Goal: Task Accomplishment & Management: Manage account settings

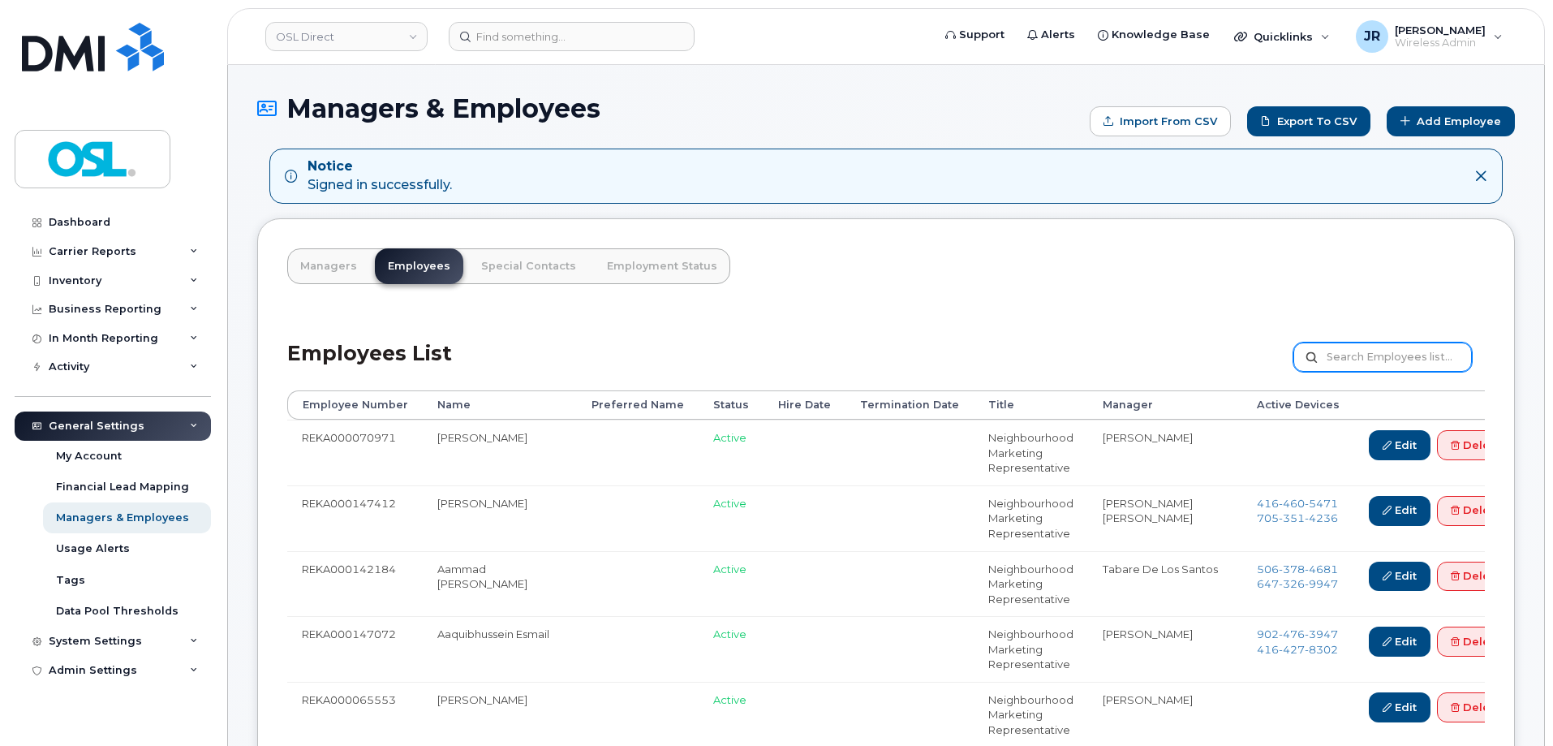
click at [1375, 355] on input "text" at bounding box center [1382, 356] width 178 height 29
paste input "REKA000151439"
type input "REKA000151439"
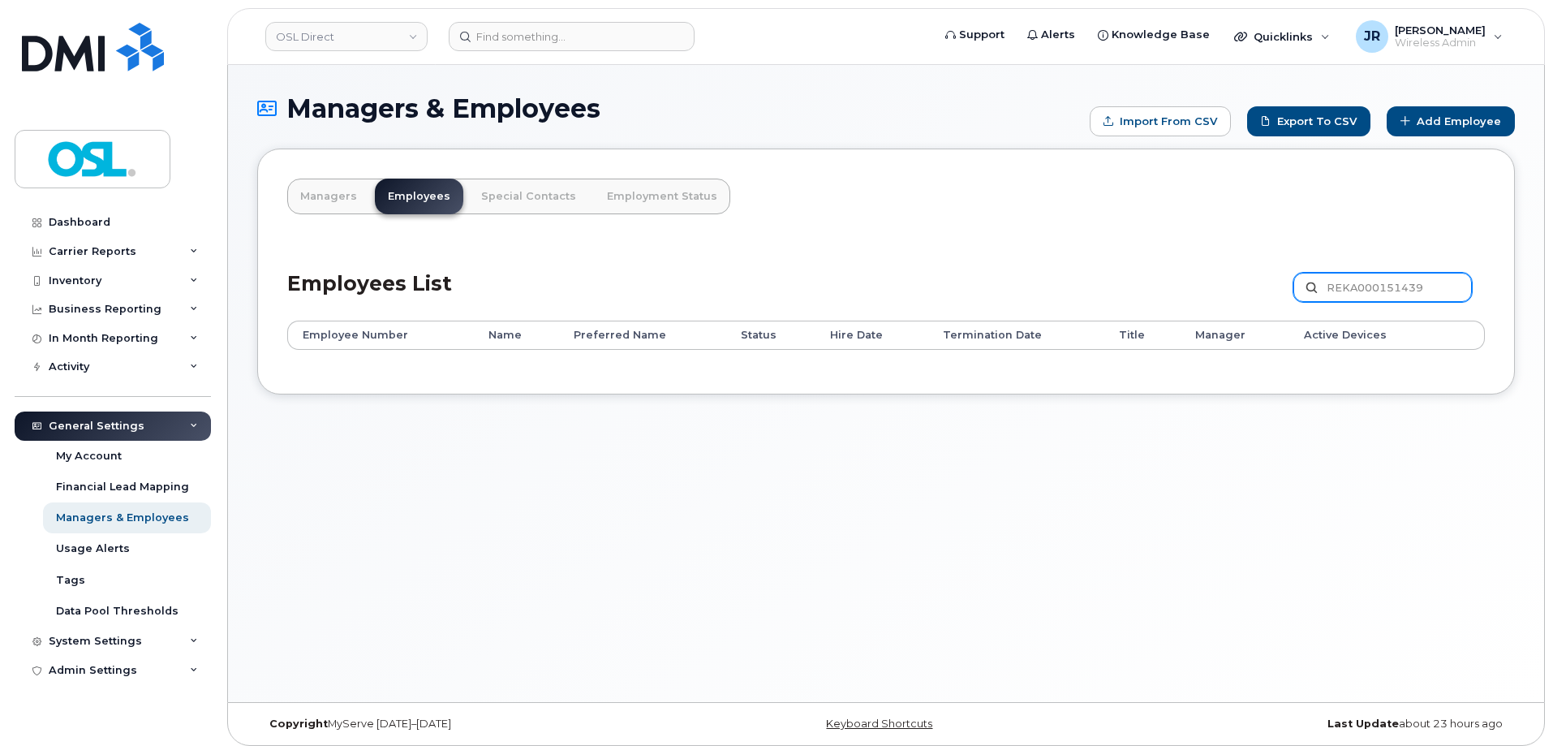
click at [1362, 288] on input "REKA000151439" at bounding box center [1382, 287] width 178 height 29
paste input "071073"
type input "REKA000071073"
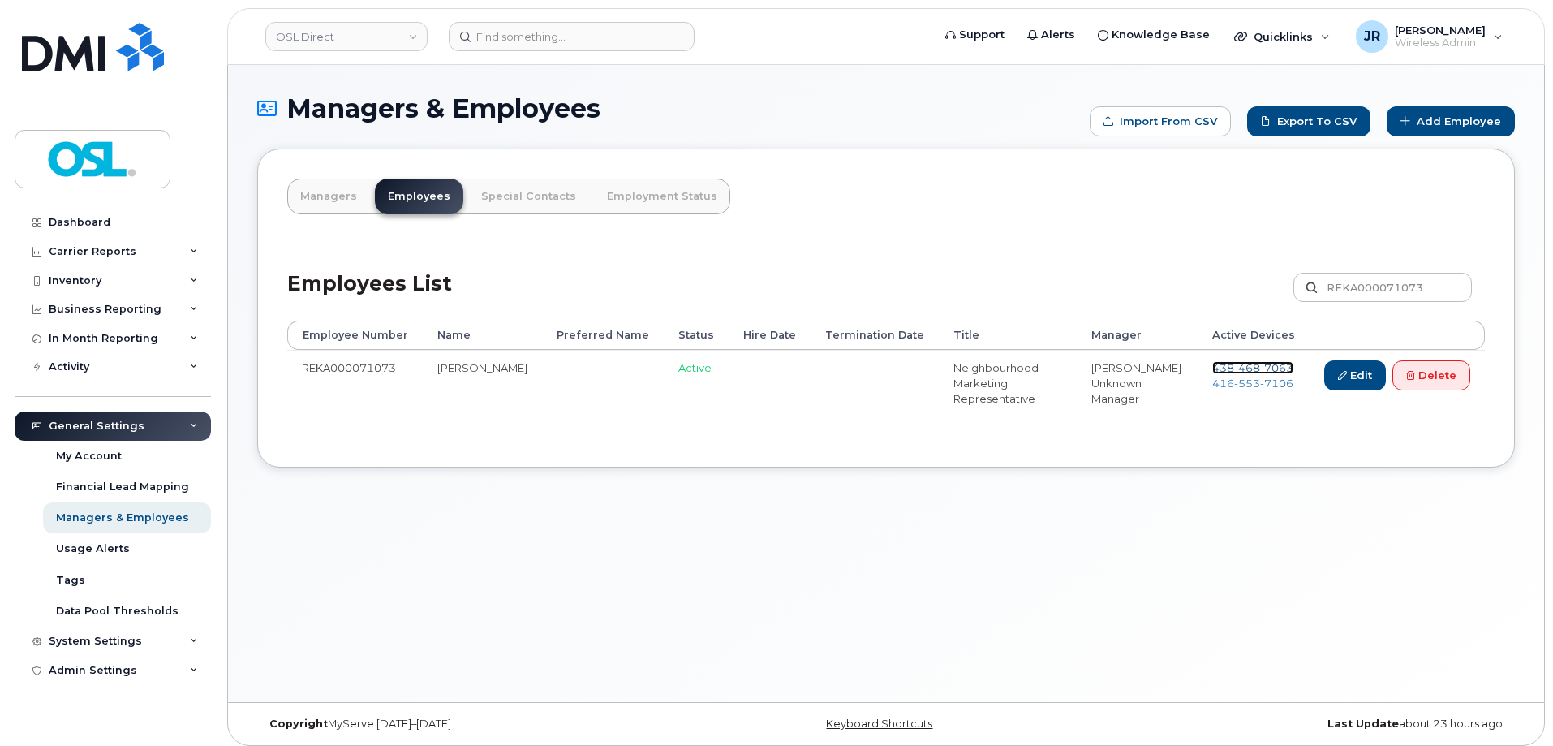
click at [1243, 364] on span "468" at bounding box center [1247, 367] width 26 height 13
click at [1239, 385] on span "553" at bounding box center [1247, 382] width 26 height 13
click at [1416, 379] on link "Delete" at bounding box center [1431, 375] width 78 height 30
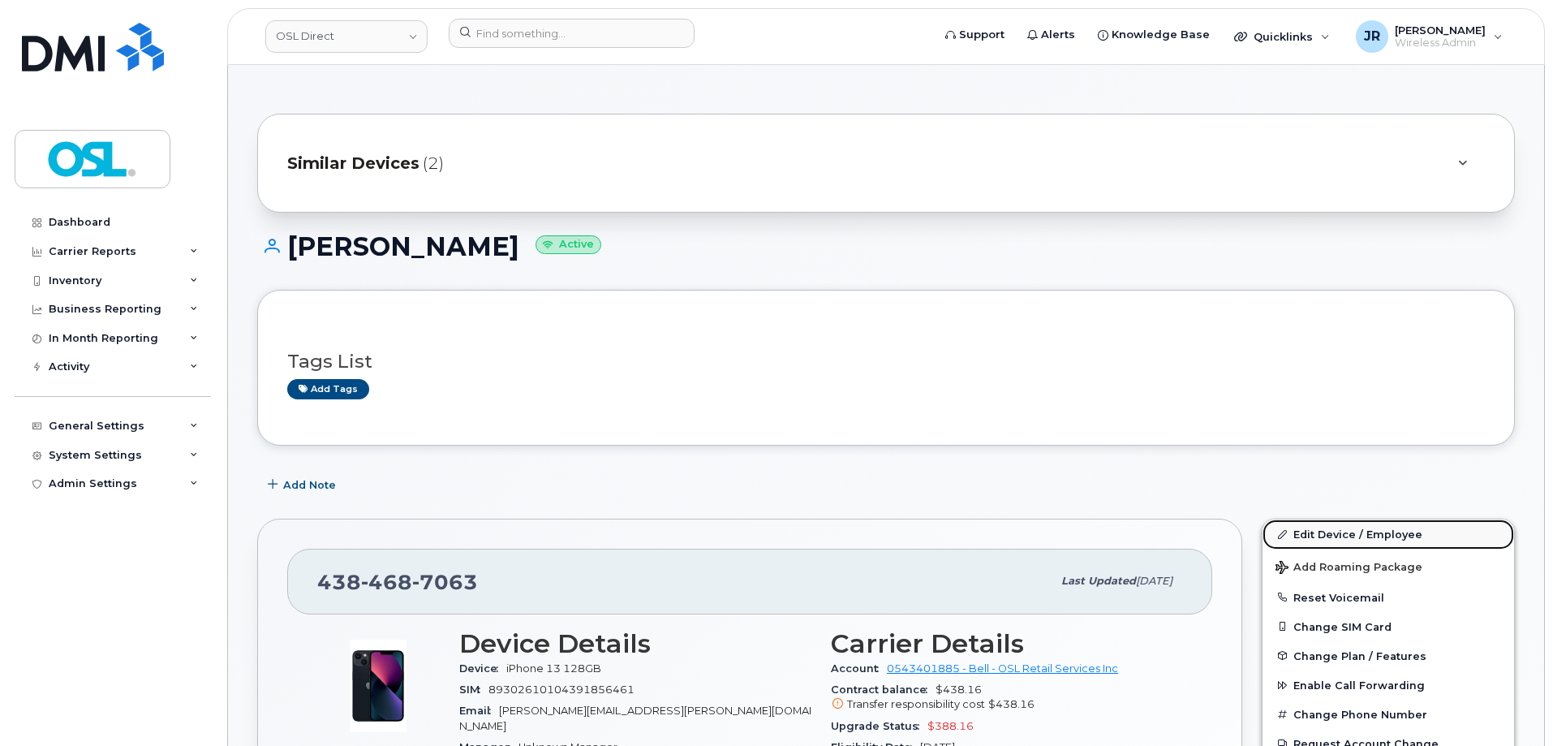
click at [1318, 539] on link "Edit Device / Employee" at bounding box center [1387, 533] width 251 height 29
click at [1341, 527] on link "Edit Device / Employee" at bounding box center [1387, 533] width 251 height 29
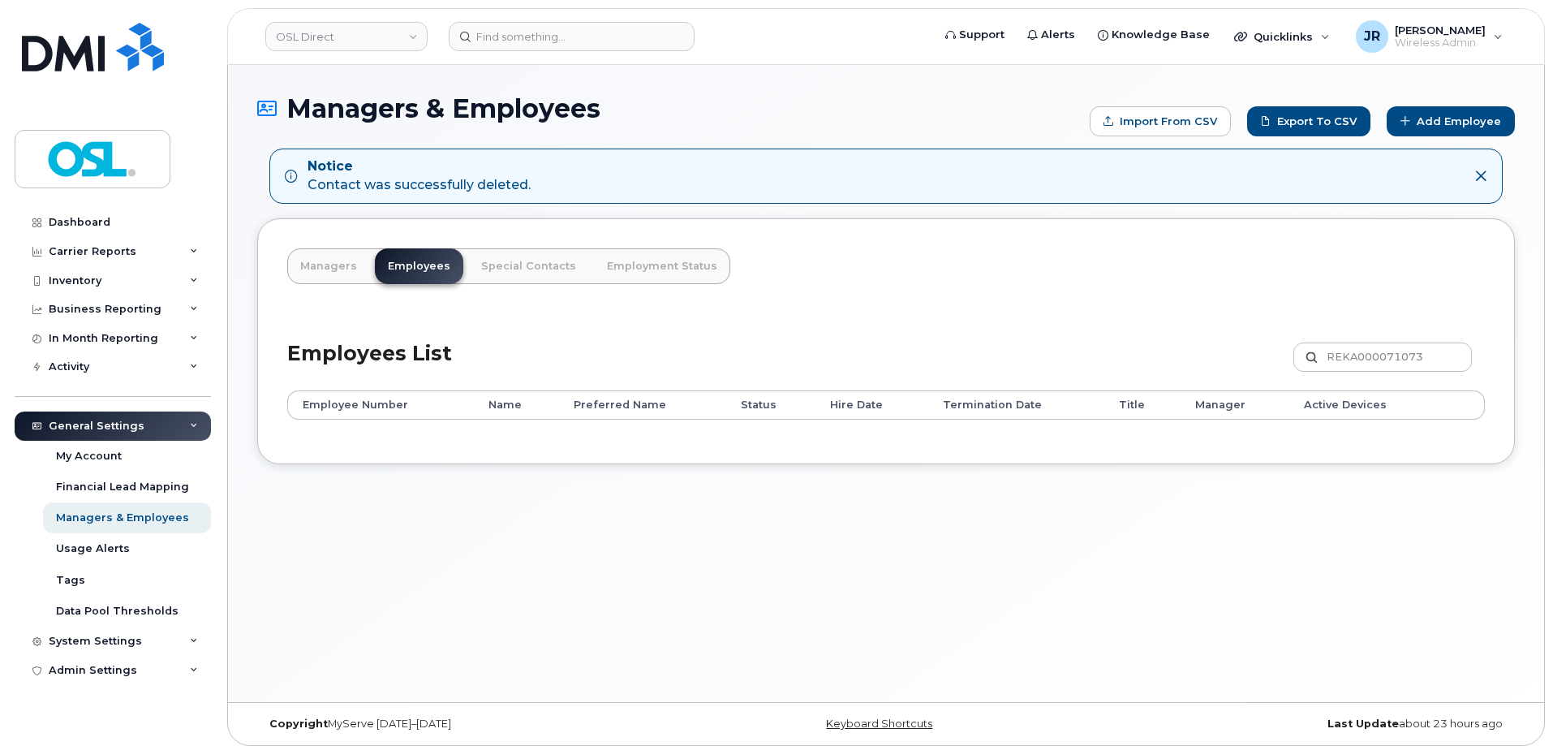
click at [1367, 373] on div "REKA000071073 Customize Filter Refresh Export" at bounding box center [1388, 360] width 191 height 36
click at [1367, 356] on input "REKA000071073" at bounding box center [1382, 356] width 178 height 29
click at [1367, 355] on input "REKA000071073" at bounding box center [1382, 356] width 178 height 29
paste input "0350"
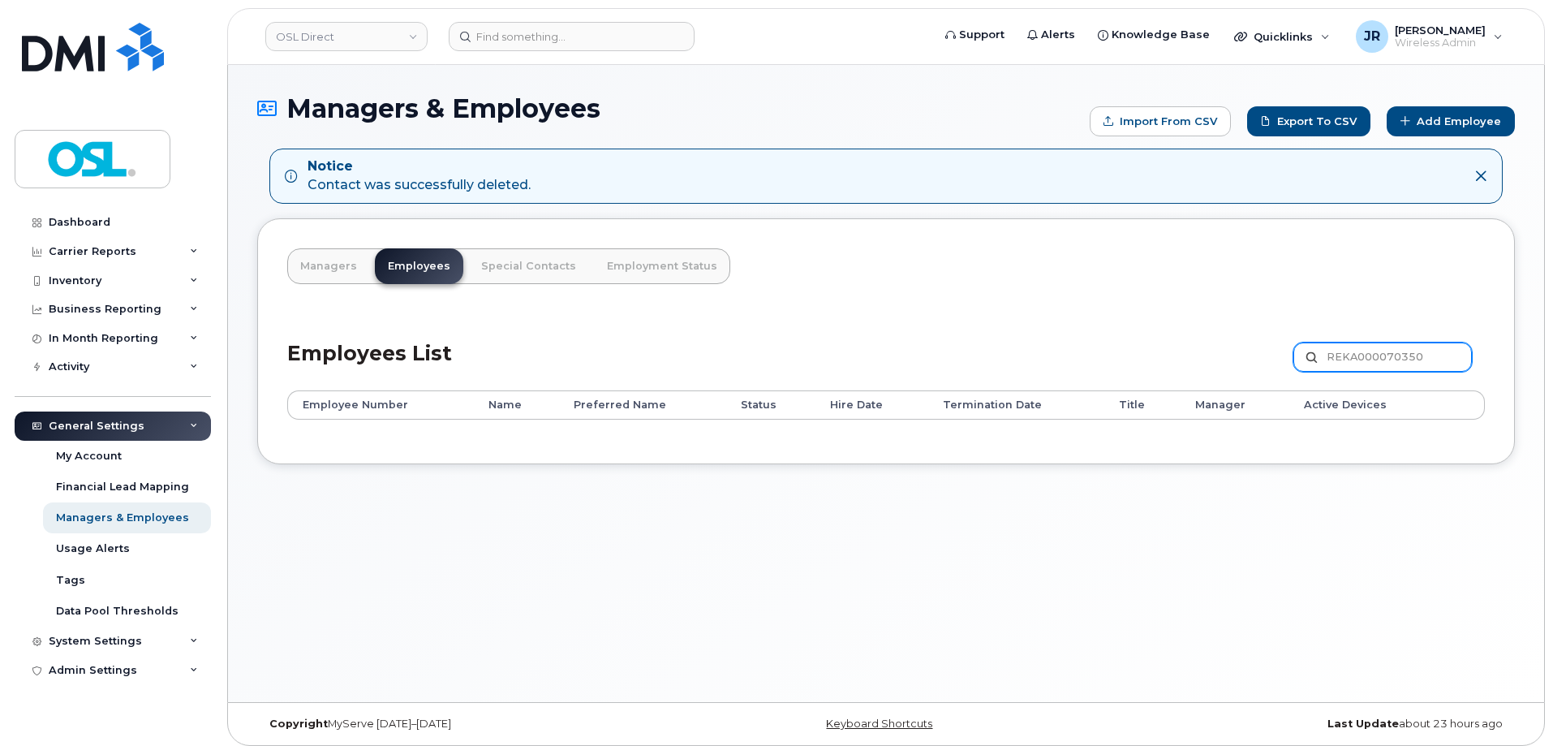
type input "REKA000070350"
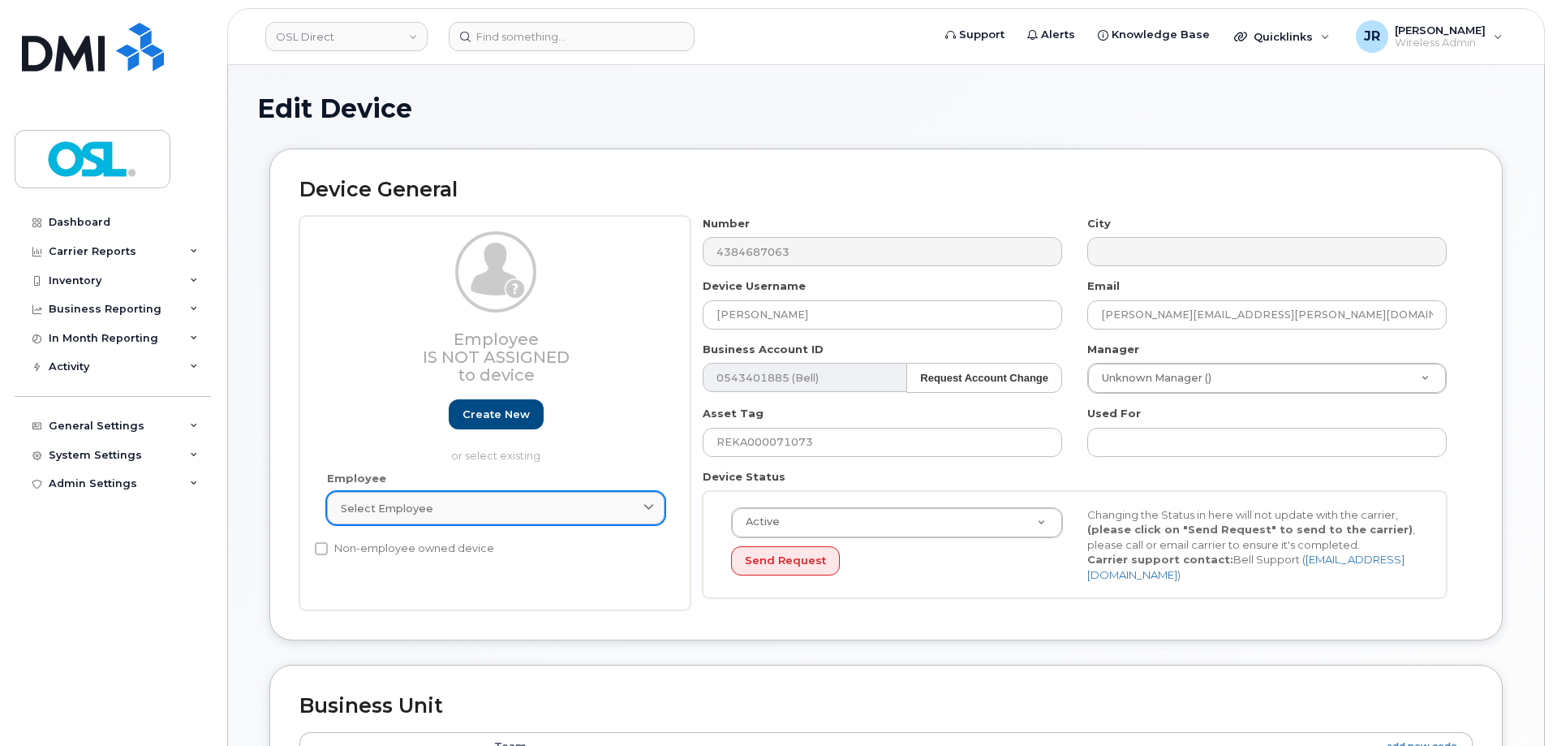
click at [534, 509] on div "Select employee" at bounding box center [496, 508] width 310 height 15
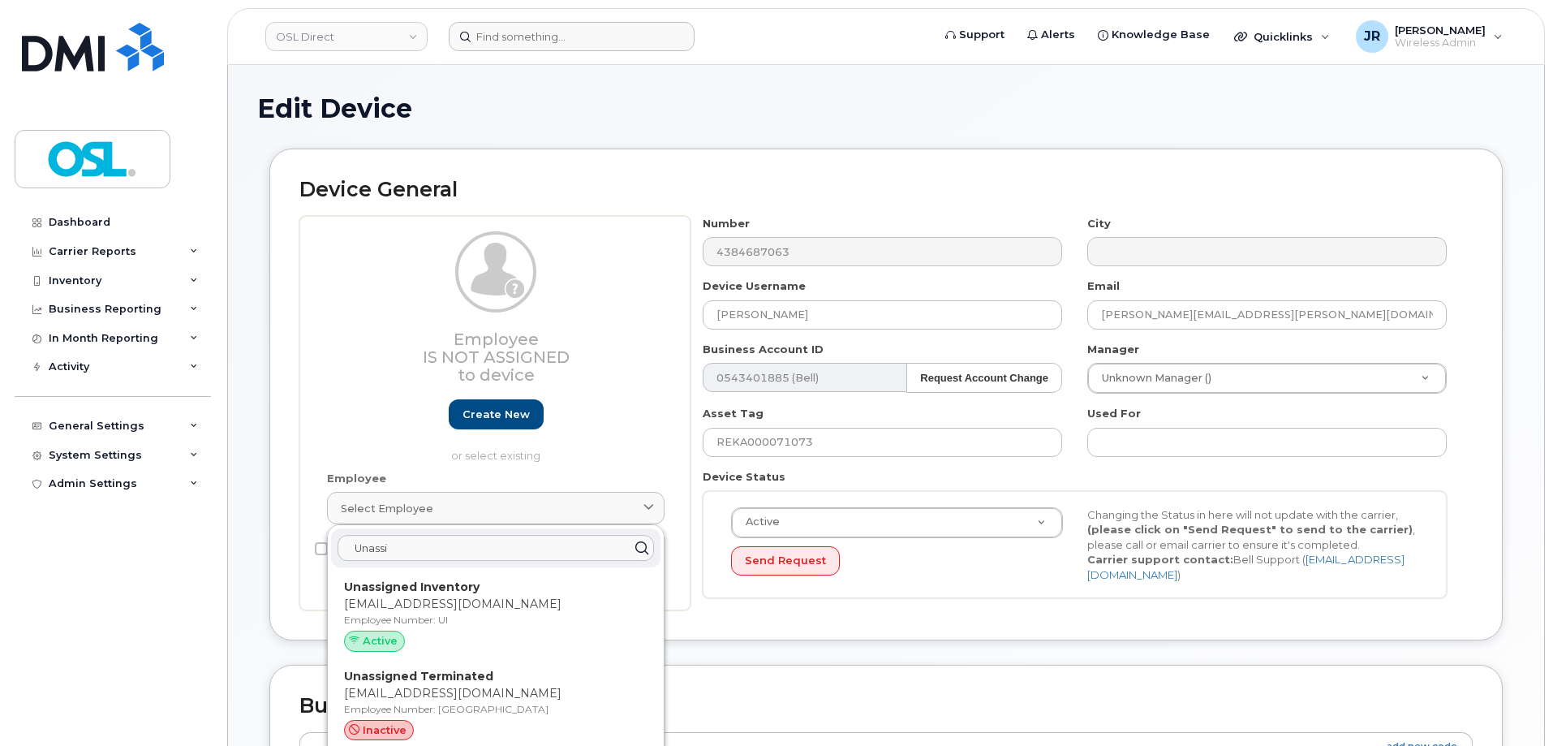
type input "Unassi"
click at [449, 615] on p "Employee Number: UI" at bounding box center [495, 620] width 303 height 15
type input "UI"
type input "Unassigned Inventory"
type input "support@osldirect.com"
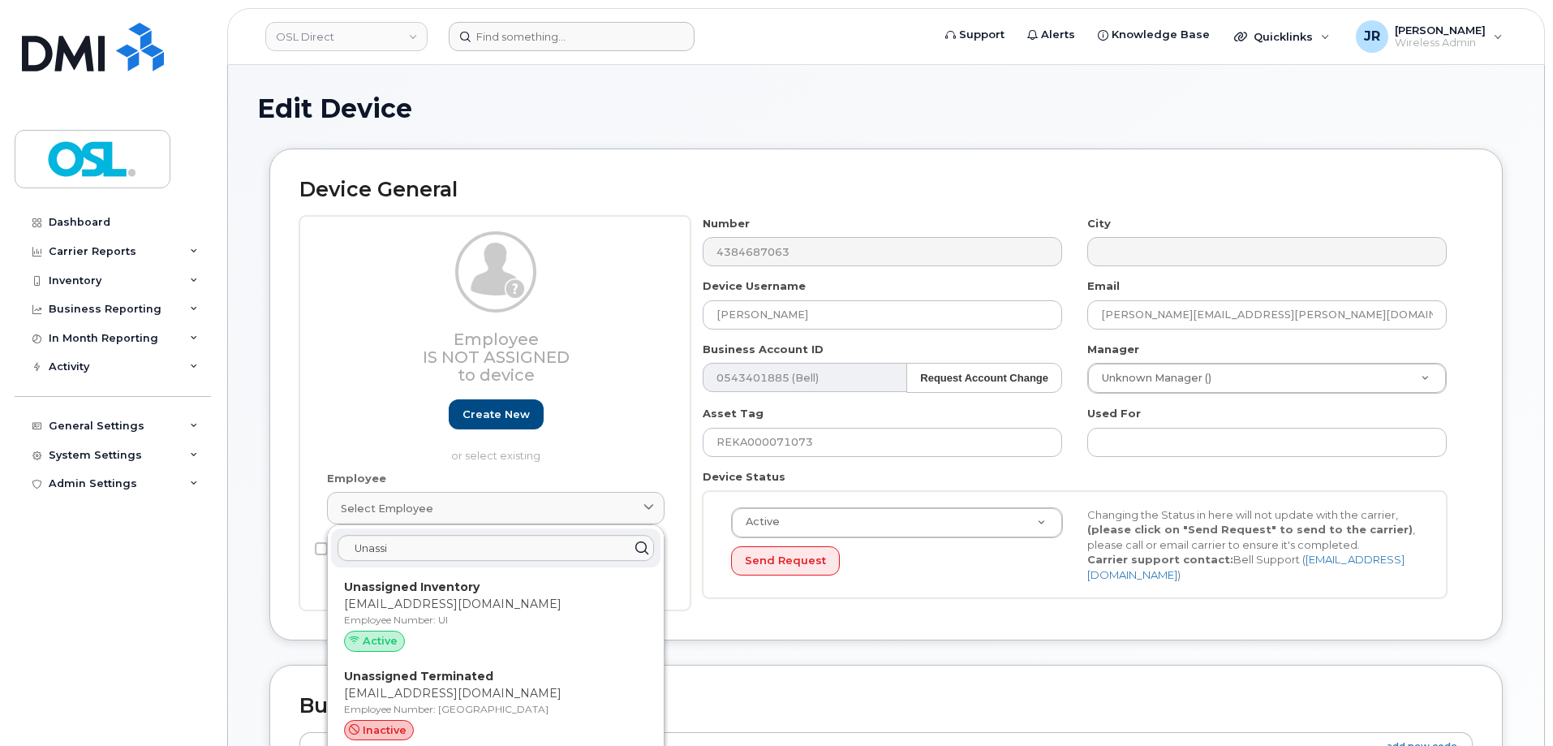
type input "4724252"
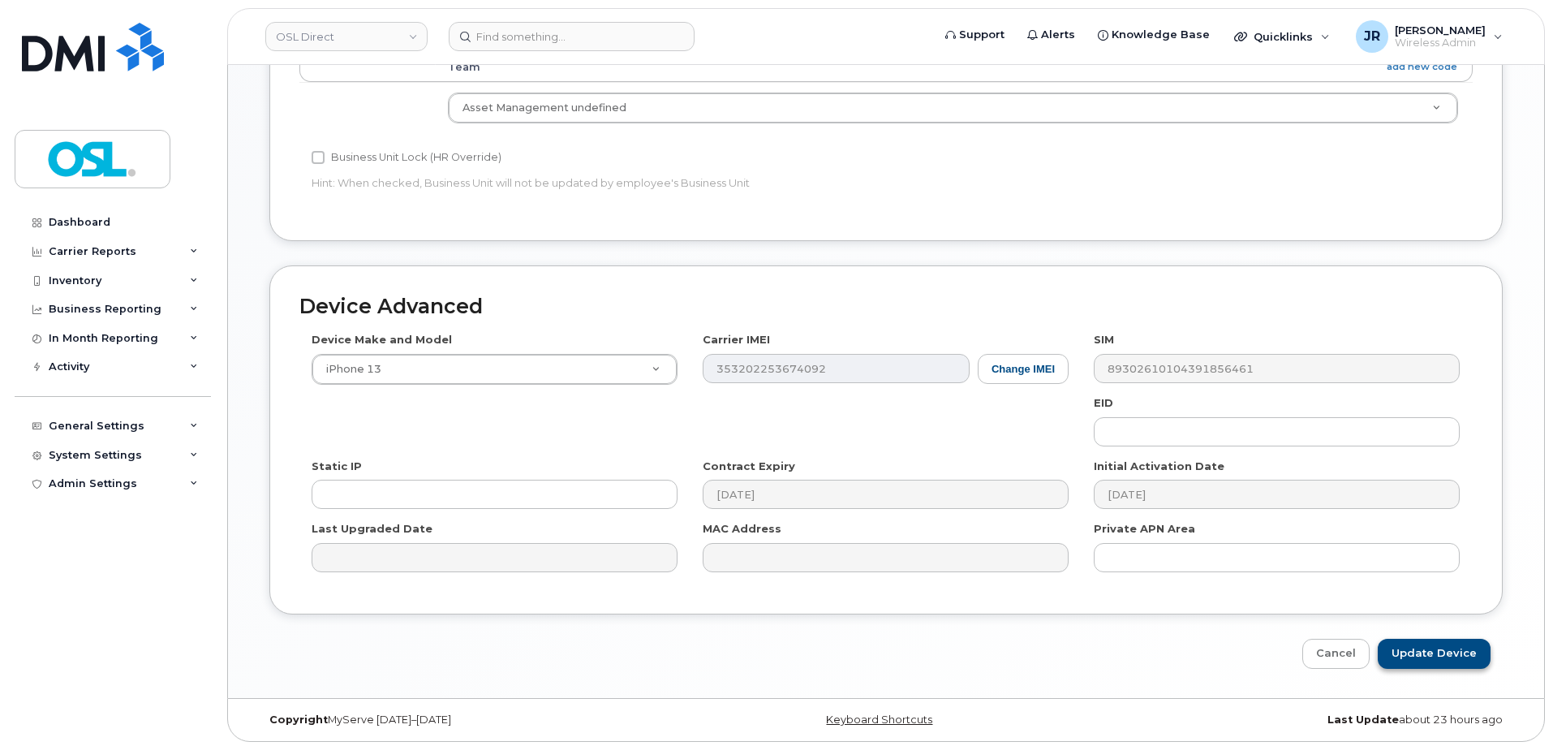
scroll to position [727, 0]
click at [1422, 652] on input "Update Device" at bounding box center [1434, 649] width 113 height 30
type input "Saving..."
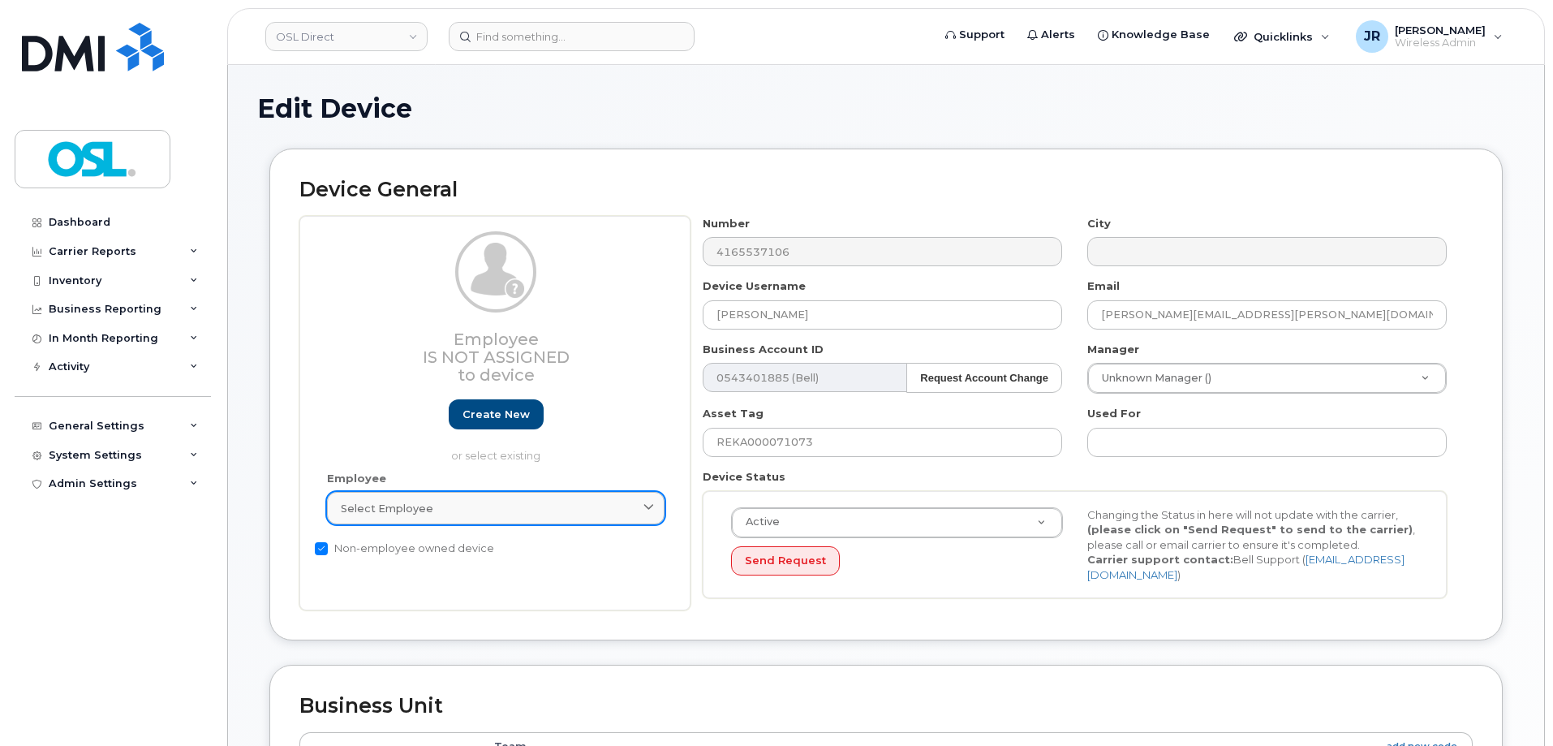
click at [406, 505] on span "Select employee" at bounding box center [387, 508] width 92 height 15
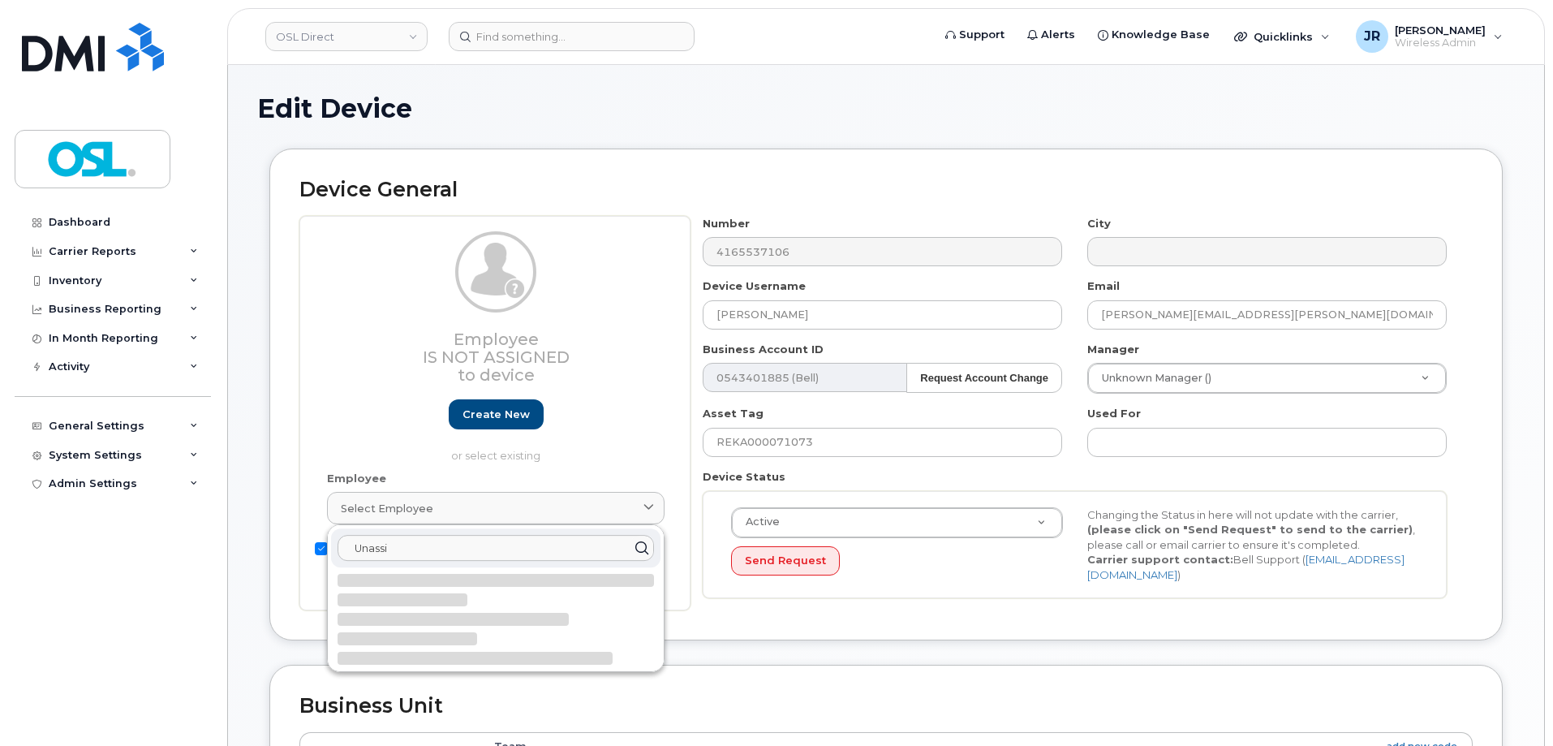
type input "Unassi"
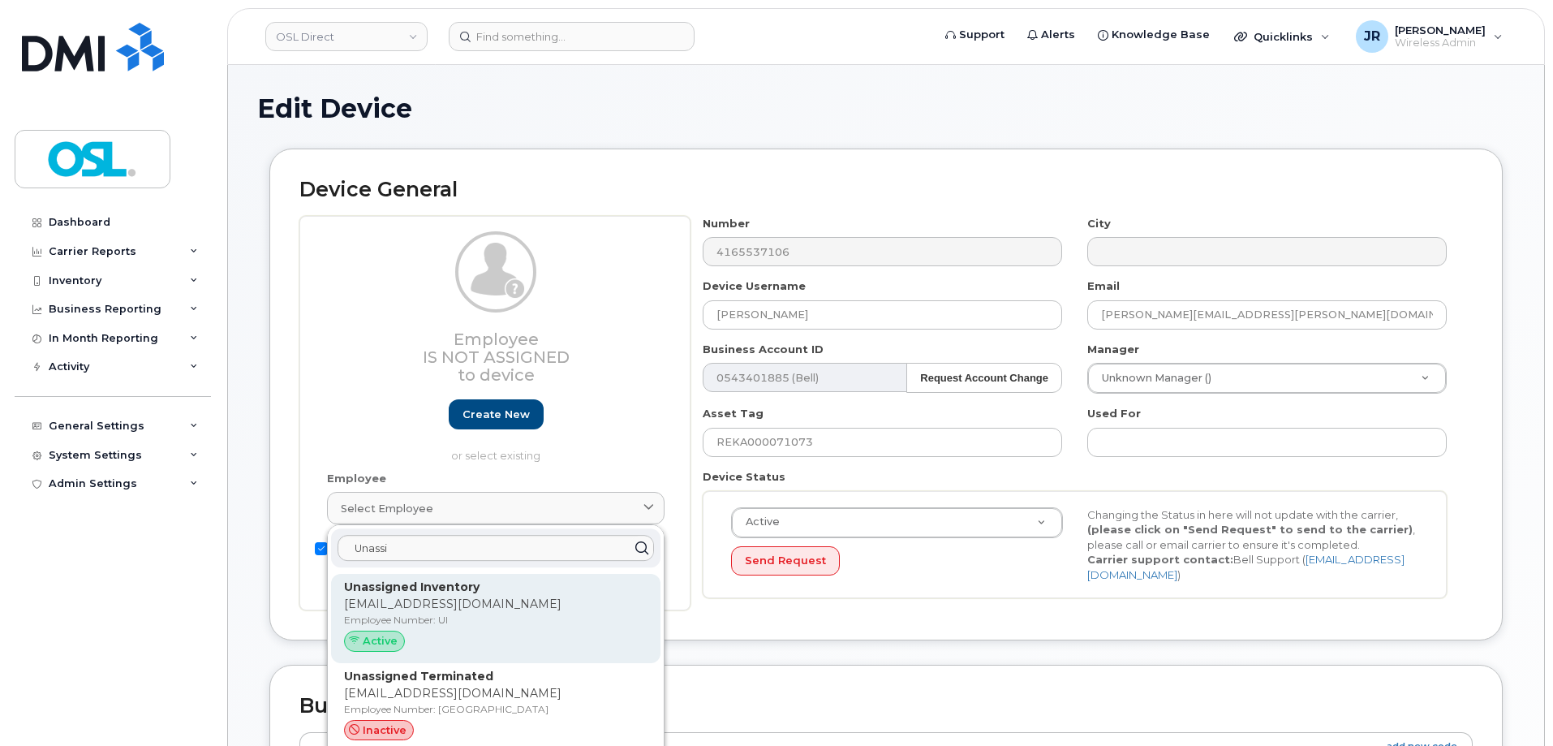
click at [409, 624] on p "Employee Number: UI" at bounding box center [495, 620] width 303 height 15
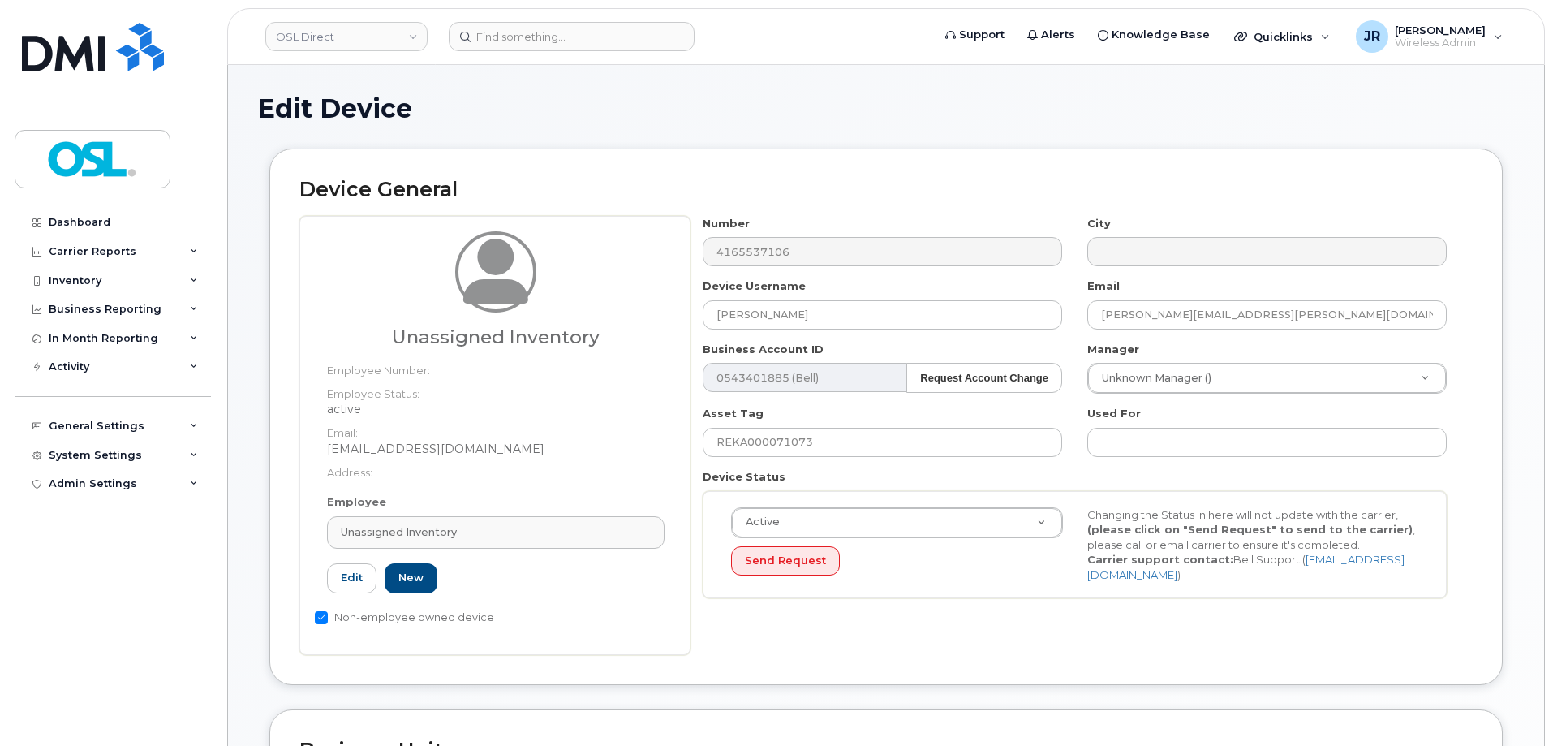
type input "UI"
type input "Unassigned Inventory"
type input "support@osldirect.com"
type input "4724252"
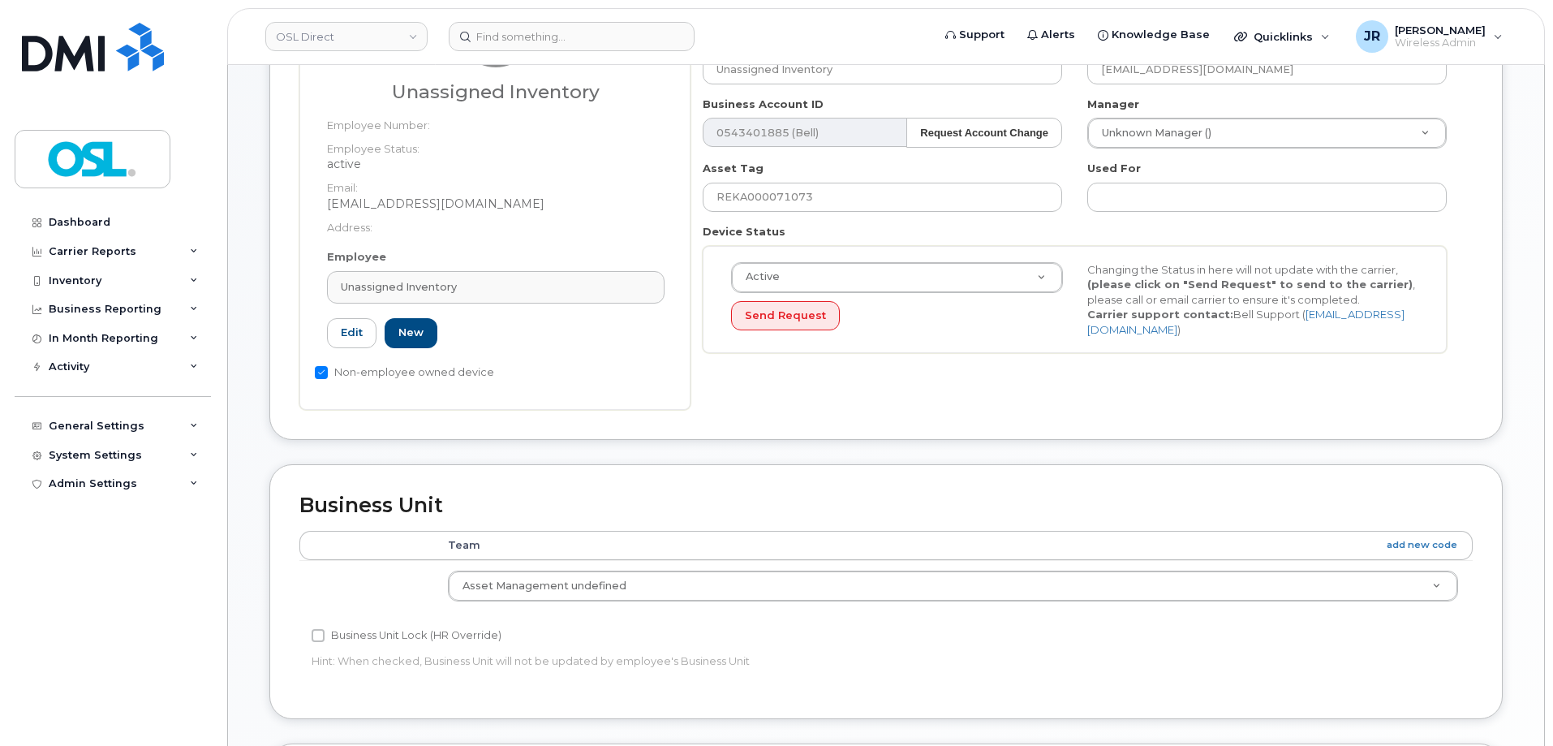
scroll to position [727, 0]
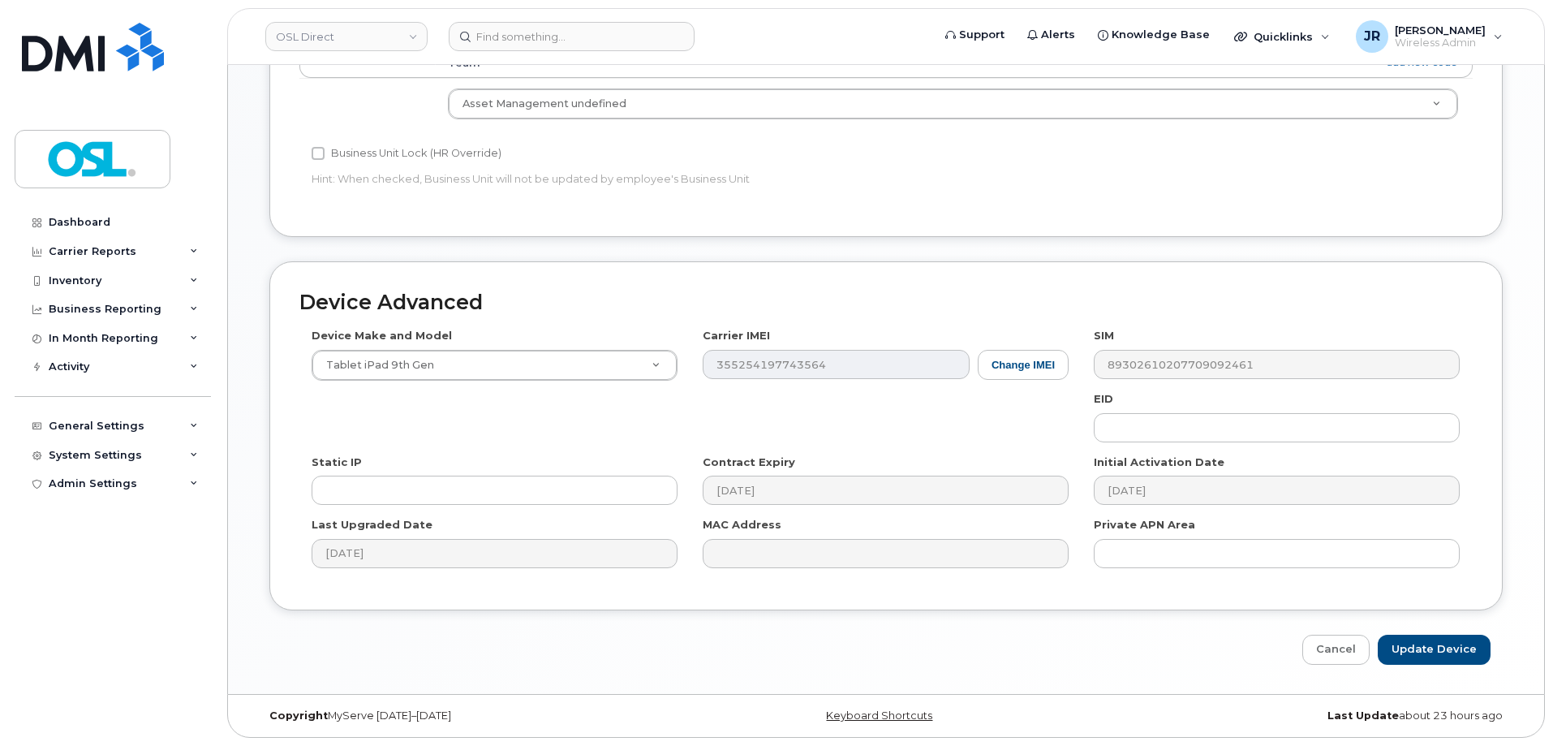
click at [1481, 666] on div "Edit Device Device General Unassigned Inventory Employee Number: Employee Statu…" at bounding box center [886, 16] width 1316 height 1356
click at [1444, 650] on input "Update Device" at bounding box center [1434, 649] width 113 height 30
type input "Saving..."
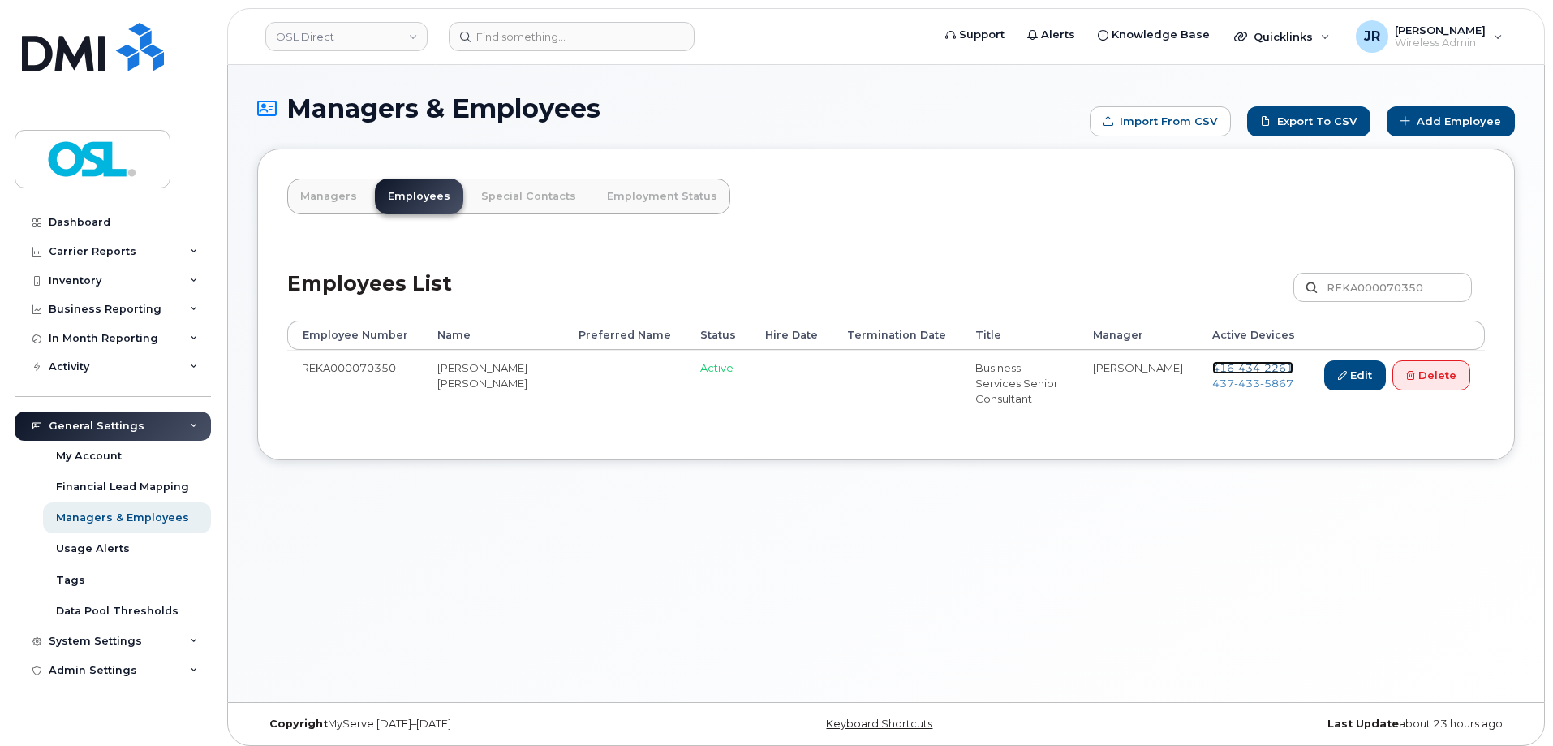
click at [1230, 364] on span "[PHONE_NUMBER]" at bounding box center [1252, 367] width 81 height 13
click at [1230, 380] on span "[PHONE_NUMBER]" at bounding box center [1252, 382] width 81 height 13
click at [1449, 380] on link "Delete" at bounding box center [1431, 375] width 78 height 30
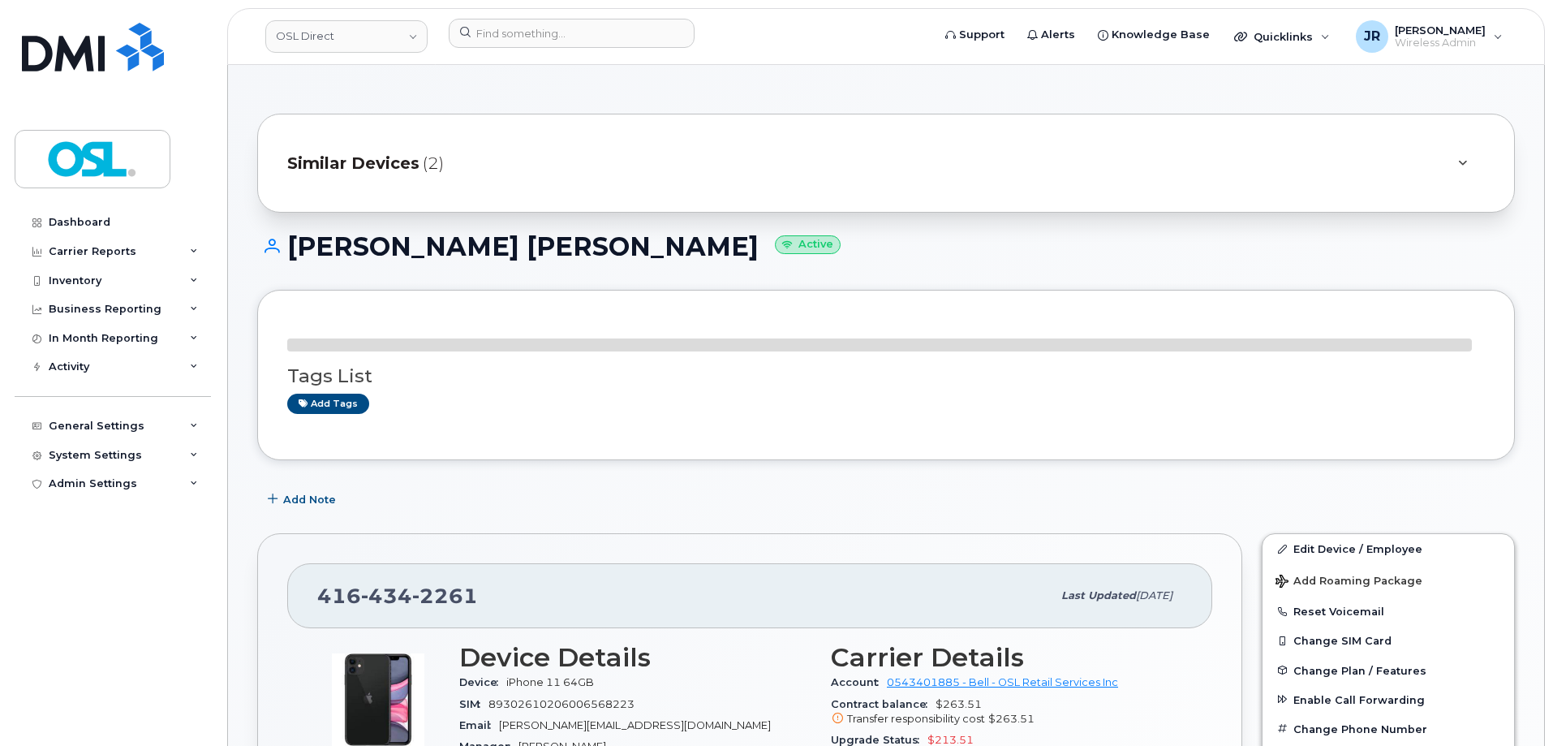
click at [1320, 407] on div "Add tags" at bounding box center [879, 403] width 1184 height 20
click at [1313, 536] on link "Edit Device / Employee" at bounding box center [1387, 548] width 251 height 29
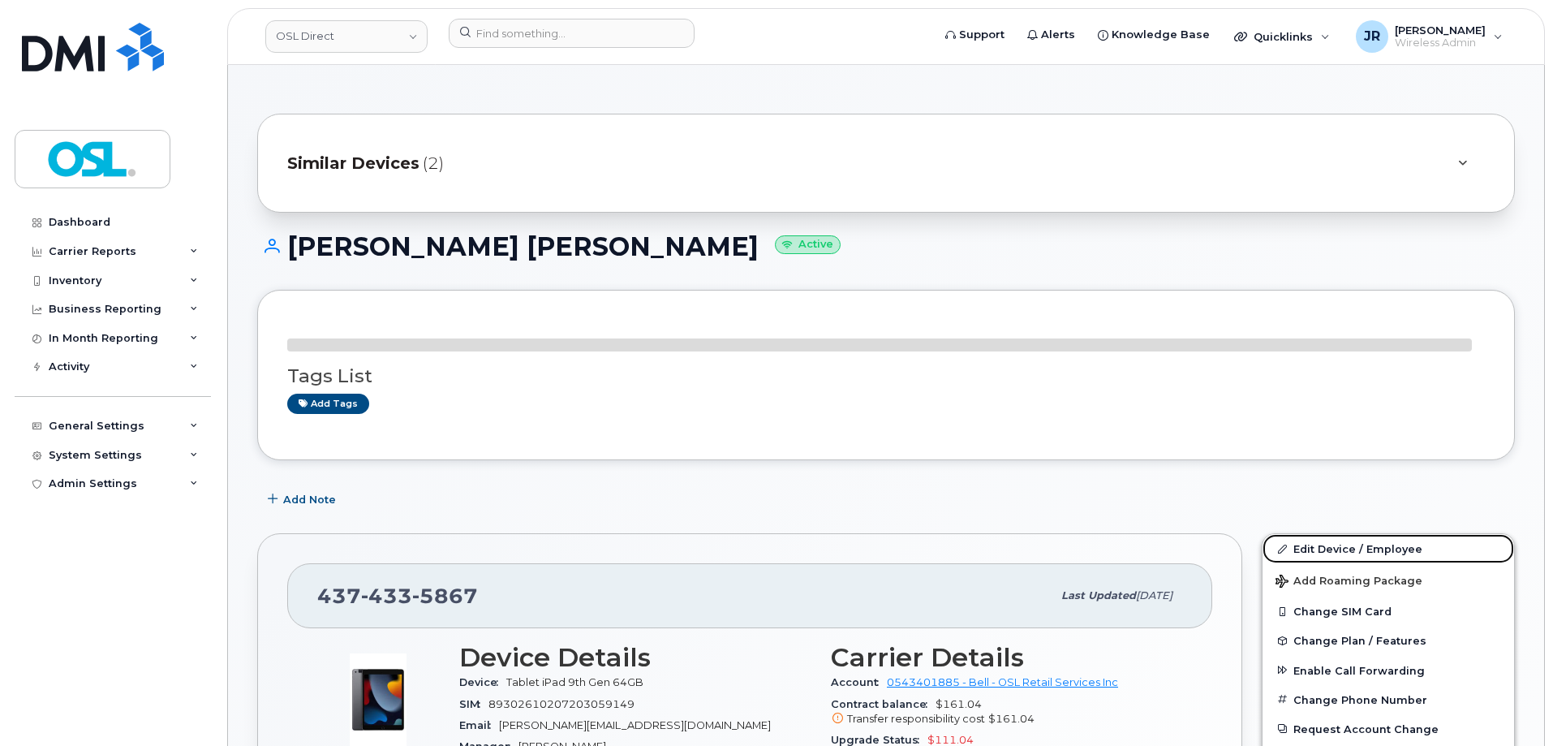
click at [1315, 548] on link "Edit Device / Employee" at bounding box center [1387, 548] width 251 height 29
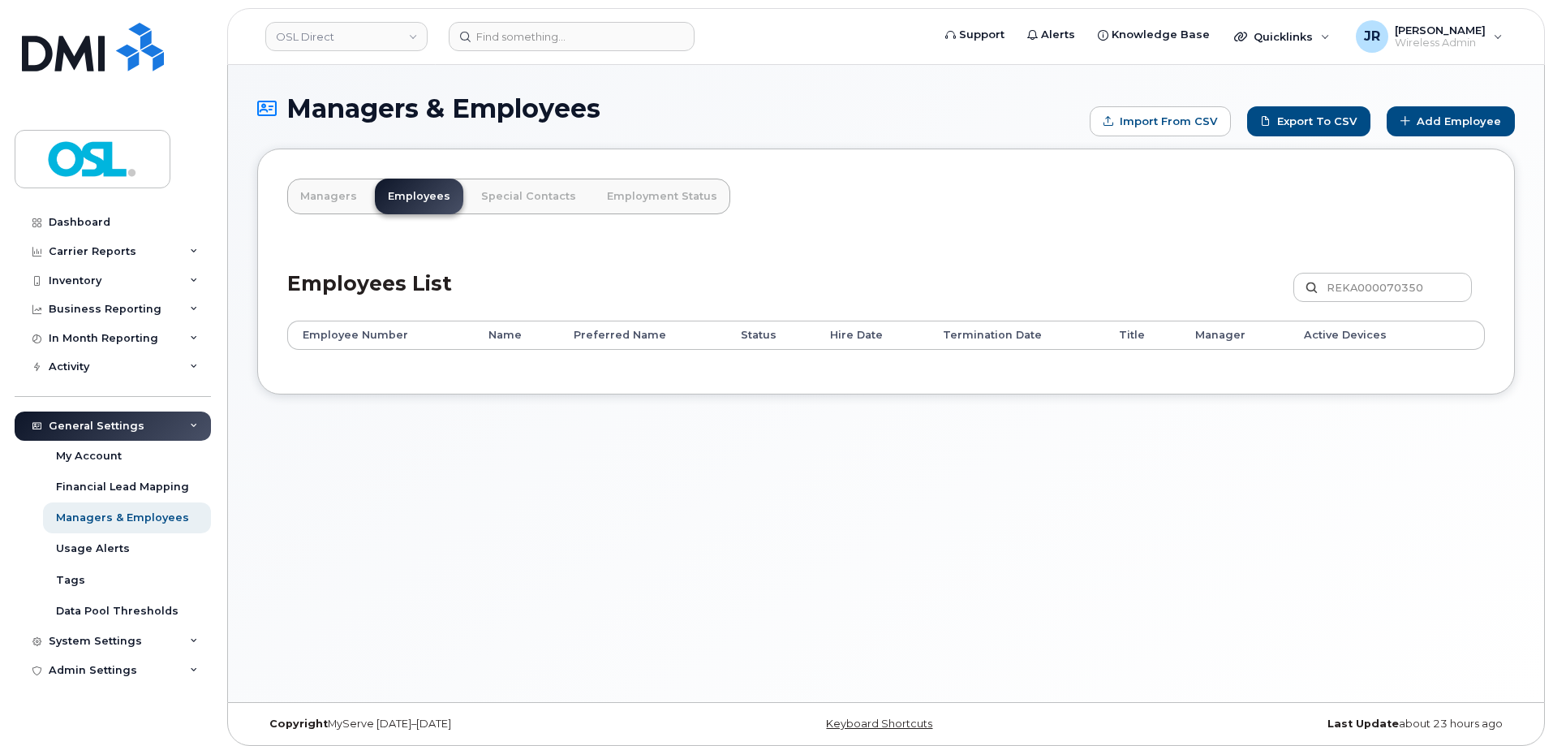
click at [1359, 307] on div "REKA000070350 Customize Filter Refresh Export" at bounding box center [1388, 291] width 191 height 36
click at [1364, 289] on input "REKA000070350" at bounding box center [1382, 287] width 178 height 29
paste input "147236"
type input "REKA000147236"
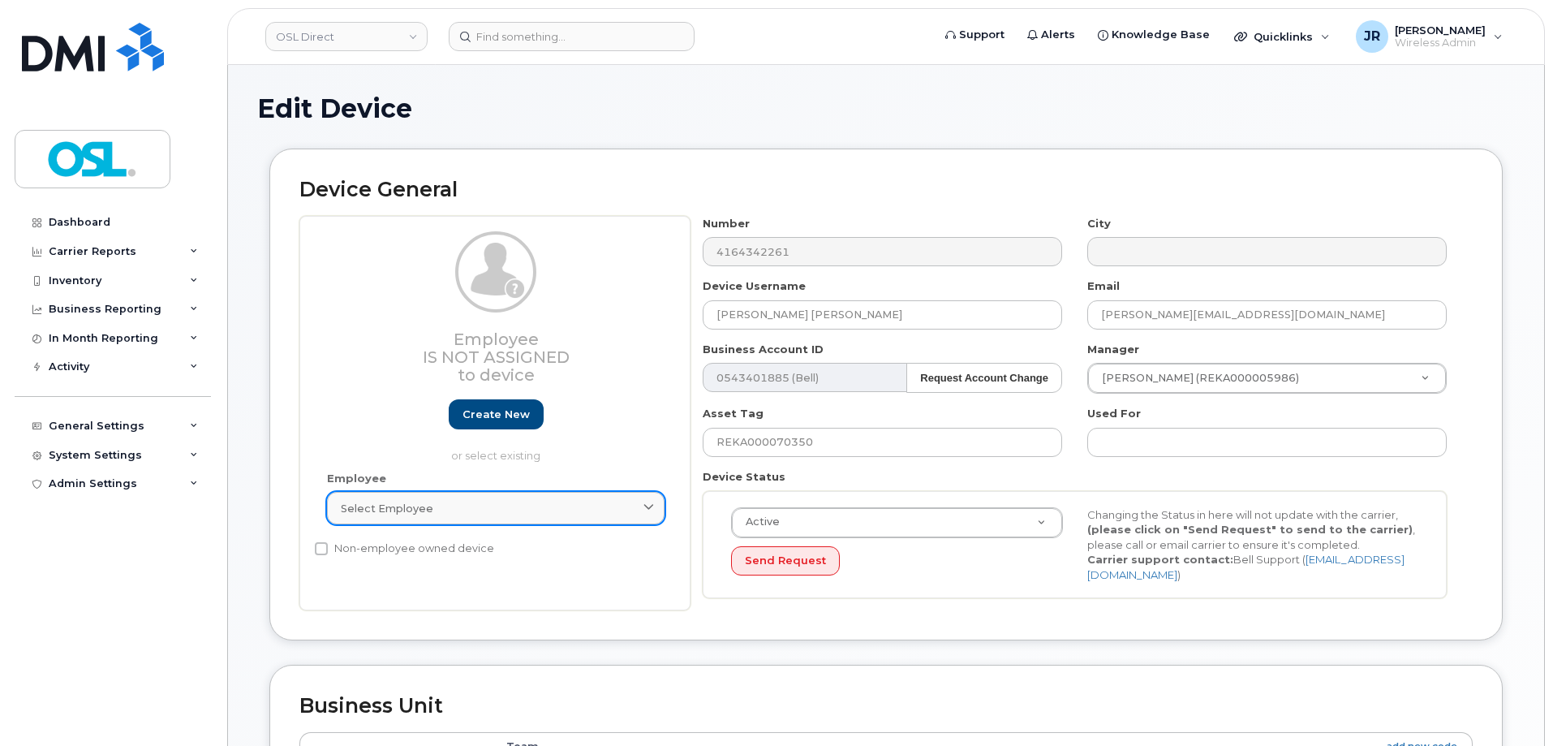
click at [428, 494] on link "Select employee" at bounding box center [495, 508] width 337 height 32
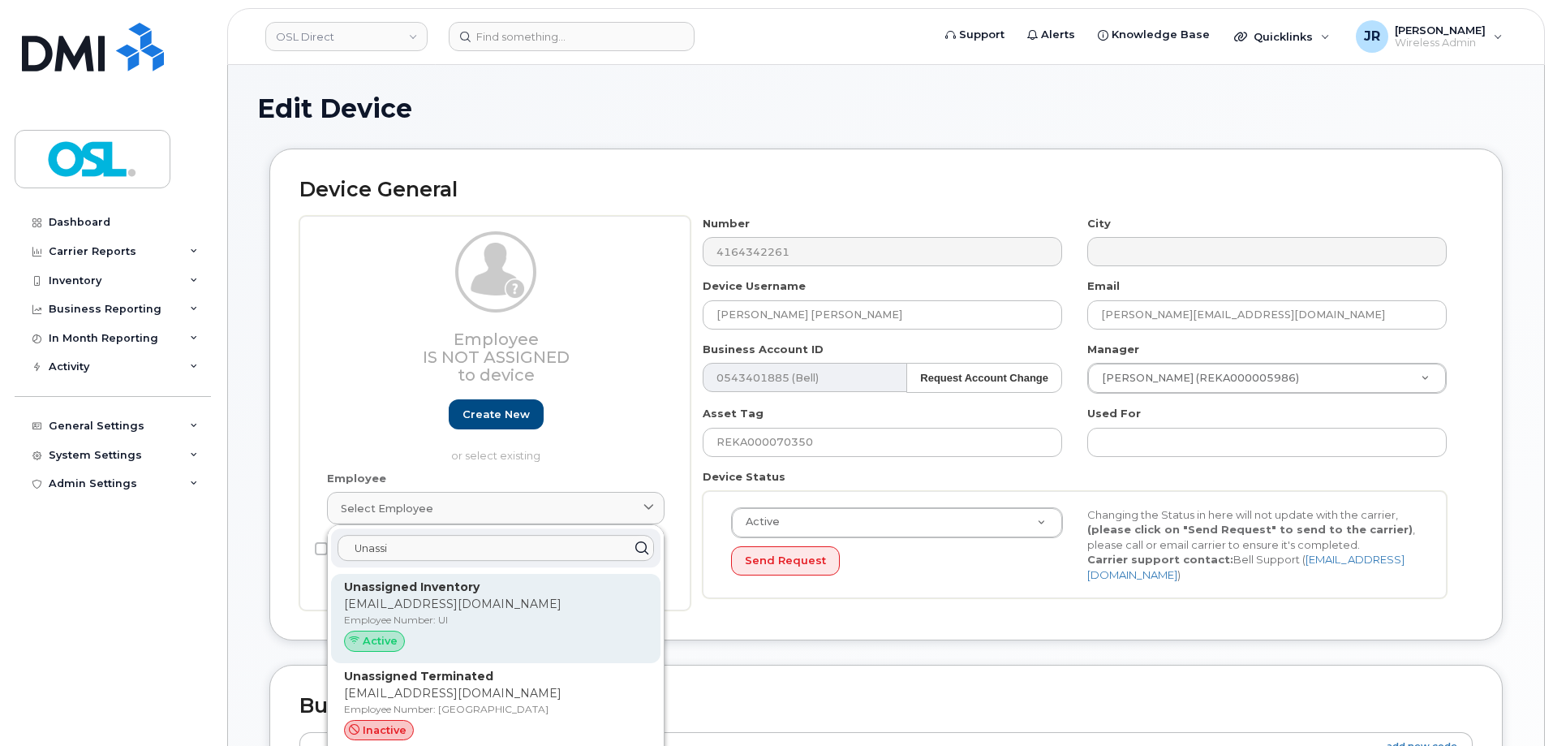
type input "Unassi"
click at [491, 601] on p "[EMAIL_ADDRESS][DOMAIN_NAME]" at bounding box center [495, 603] width 303 height 17
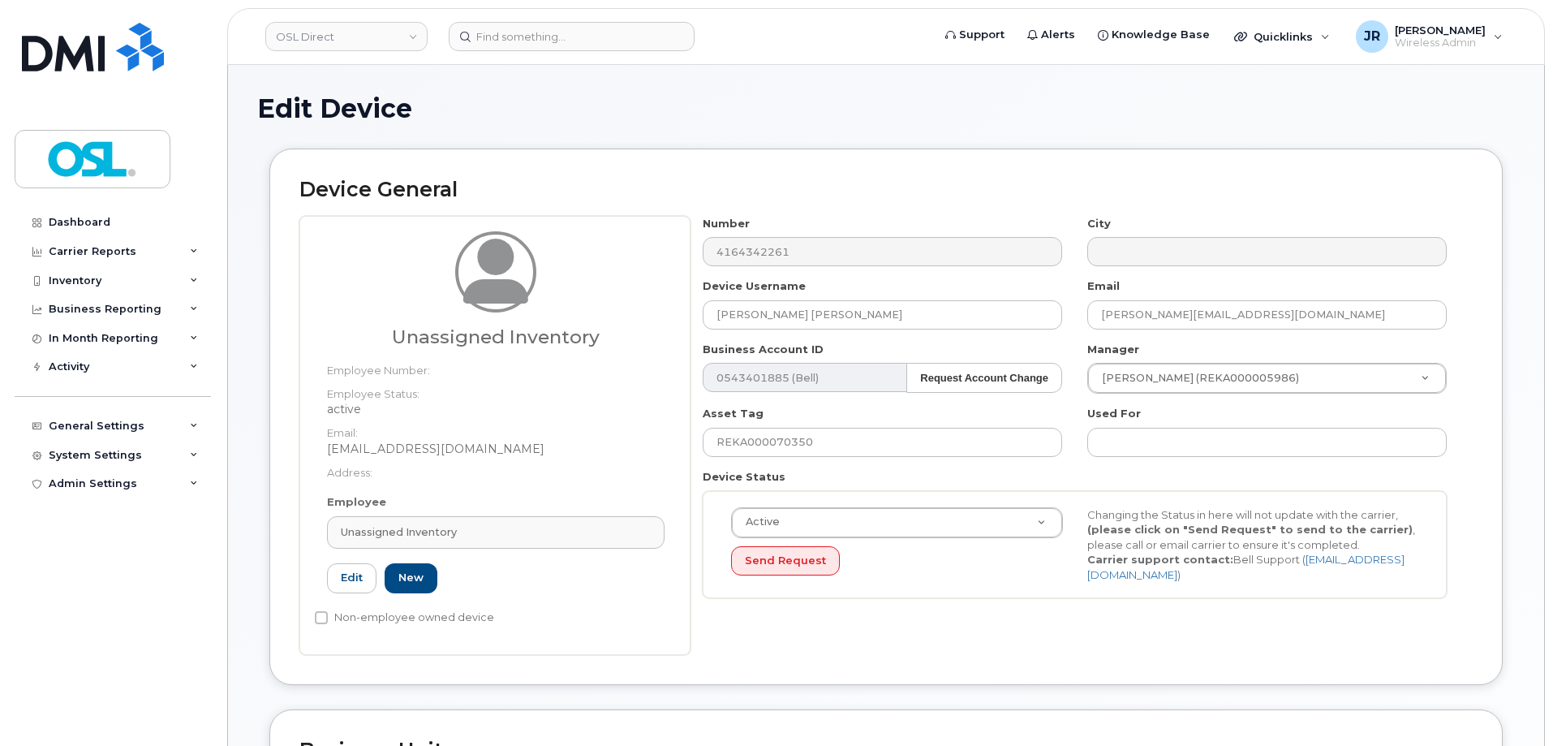
type input "UI"
type input "Unassigned Inventory"
type input "[EMAIL_ADDRESS][DOMAIN_NAME]"
type input "4724252"
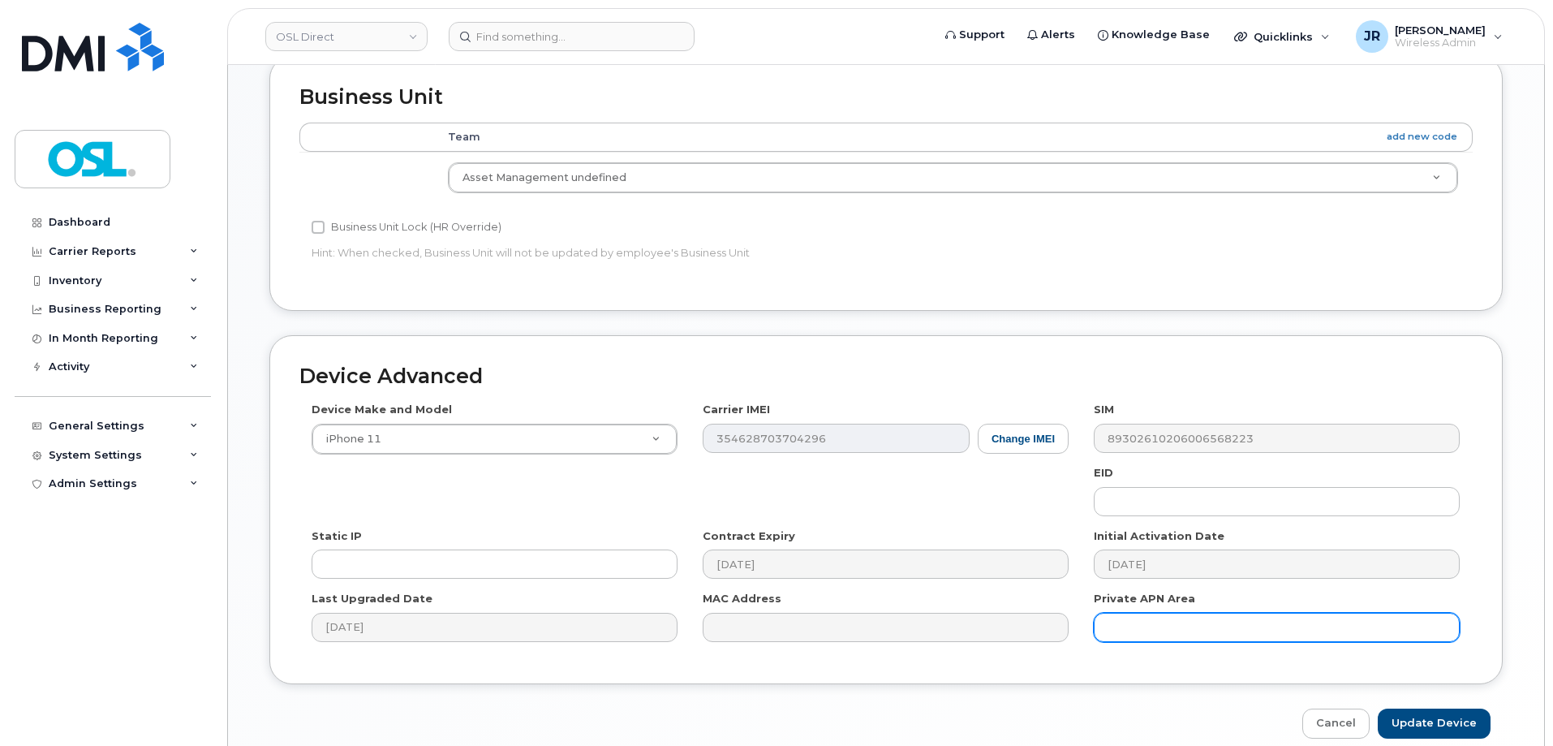
scroll to position [727, 0]
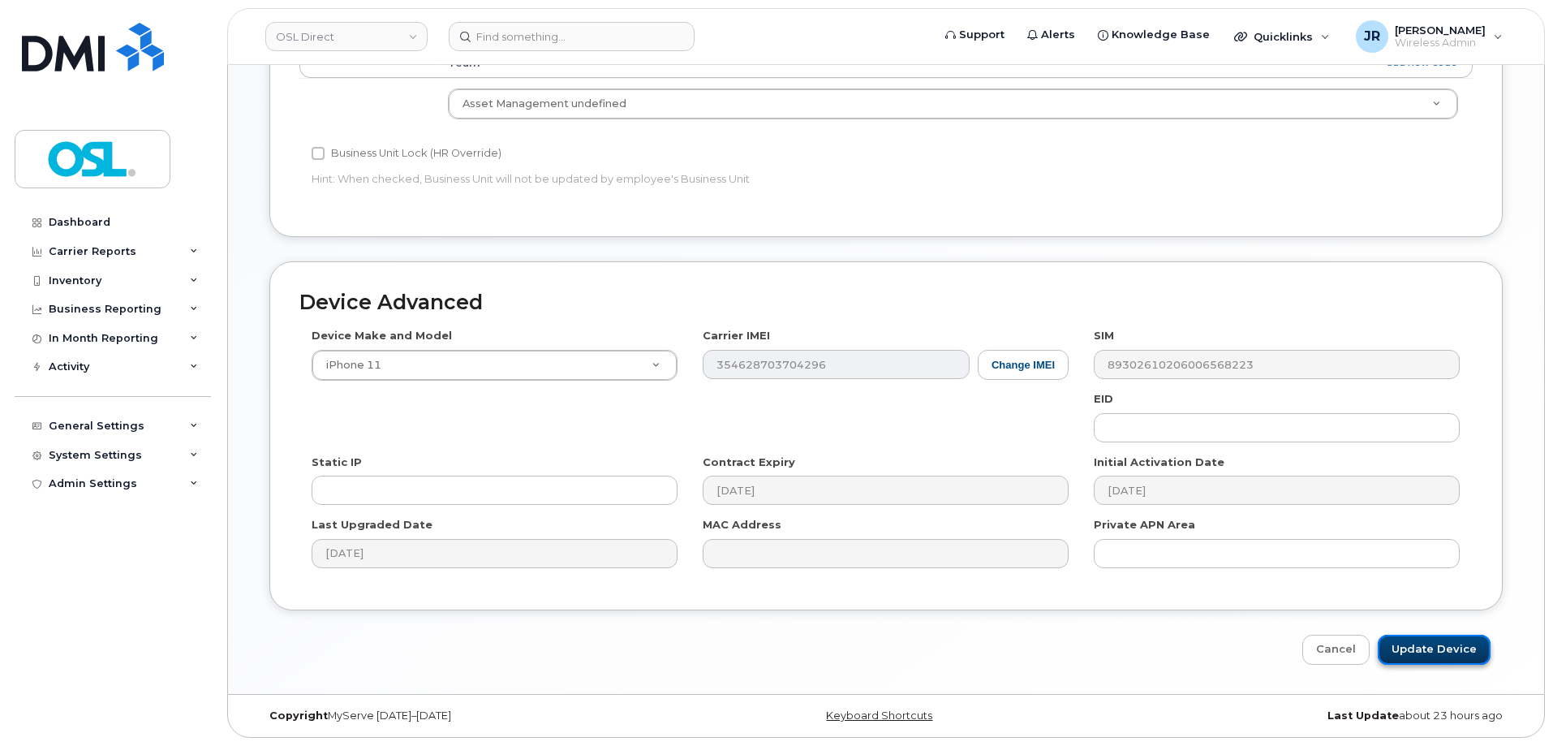
click at [1428, 649] on input "Update Device" at bounding box center [1434, 649] width 113 height 30
type input "Saving..."
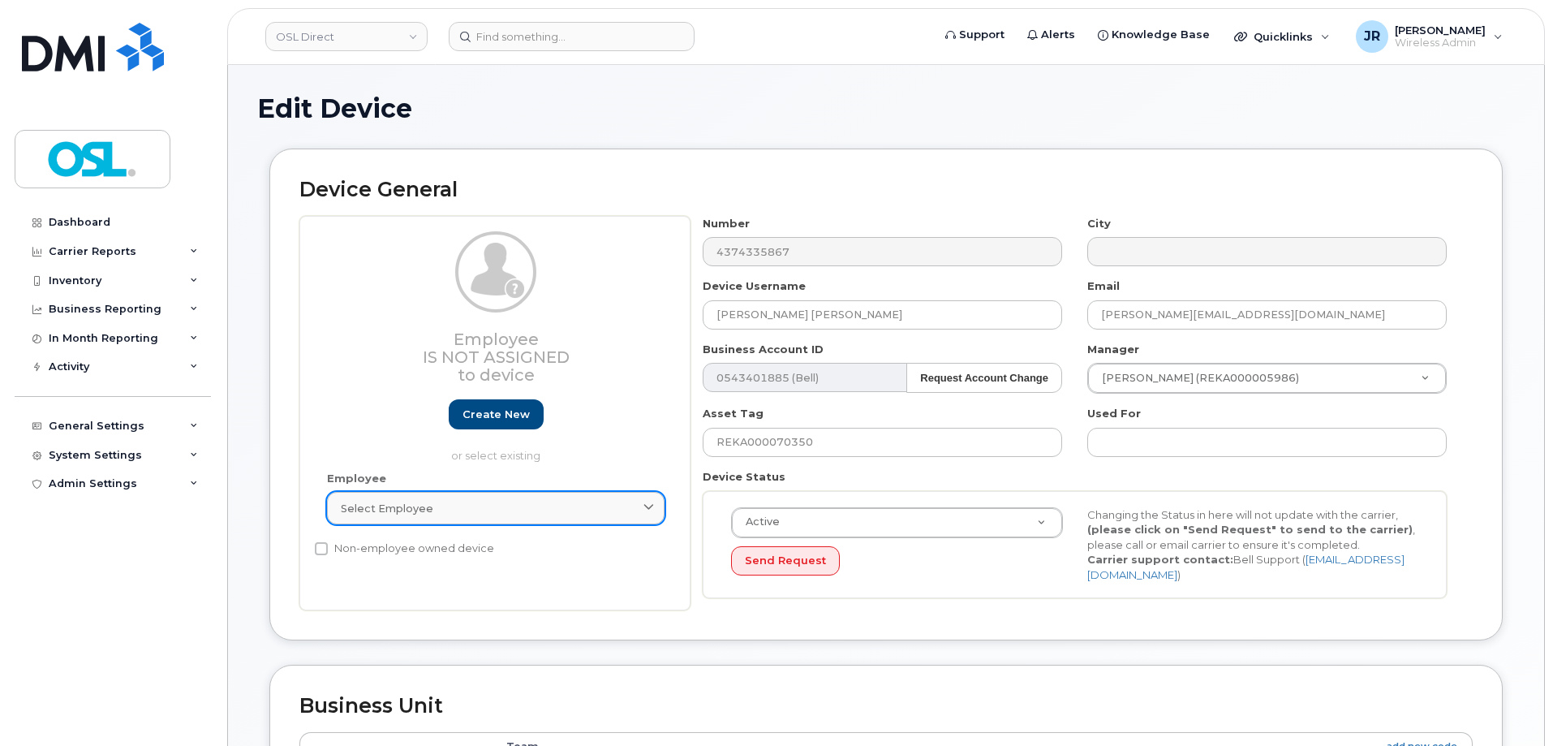
click at [460, 510] on div "Select employee" at bounding box center [496, 508] width 310 height 15
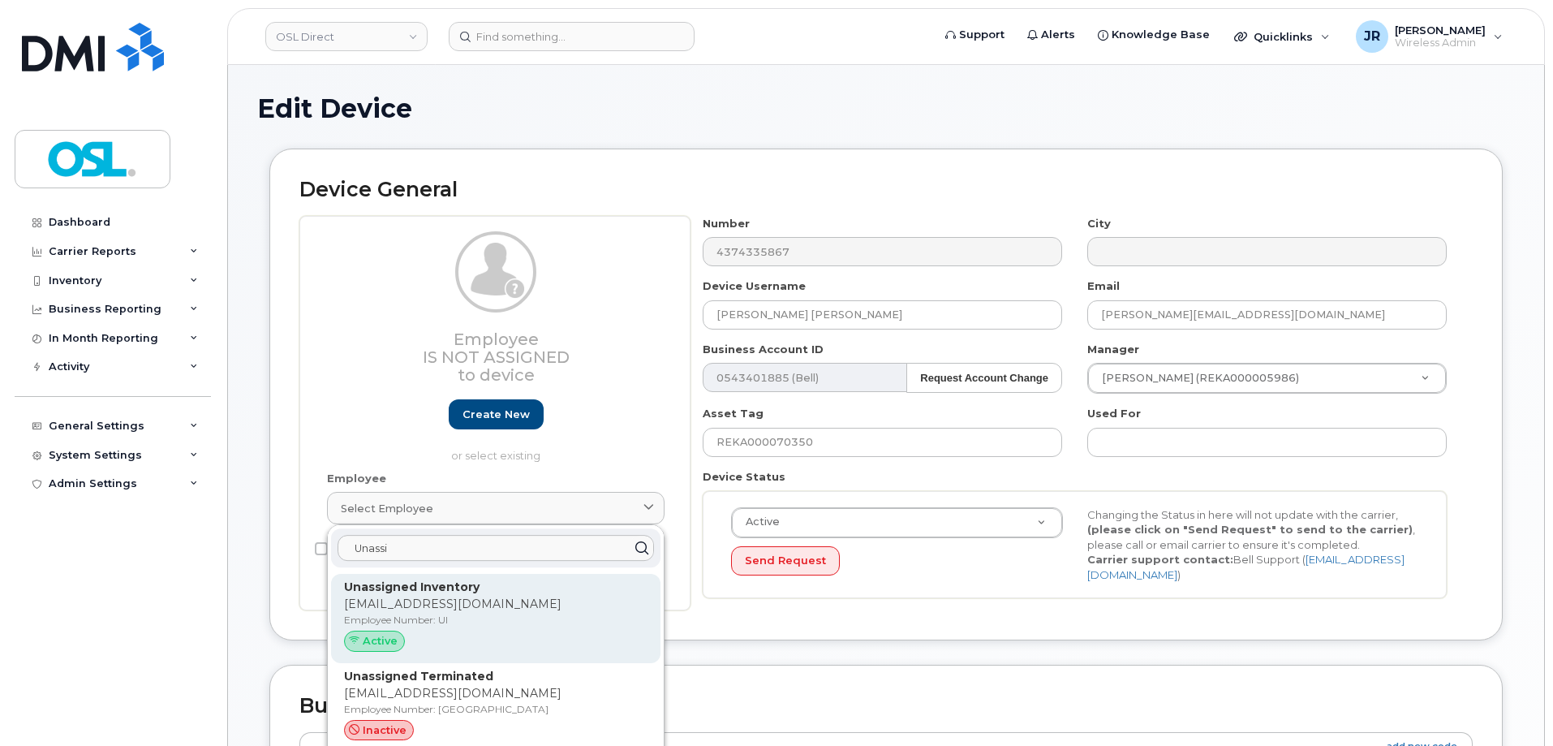
type input "Unassi"
click at [433, 638] on div "Active" at bounding box center [495, 640] width 303 height 21
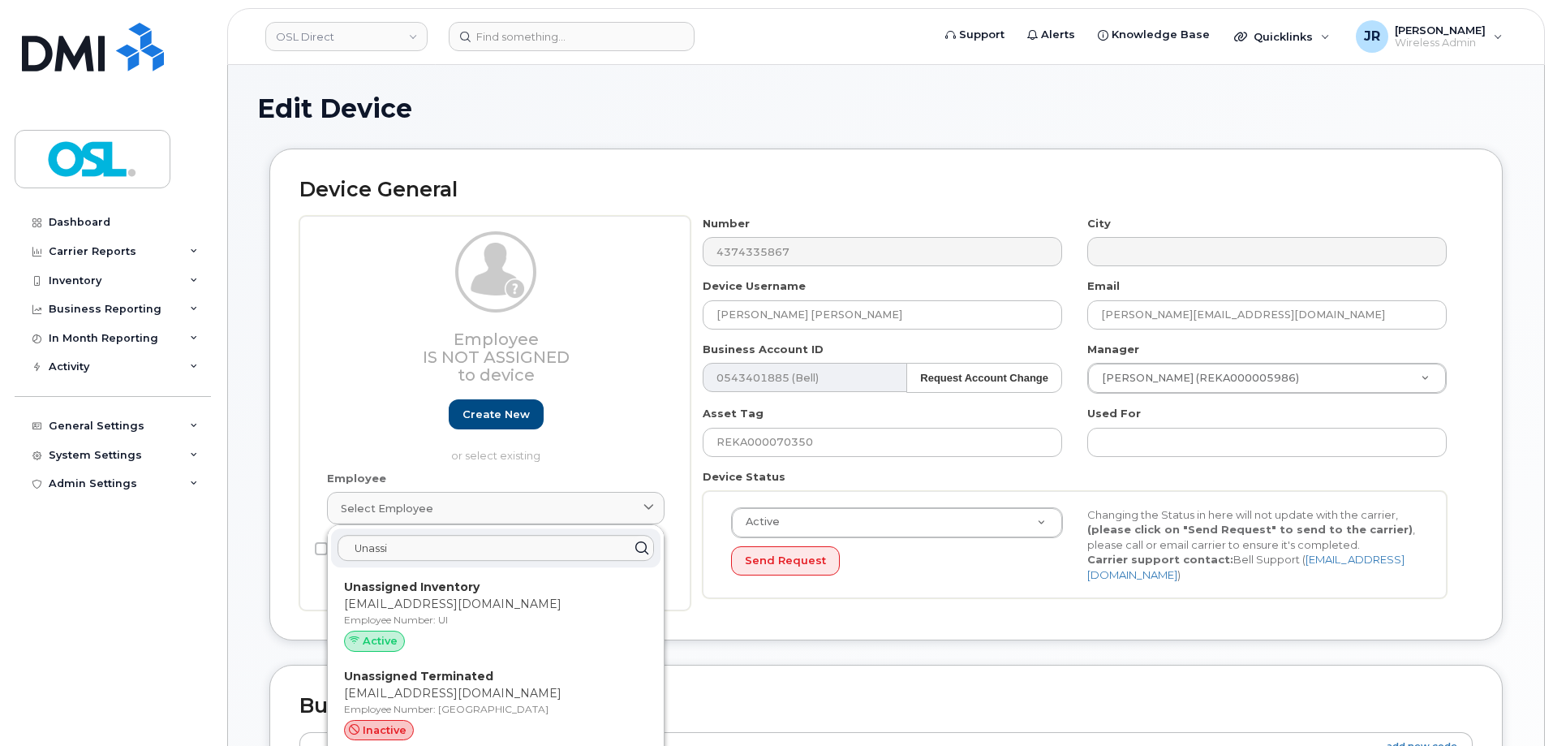
type input "UI"
type input "Unassigned Inventory"
type input "[EMAIL_ADDRESS][DOMAIN_NAME]"
type input "4724252"
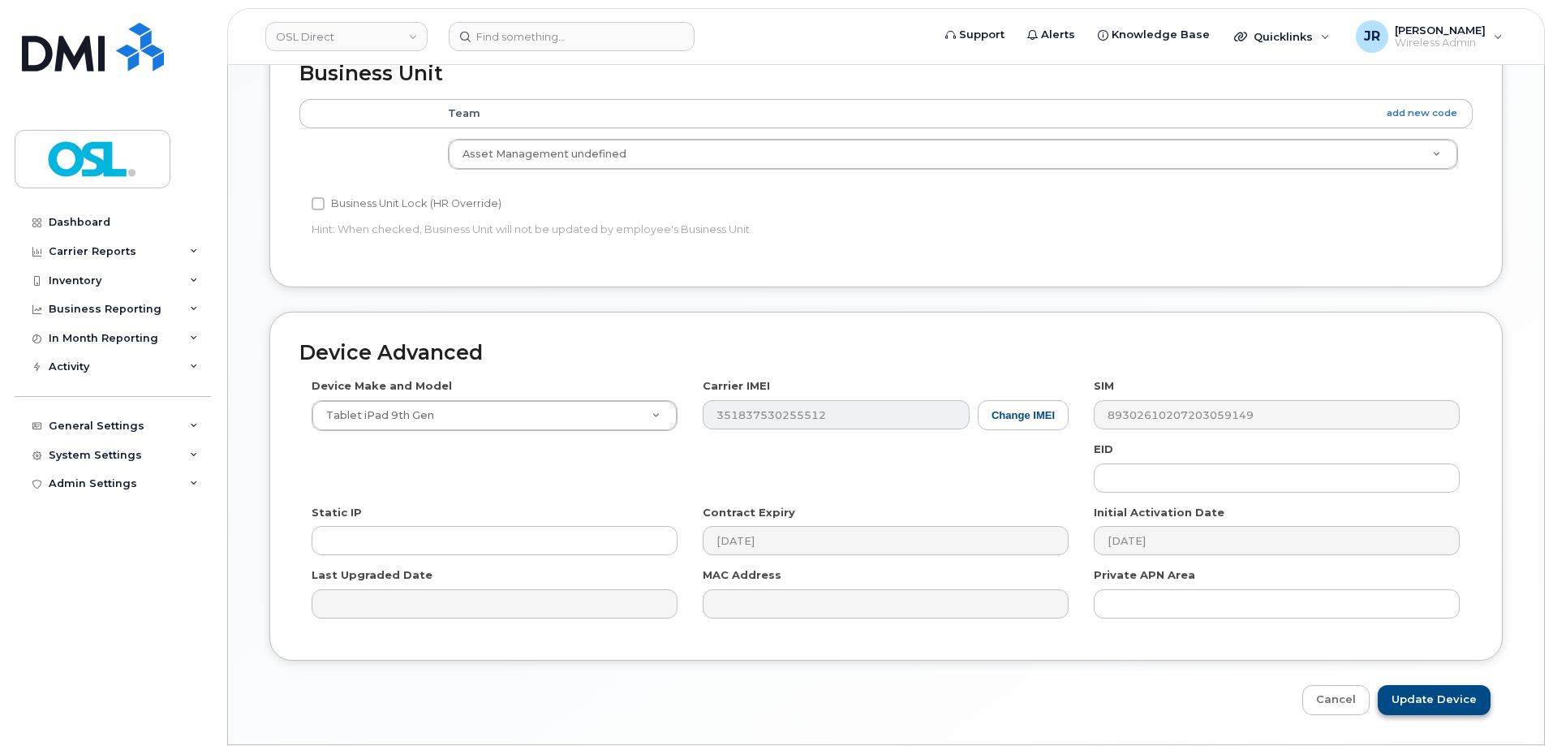
scroll to position [727, 0]
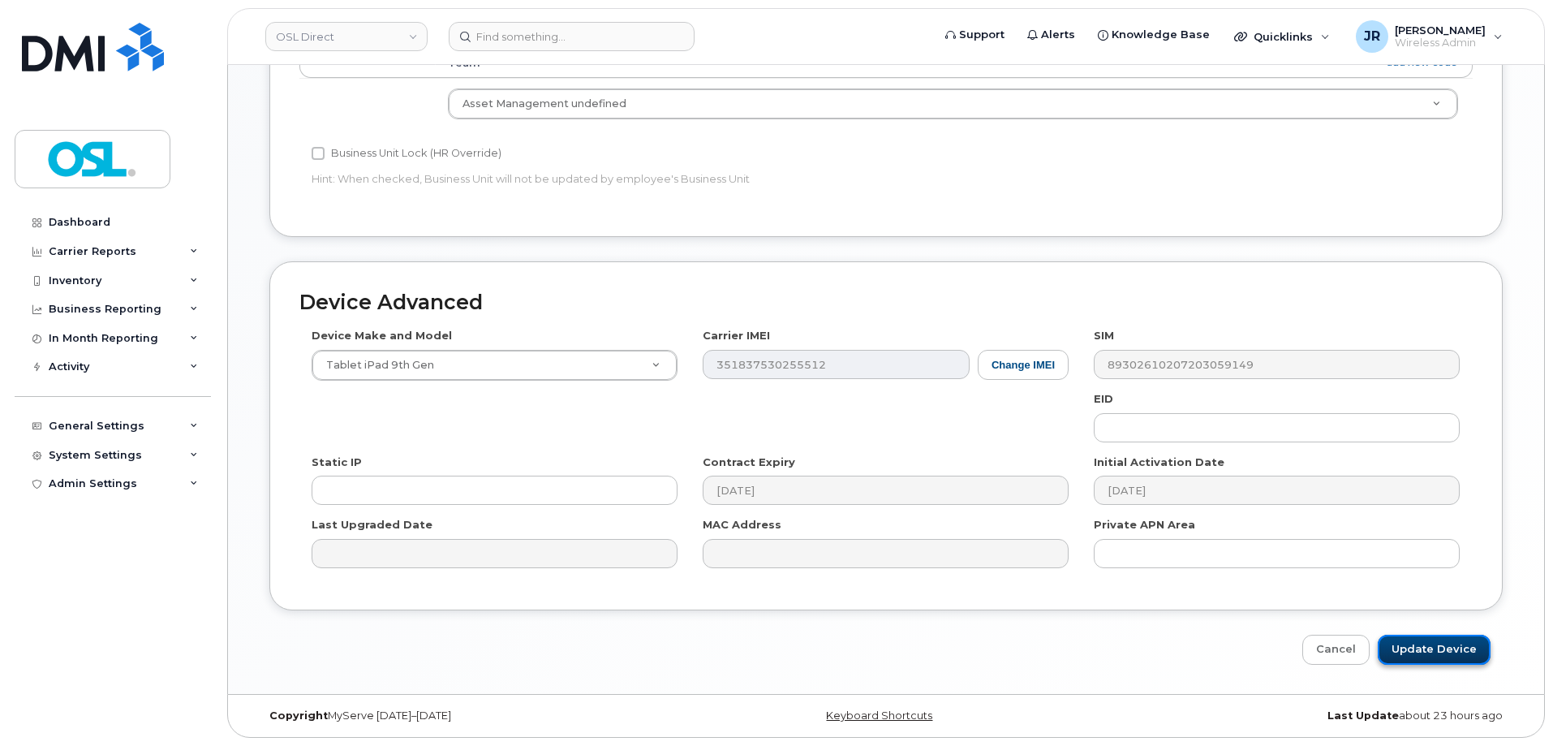
click at [1450, 660] on input "Update Device" at bounding box center [1434, 649] width 113 height 30
type input "Saving..."
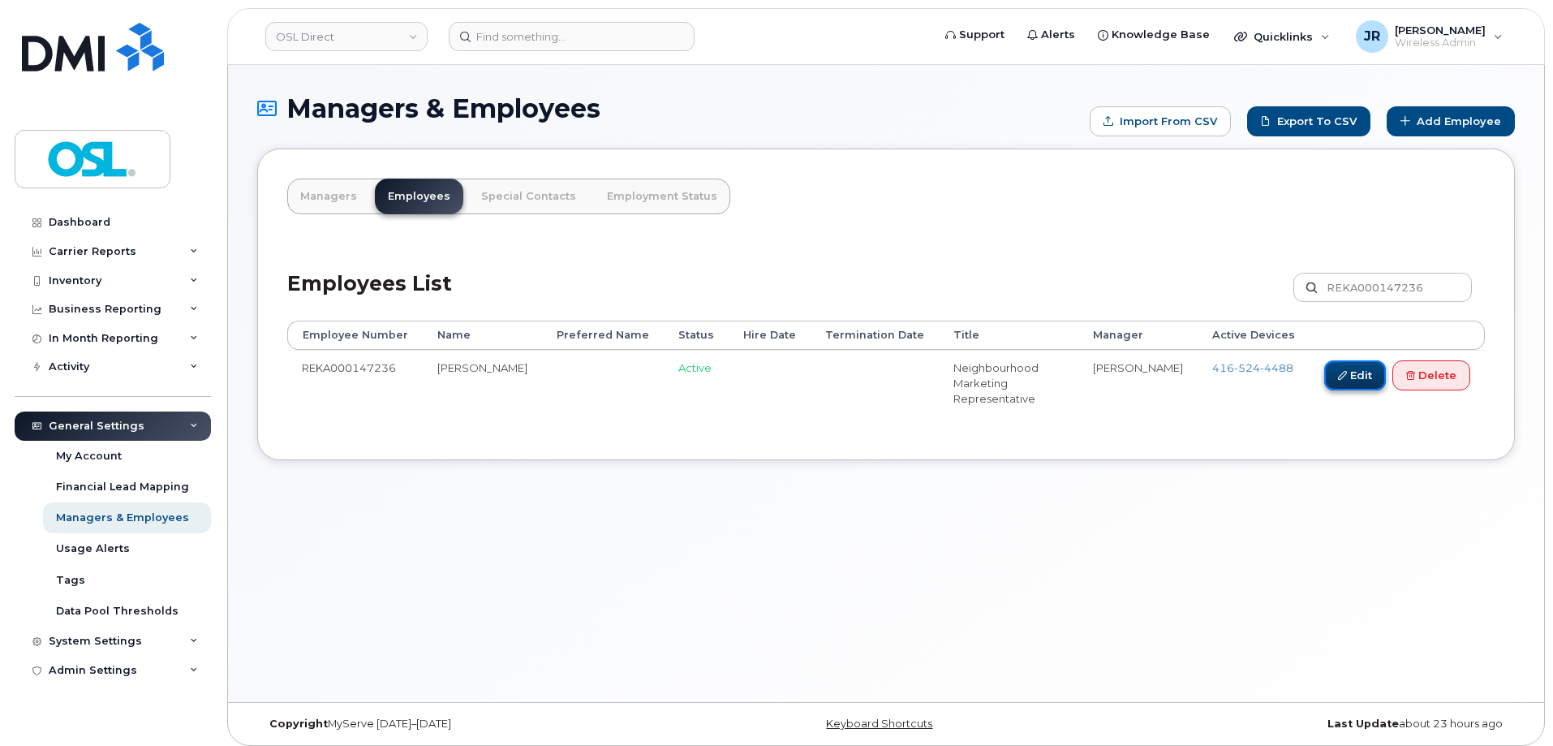
click at [1338, 376] on icon at bounding box center [1342, 375] width 9 height 9
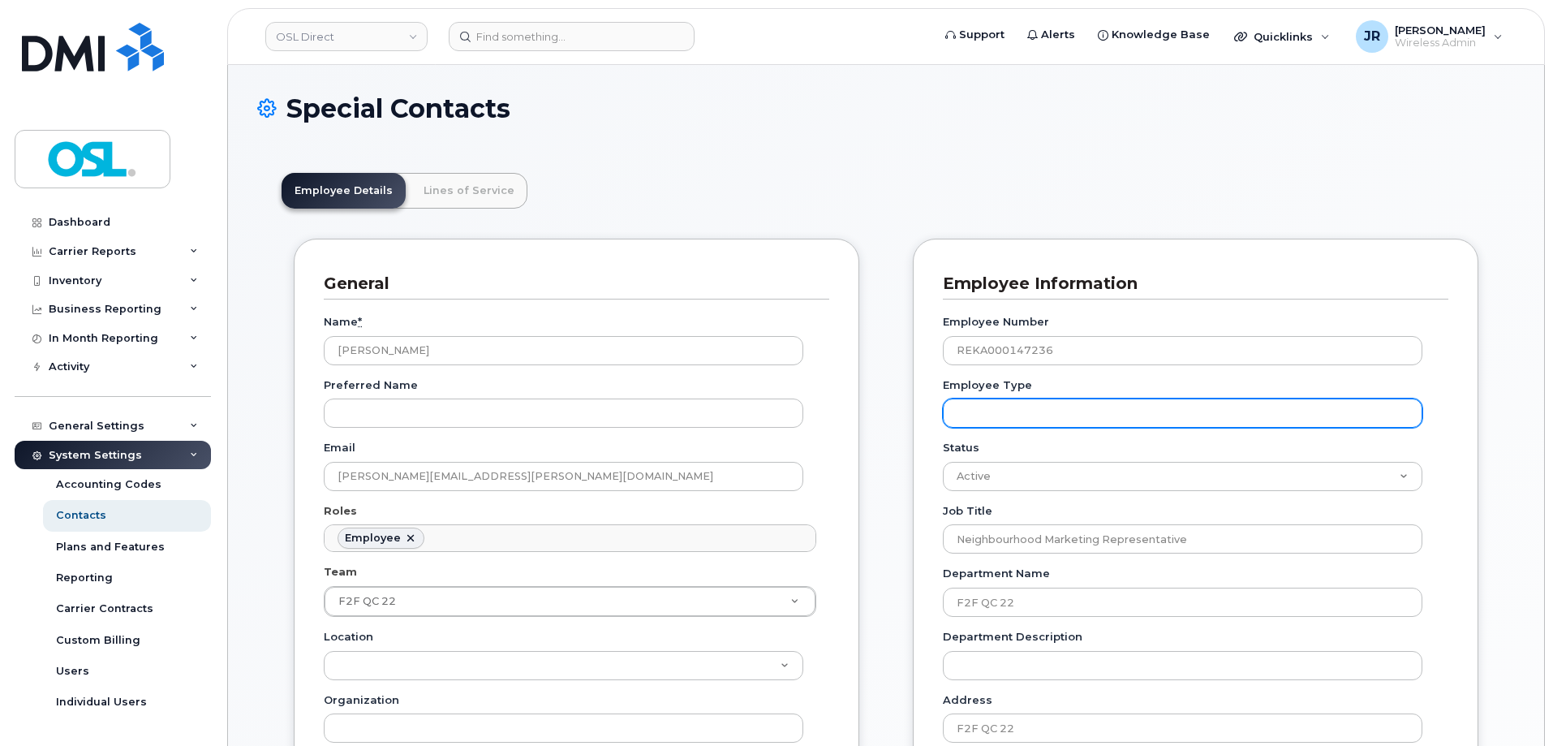
scroll to position [48, 0]
click at [1018, 501] on div "Employee Number REKA000147236 Employee Type Status Active On-Leave Long Term Sh…" at bounding box center [1195, 754] width 505 height 910
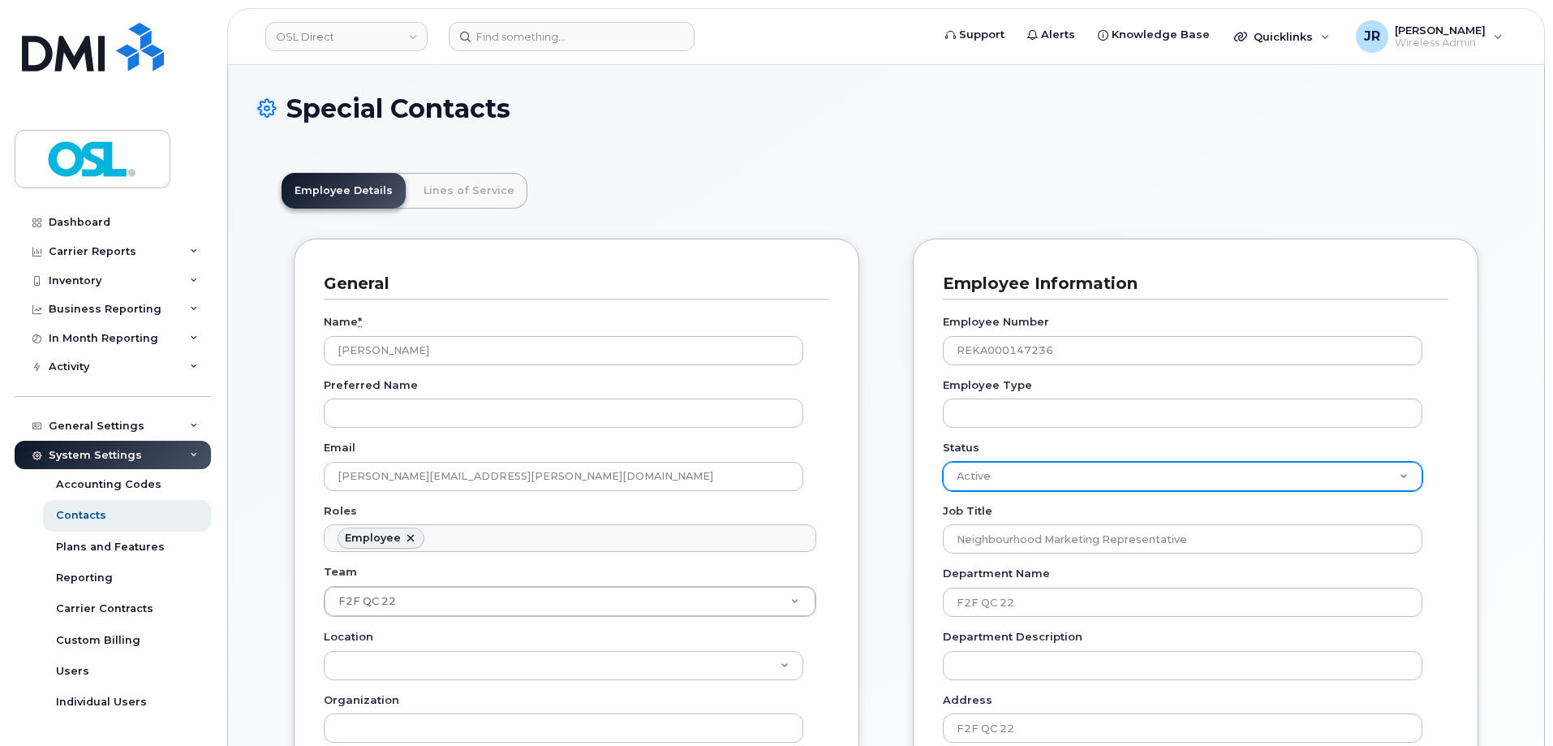
click at [1021, 478] on select "Active On-Leave Long Term Short Term Maternity Leave Temp Layoff Inactive" at bounding box center [1182, 476] width 479 height 29
select select "on_leave"
click at [943, 462] on select "Active On-Leave Long Term Short Term Maternity Leave Temp Layoff Inactive" at bounding box center [1182, 476] width 479 height 29
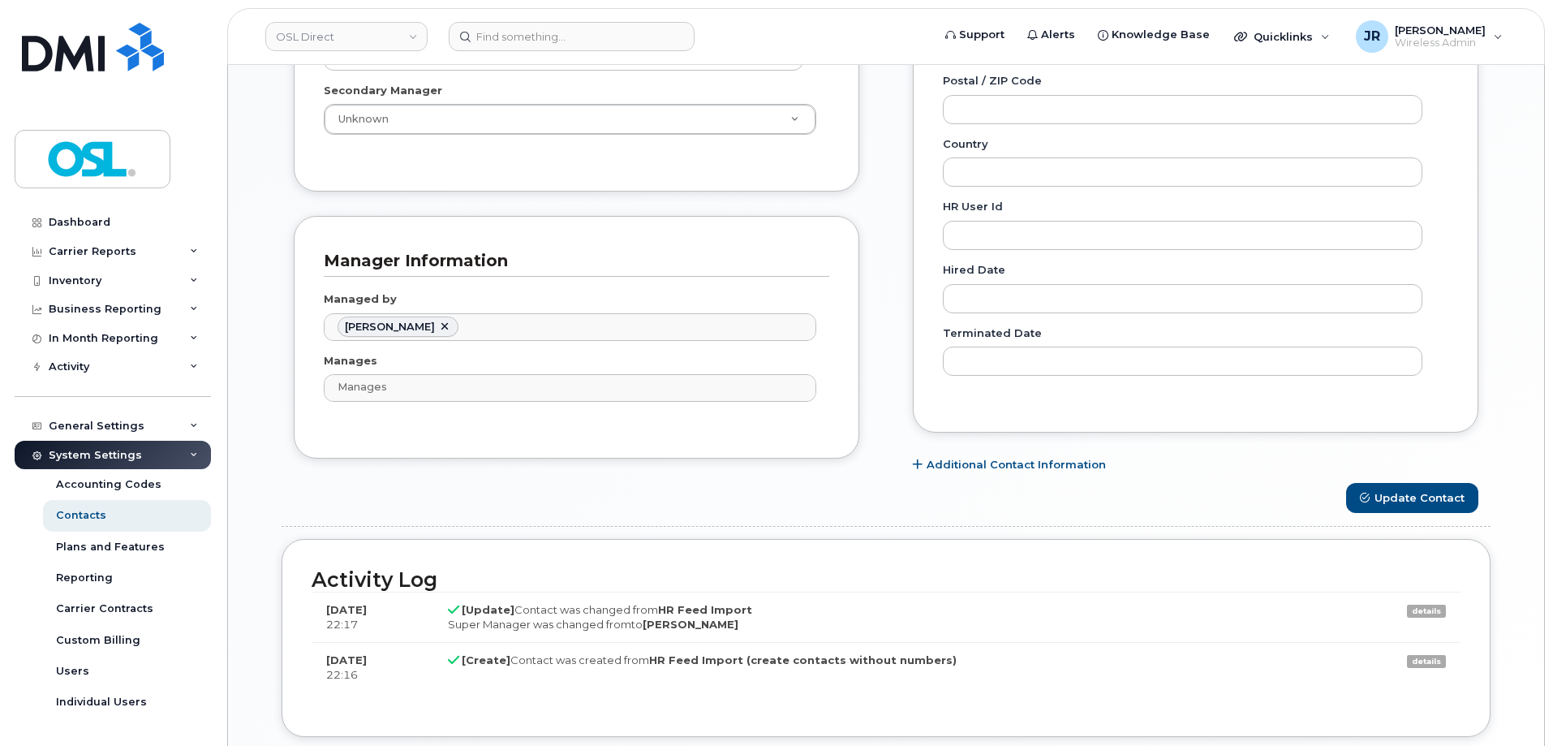
scroll to position [811, 0]
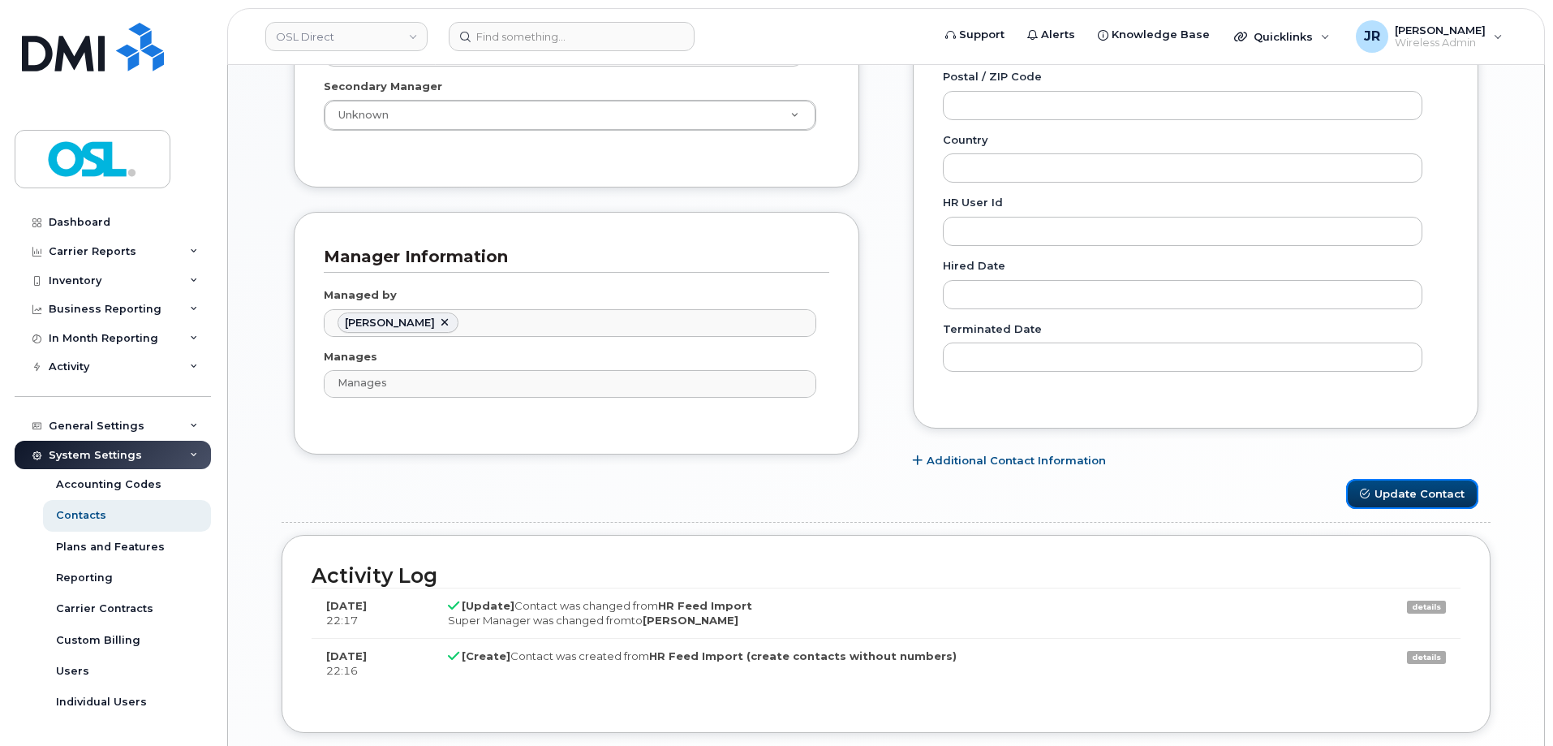
click at [1410, 489] on button "Update Contact" at bounding box center [1412, 494] width 132 height 30
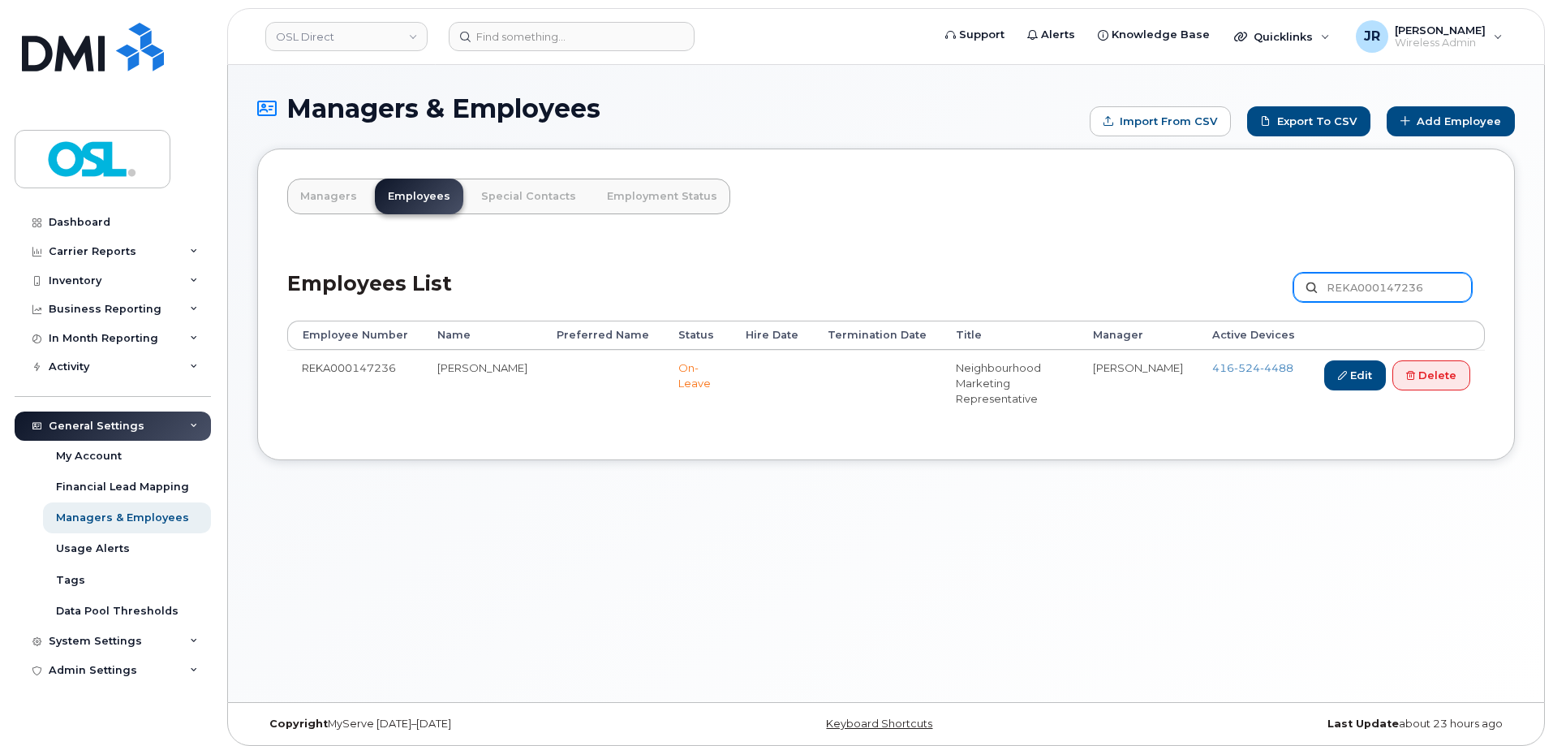
click at [1330, 282] on input "REKA000147236" at bounding box center [1382, 287] width 178 height 29
click at [1367, 284] on input "REKA000147236" at bounding box center [1382, 287] width 178 height 29
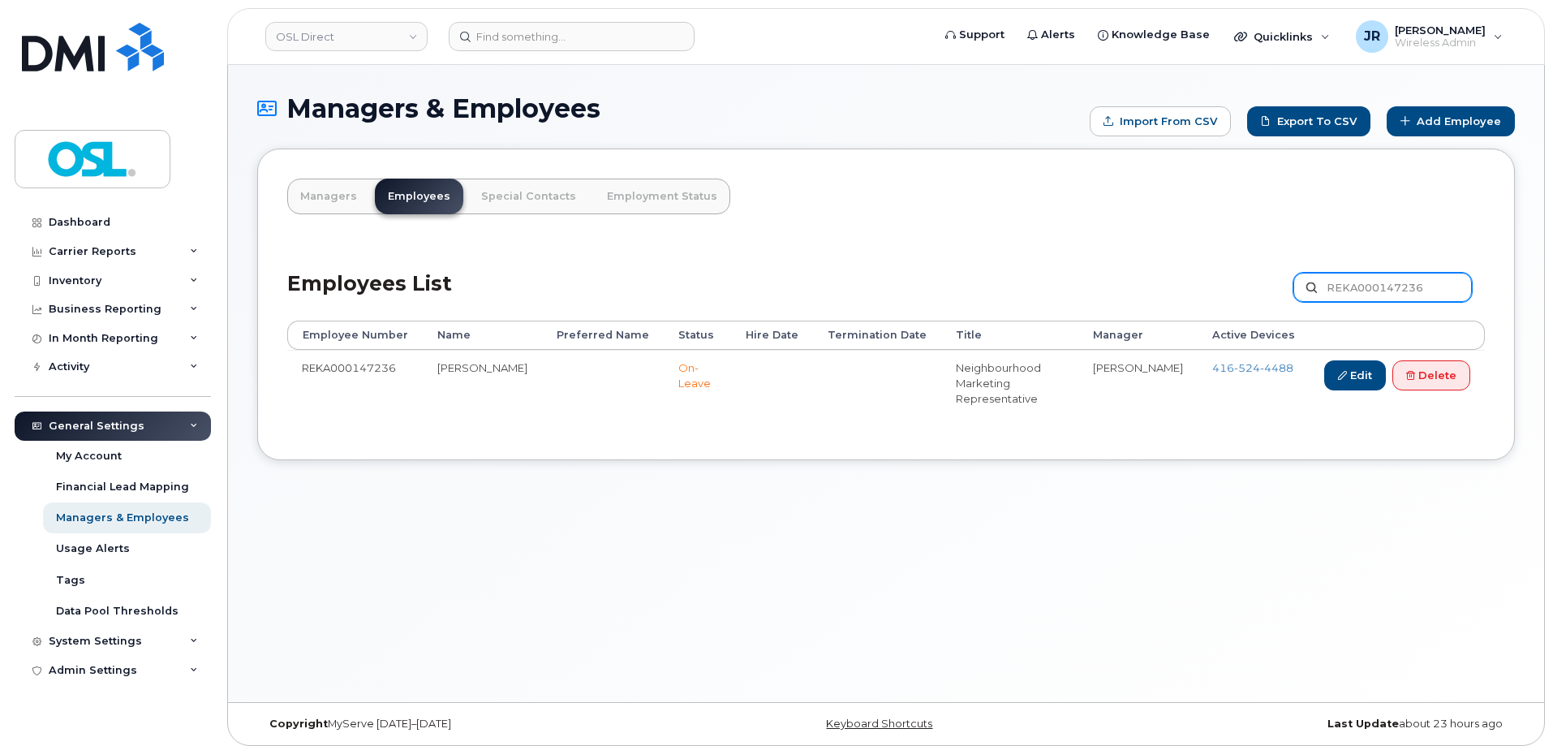
paste input "3545"
type input "REKA000143545"
click at [1249, 364] on span "730" at bounding box center [1247, 367] width 26 height 13
click at [1242, 382] on span "346" at bounding box center [1247, 382] width 26 height 13
click at [1231, 365] on span "709 730 0637" at bounding box center [1252, 367] width 81 height 13
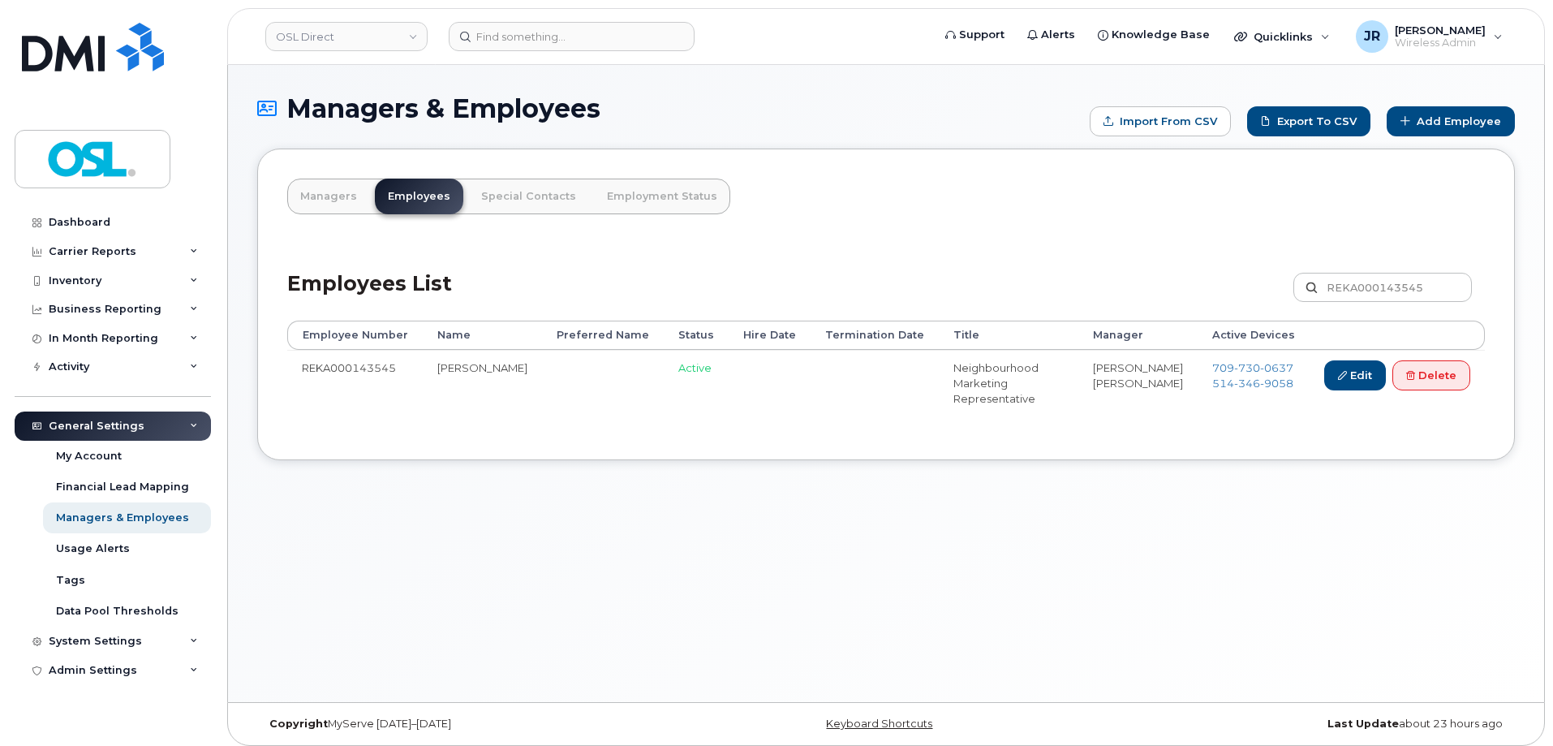
click at [1227, 390] on li "514 346 9058" at bounding box center [1253, 383] width 83 height 15
click at [1234, 385] on span "346" at bounding box center [1247, 382] width 26 height 13
click at [1433, 378] on link "Delete" at bounding box center [1431, 375] width 78 height 30
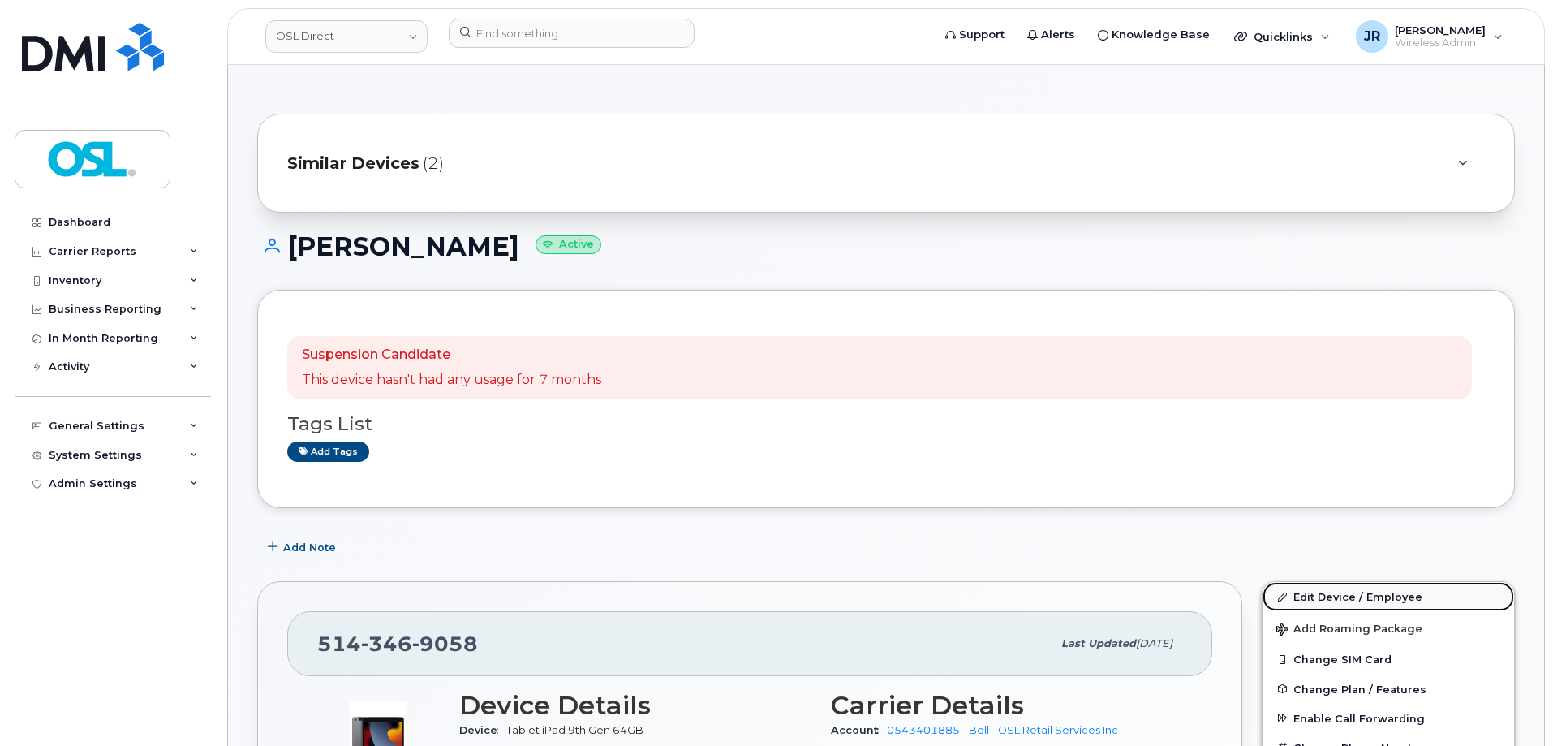
click at [1319, 587] on link "Edit Device / Employee" at bounding box center [1387, 596] width 251 height 29
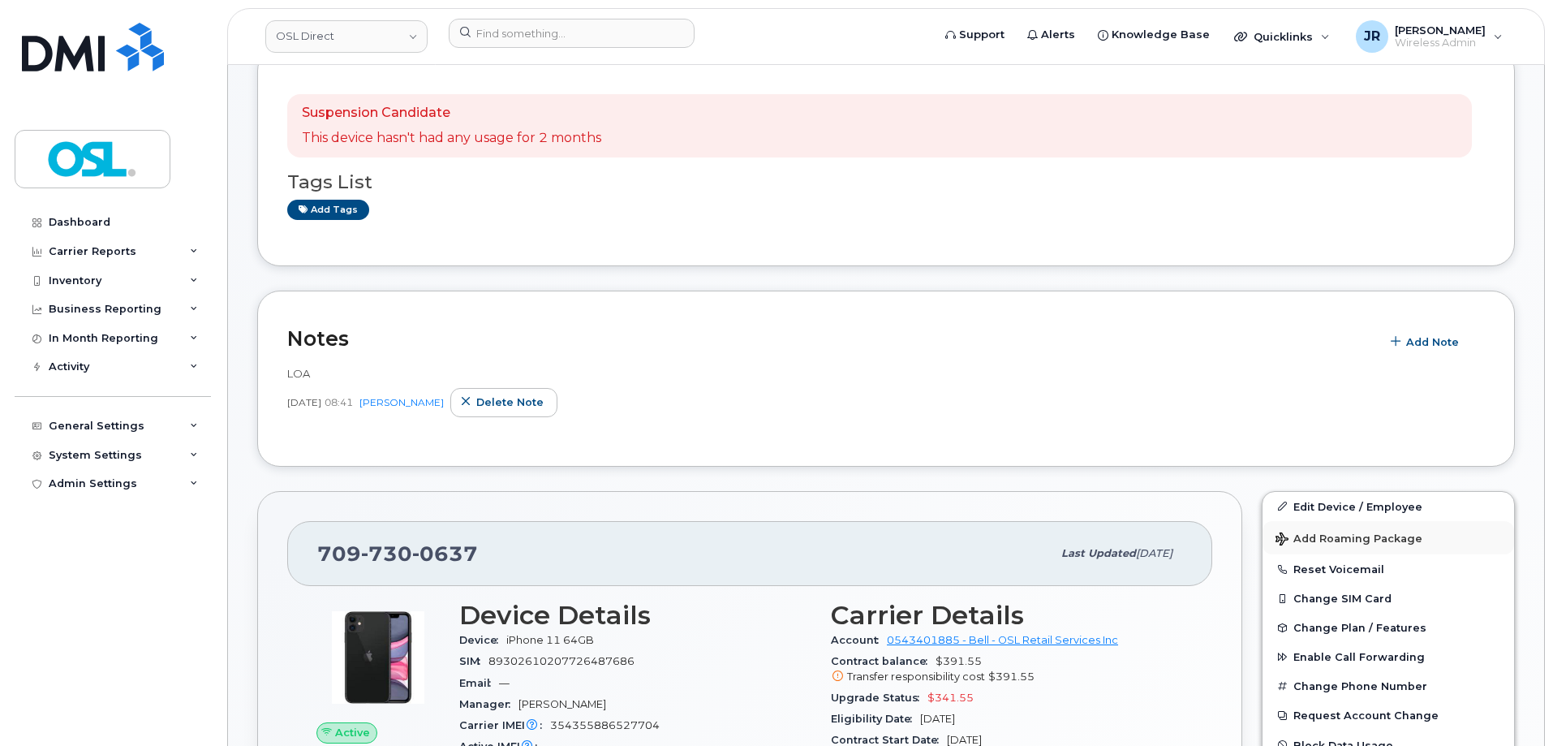
scroll to position [325, 0]
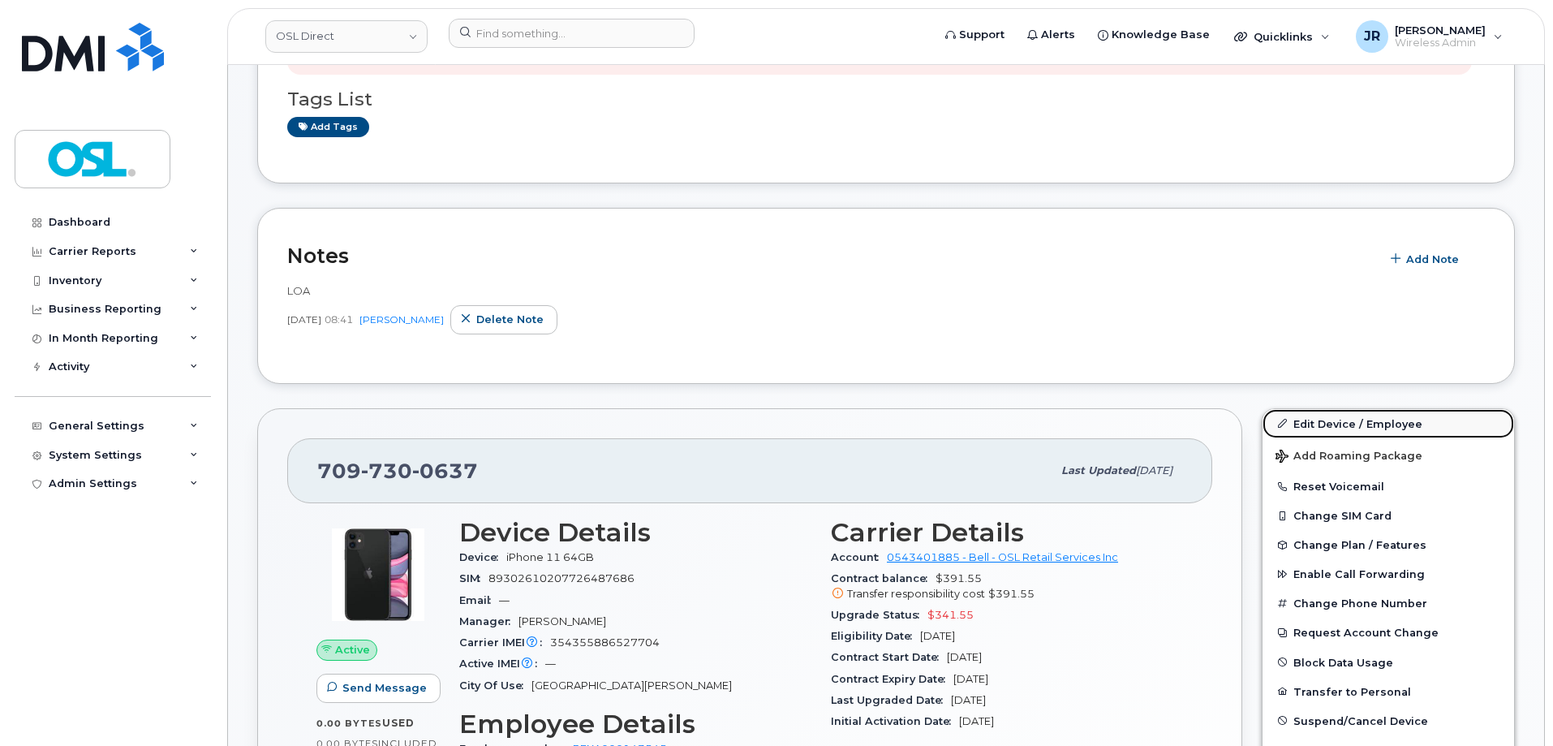
click at [1324, 423] on link "Edit Device / Employee" at bounding box center [1387, 423] width 251 height 29
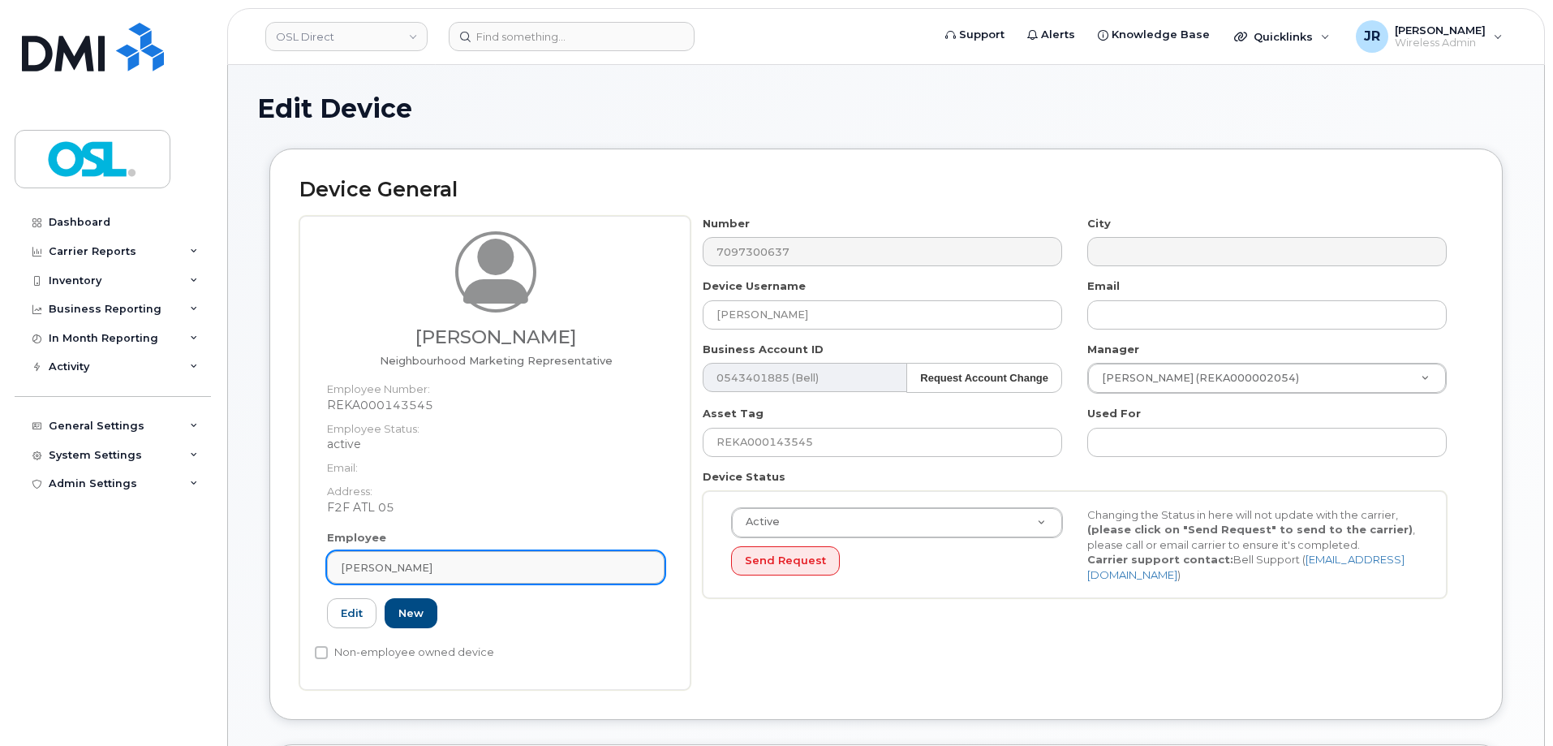
click at [479, 570] on div "[PERSON_NAME]" at bounding box center [496, 567] width 310 height 15
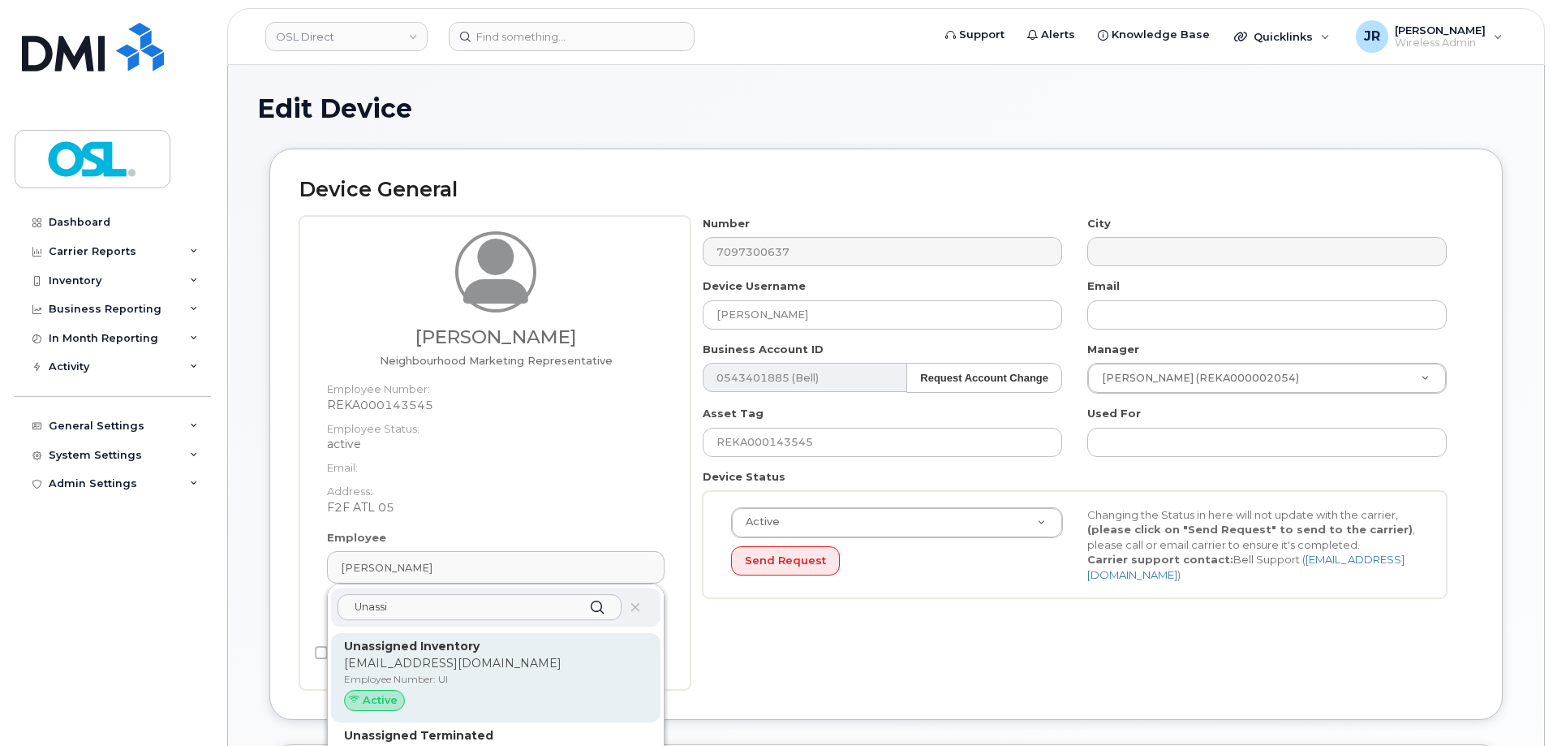
type input "Unassi"
click at [458, 637] on div "Unassigned Inventory [EMAIL_ADDRESS][DOMAIN_NAME] Employee Number: UI Active" at bounding box center [495, 677] width 329 height 89
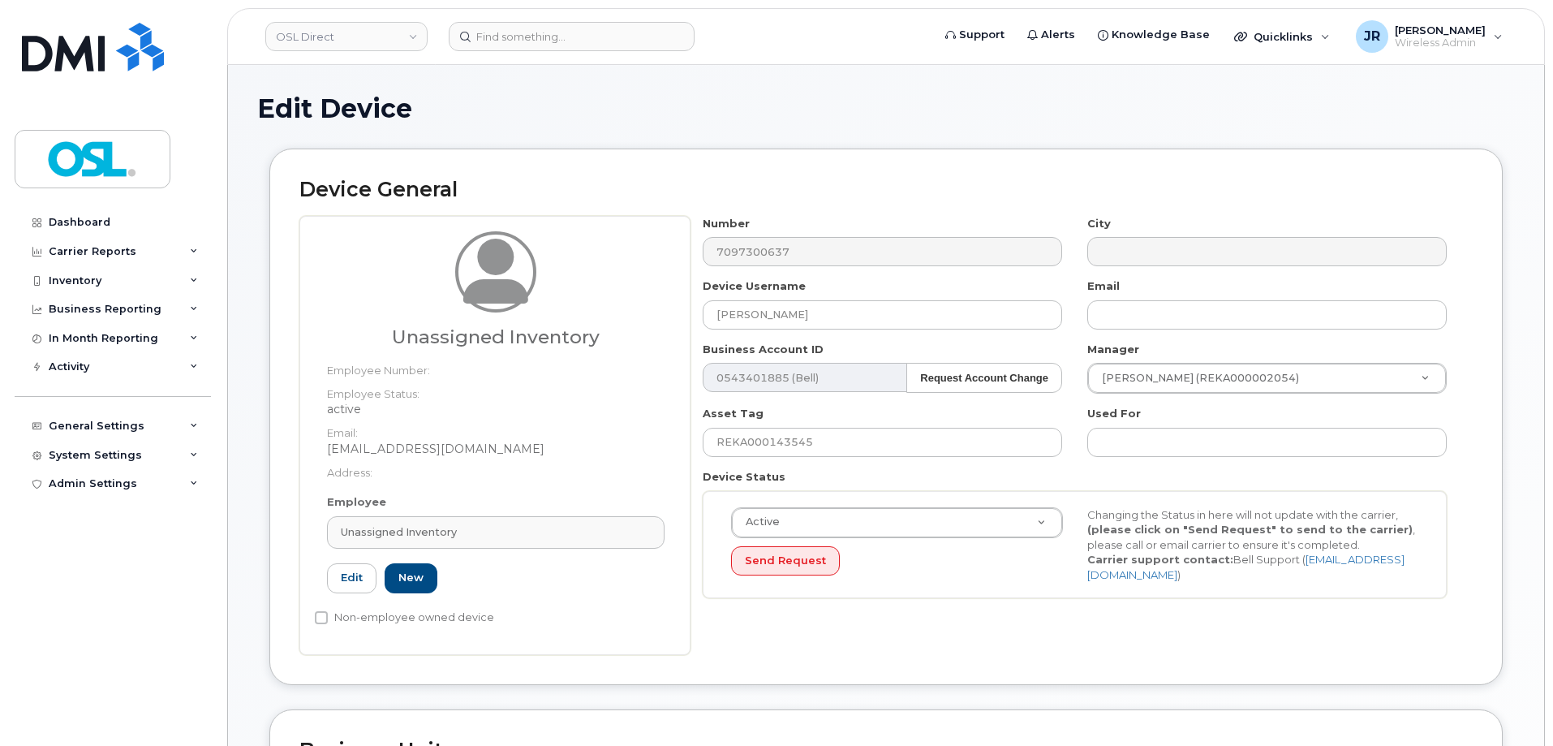
type input "UI"
type input "Unassigned Inventory"
type input "[EMAIL_ADDRESS][DOMAIN_NAME]"
type input "4724252"
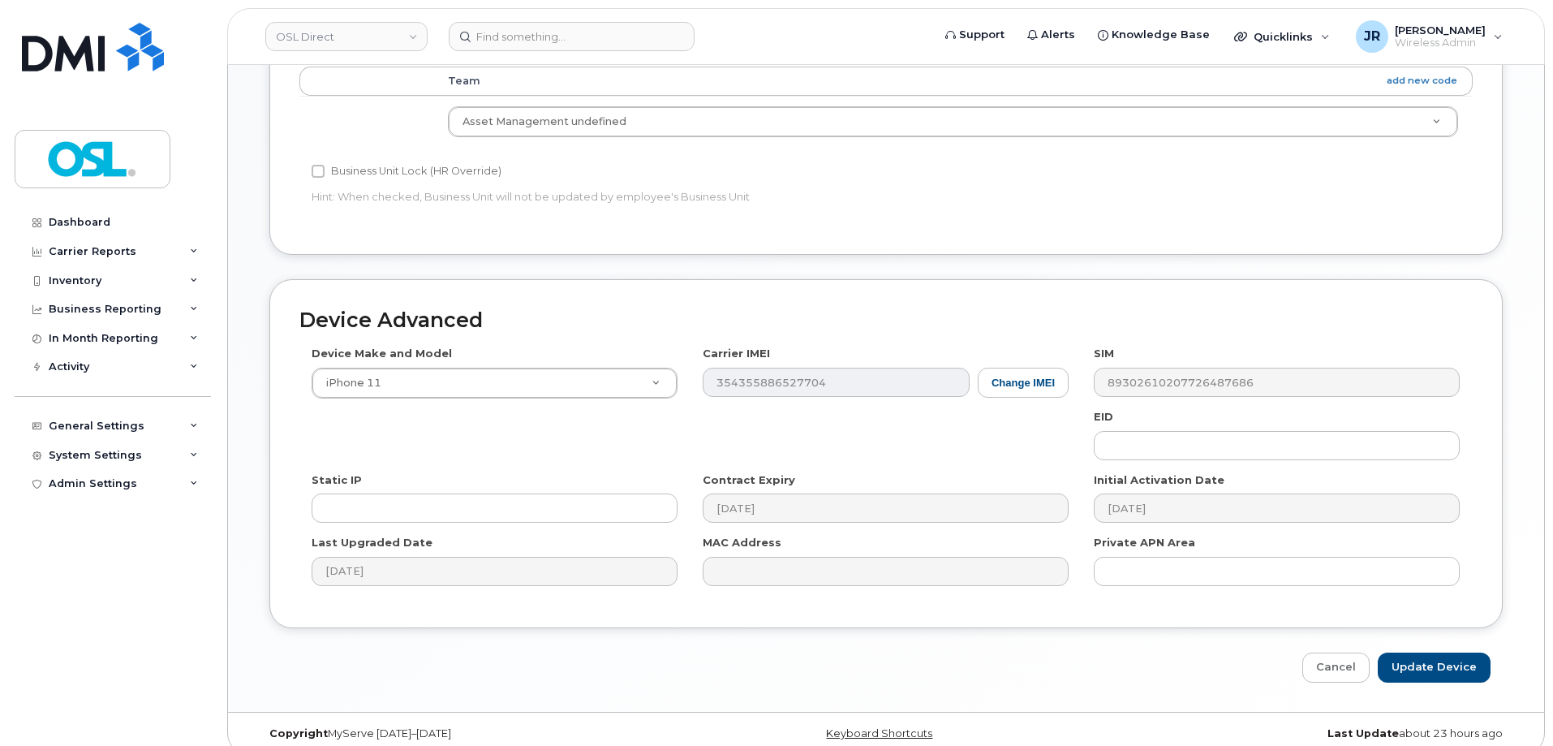
scroll to position [727, 0]
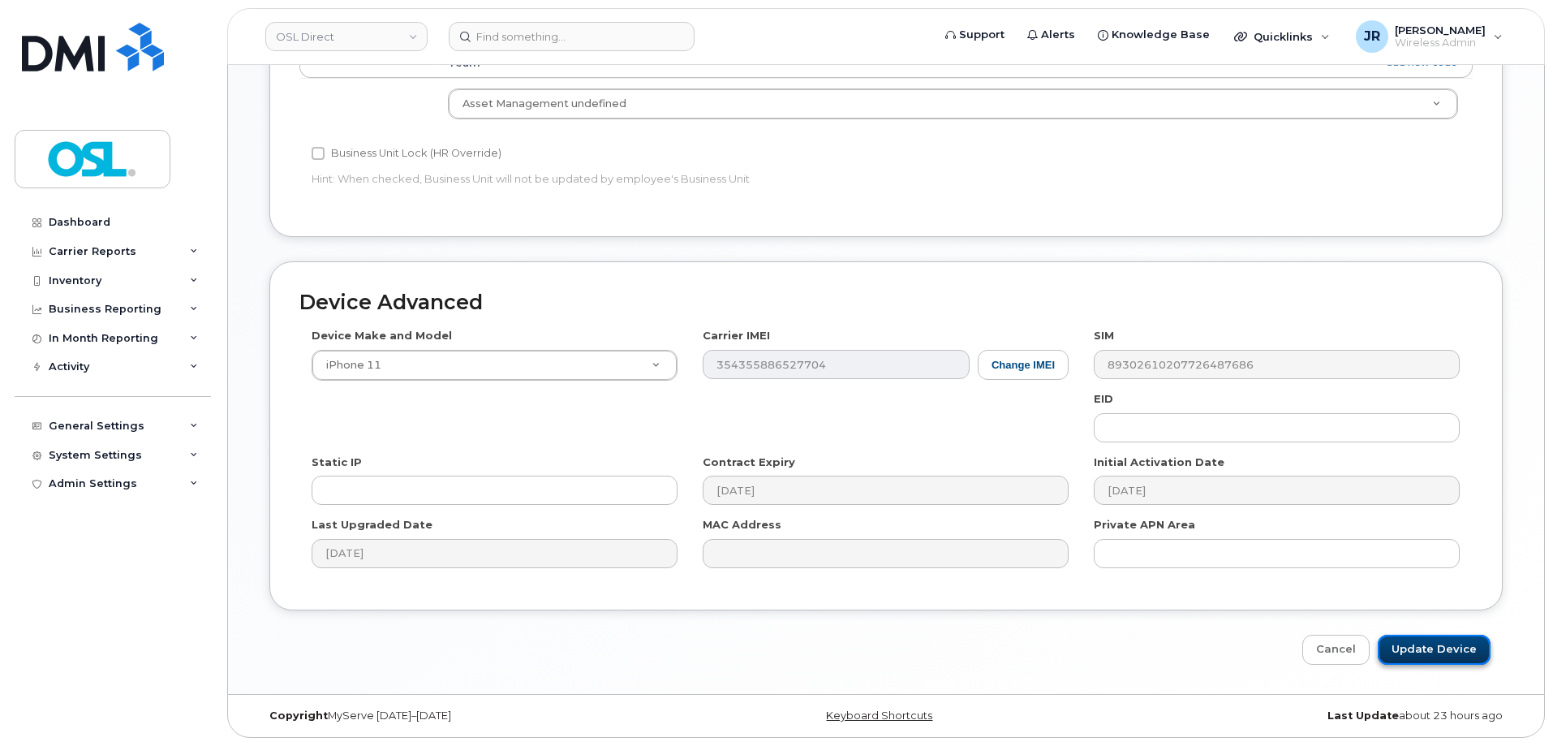
click at [1431, 643] on input "Update Device" at bounding box center [1434, 649] width 113 height 30
type input "Saving..."
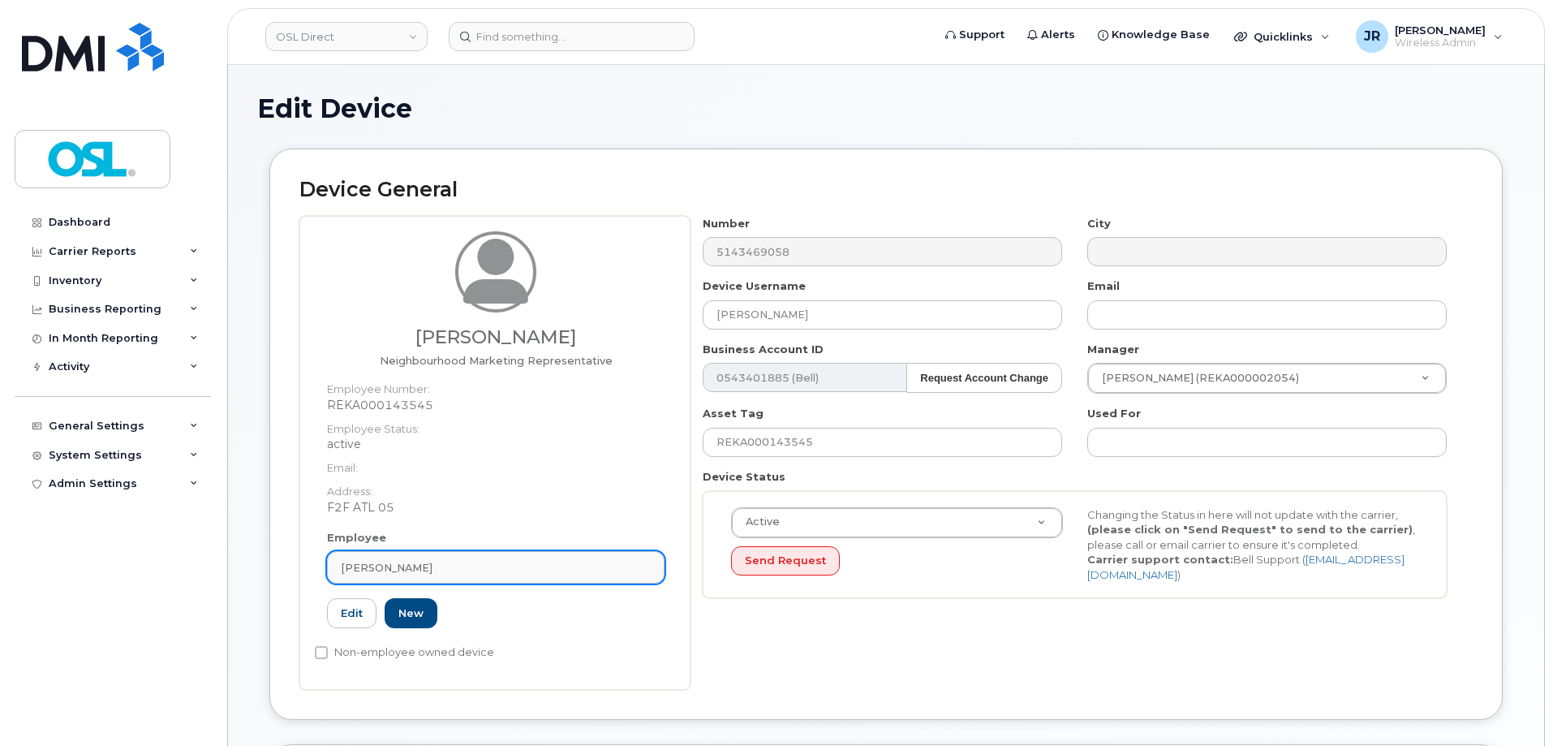
click at [527, 570] on div "[PERSON_NAME]" at bounding box center [496, 567] width 310 height 15
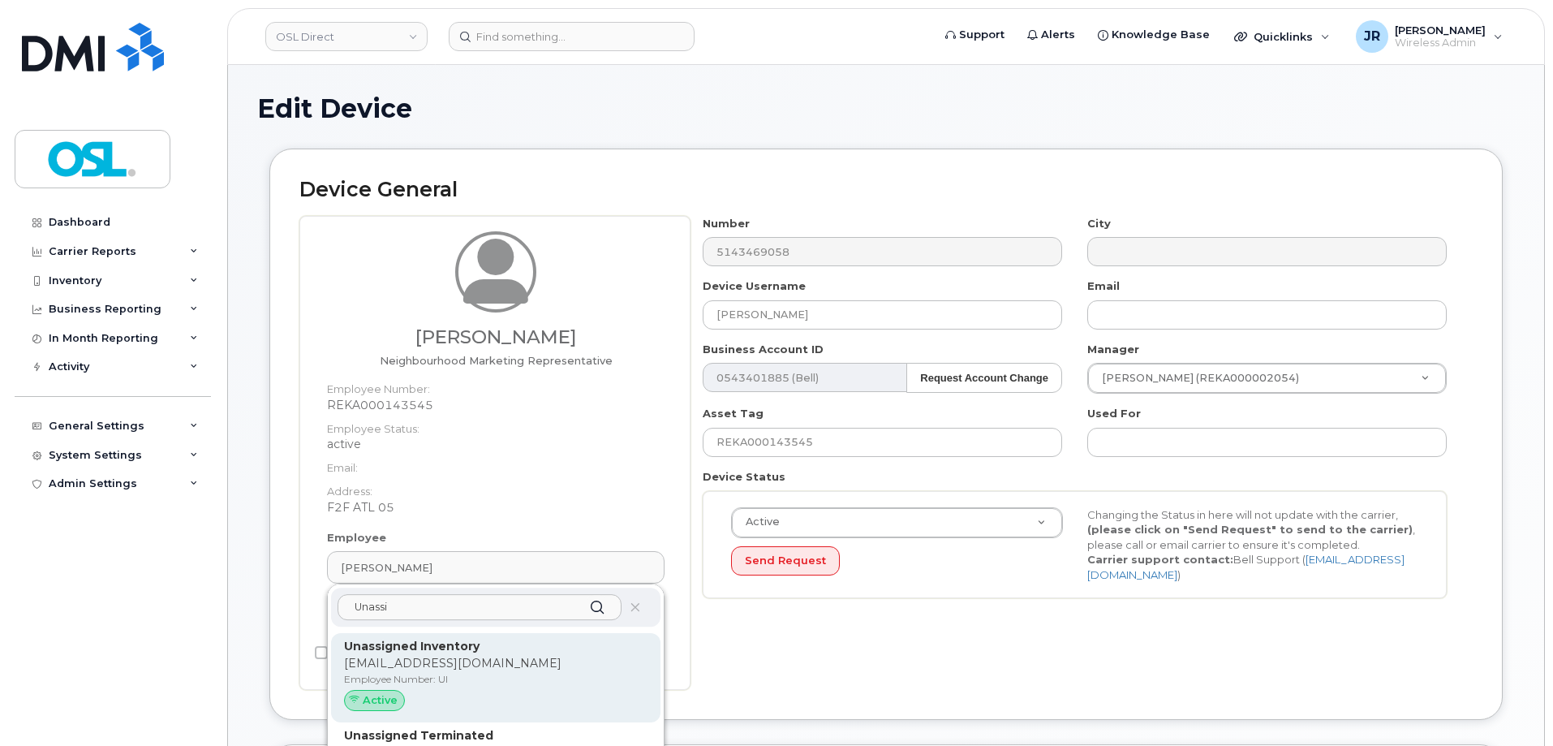
type input "Unassi"
click at [512, 636] on div "Unassigned Inventory support@osldirect.com Employee Number: UI Active" at bounding box center [495, 677] width 329 height 89
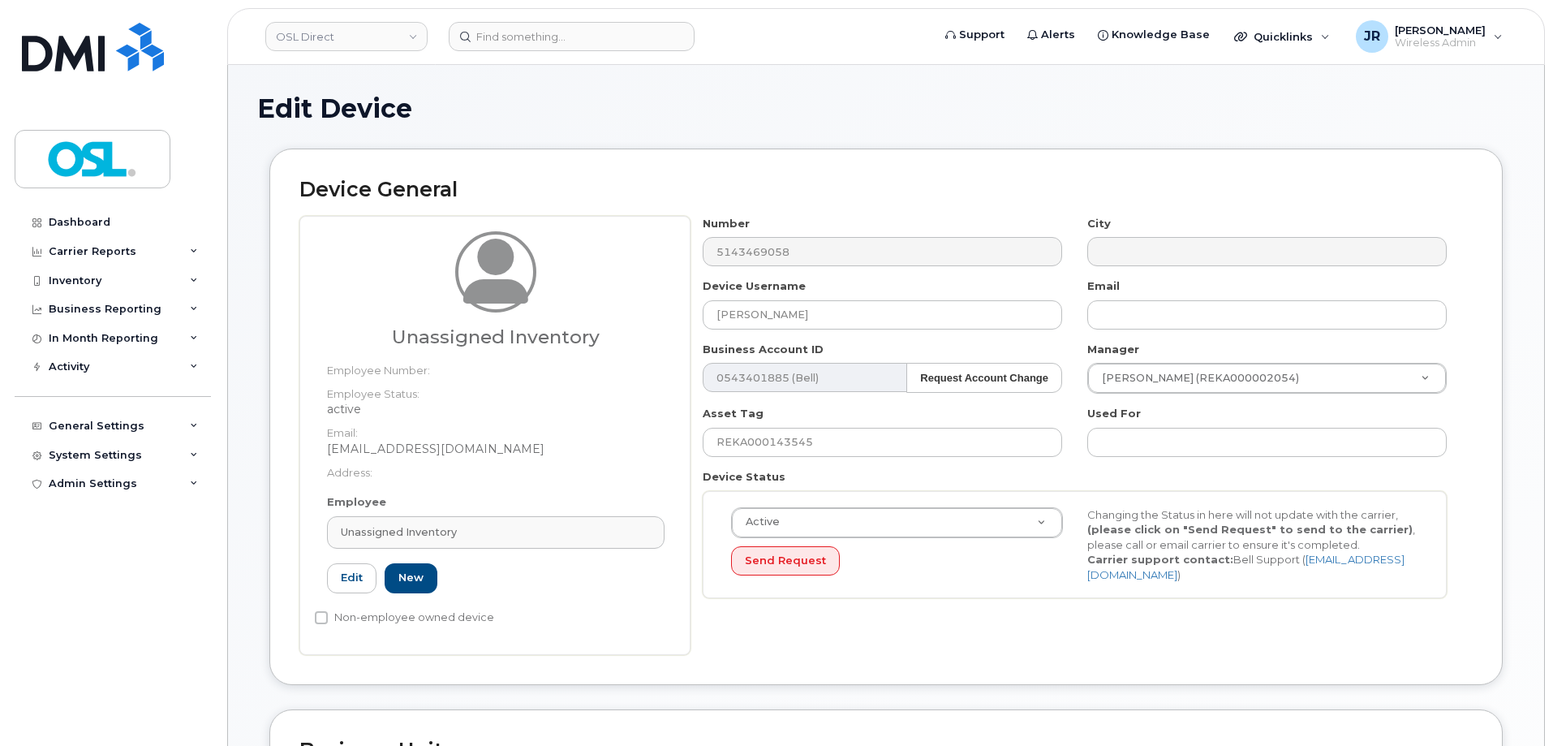
type input "UI"
type input "Unassigned Inventory"
type input "[EMAIL_ADDRESS][DOMAIN_NAME]"
type input "4724252"
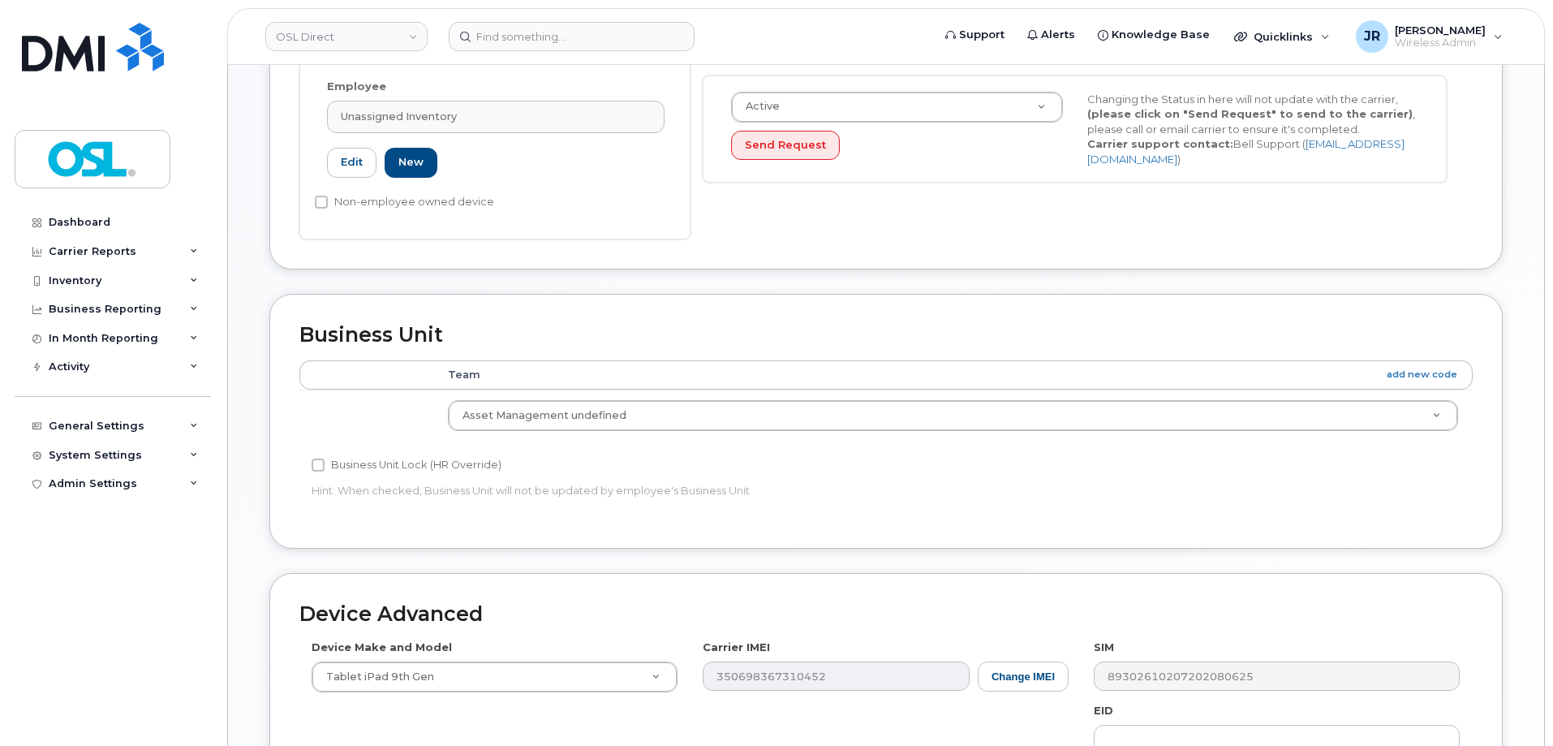
scroll to position [649, 0]
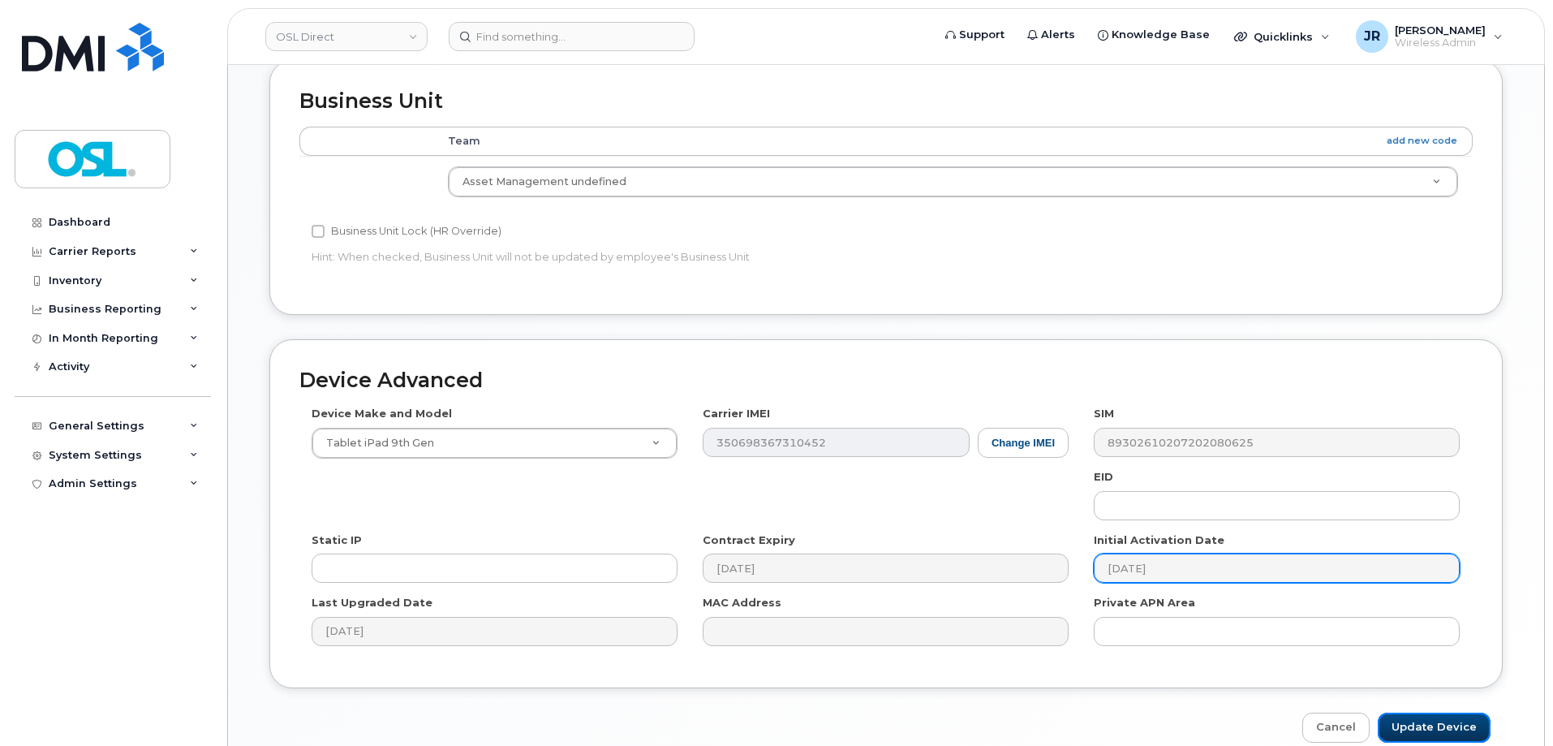
click at [1425, 723] on input "Update Device" at bounding box center [1434, 727] width 113 height 30
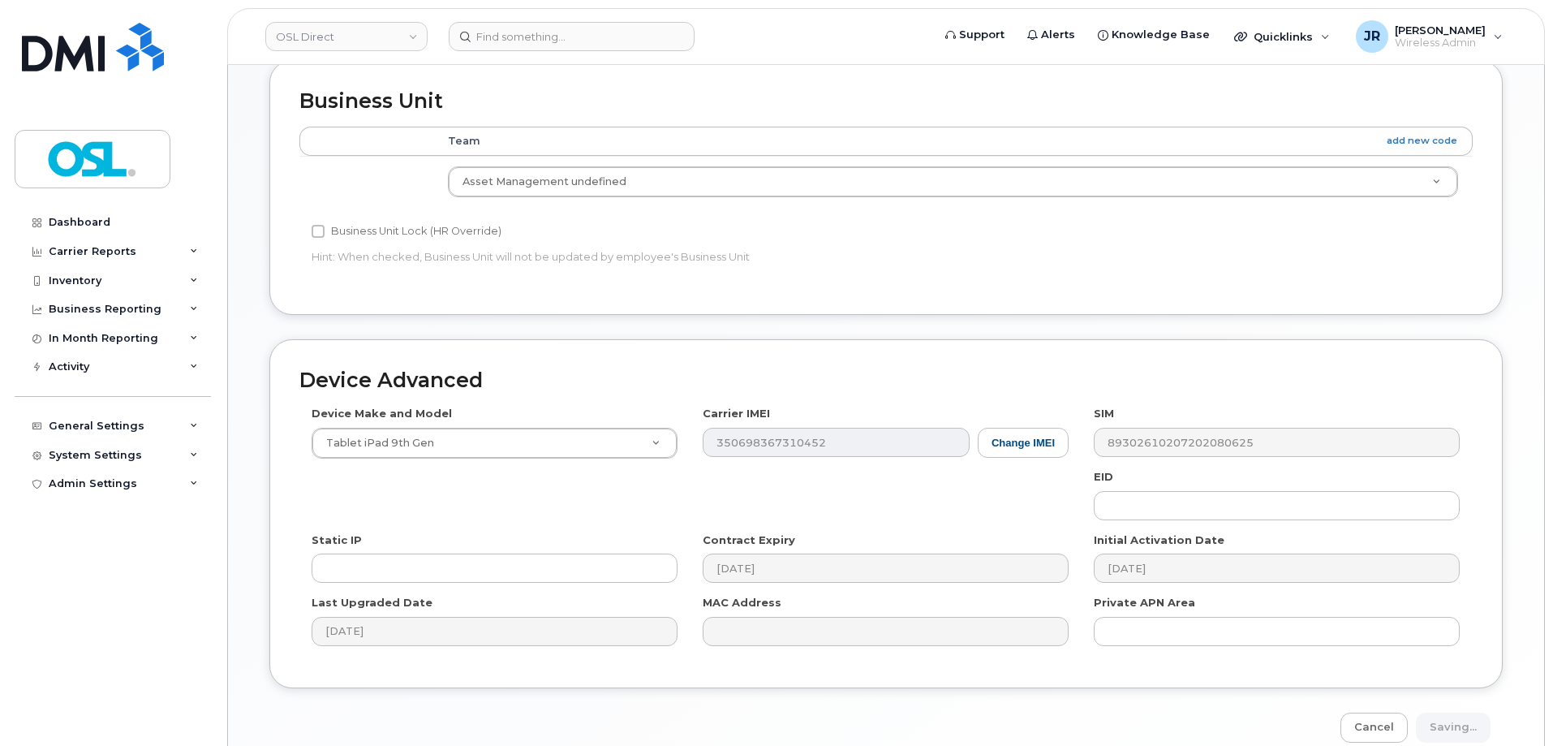
type input "Saving..."
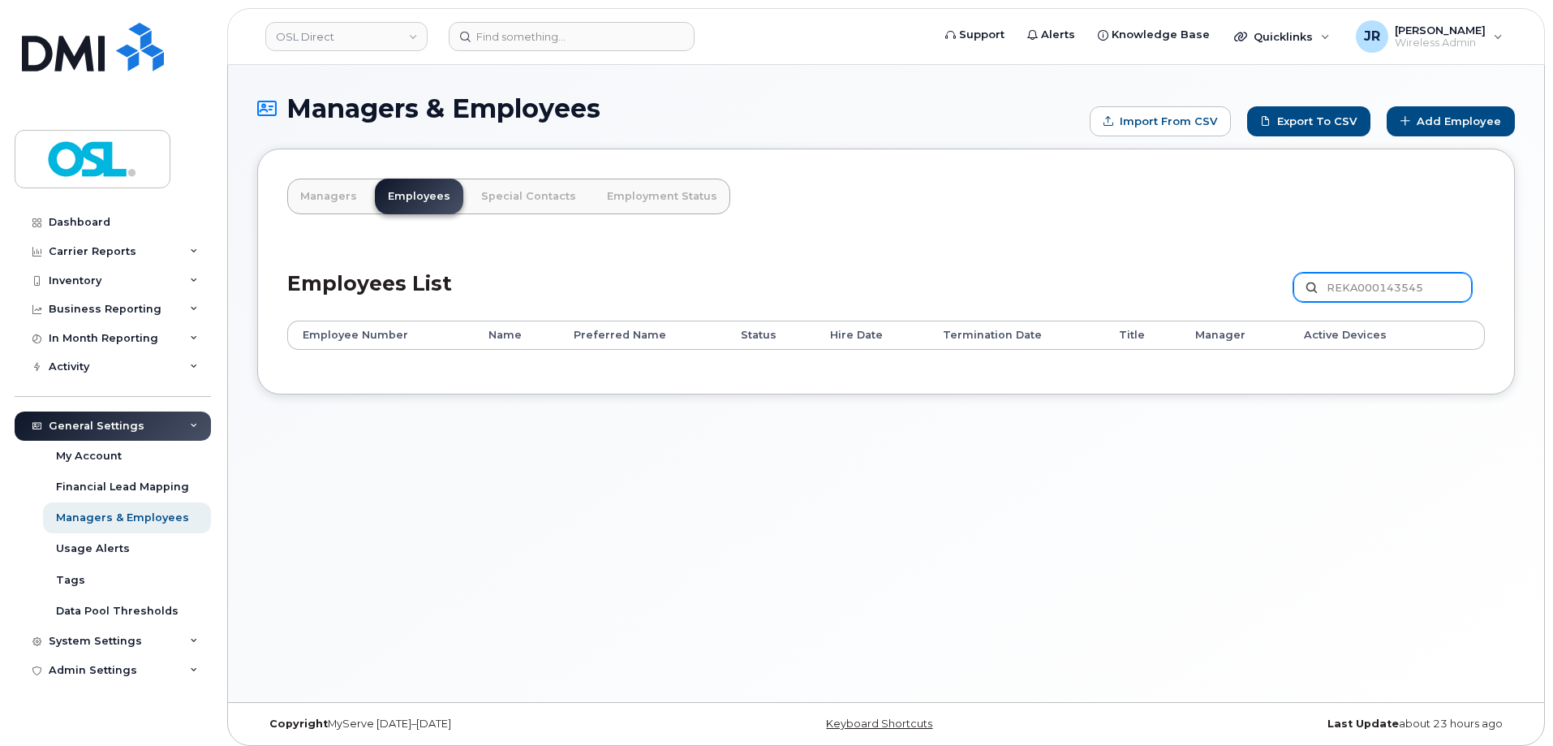
click at [1376, 295] on input "REKA000143545" at bounding box center [1382, 287] width 178 height 29
paste input "071926"
type input "REKA000071926"
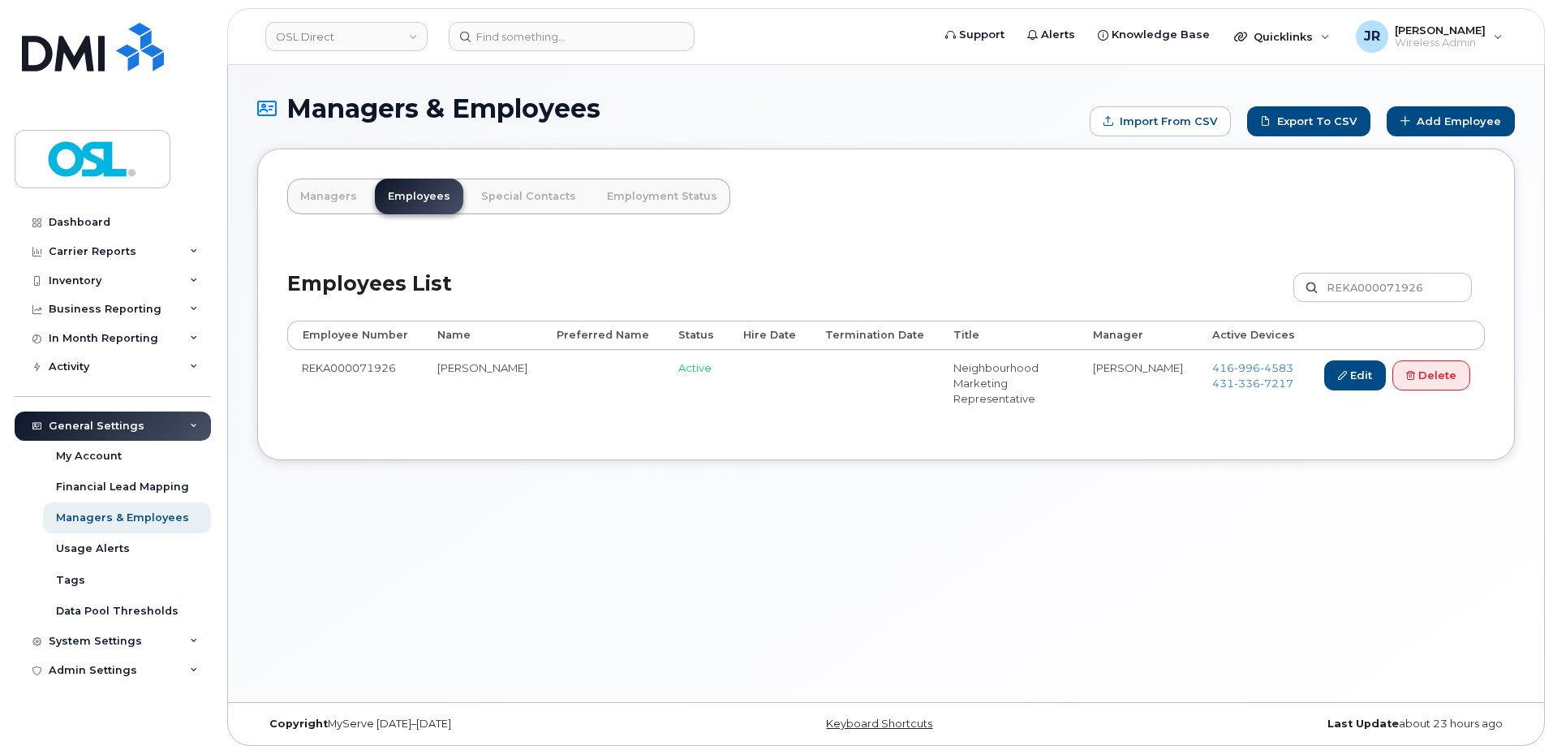
click at [1457, 570] on div "Managers & Employees Import from CSV Export to CSV Add Employee Managers Employ…" at bounding box center [886, 383] width 1316 height 637
click at [1260, 368] on span "4583" at bounding box center [1276, 367] width 33 height 13
click at [1244, 386] on span "336" at bounding box center [1247, 382] width 26 height 13
click at [1464, 377] on link "Delete" at bounding box center [1431, 375] width 78 height 30
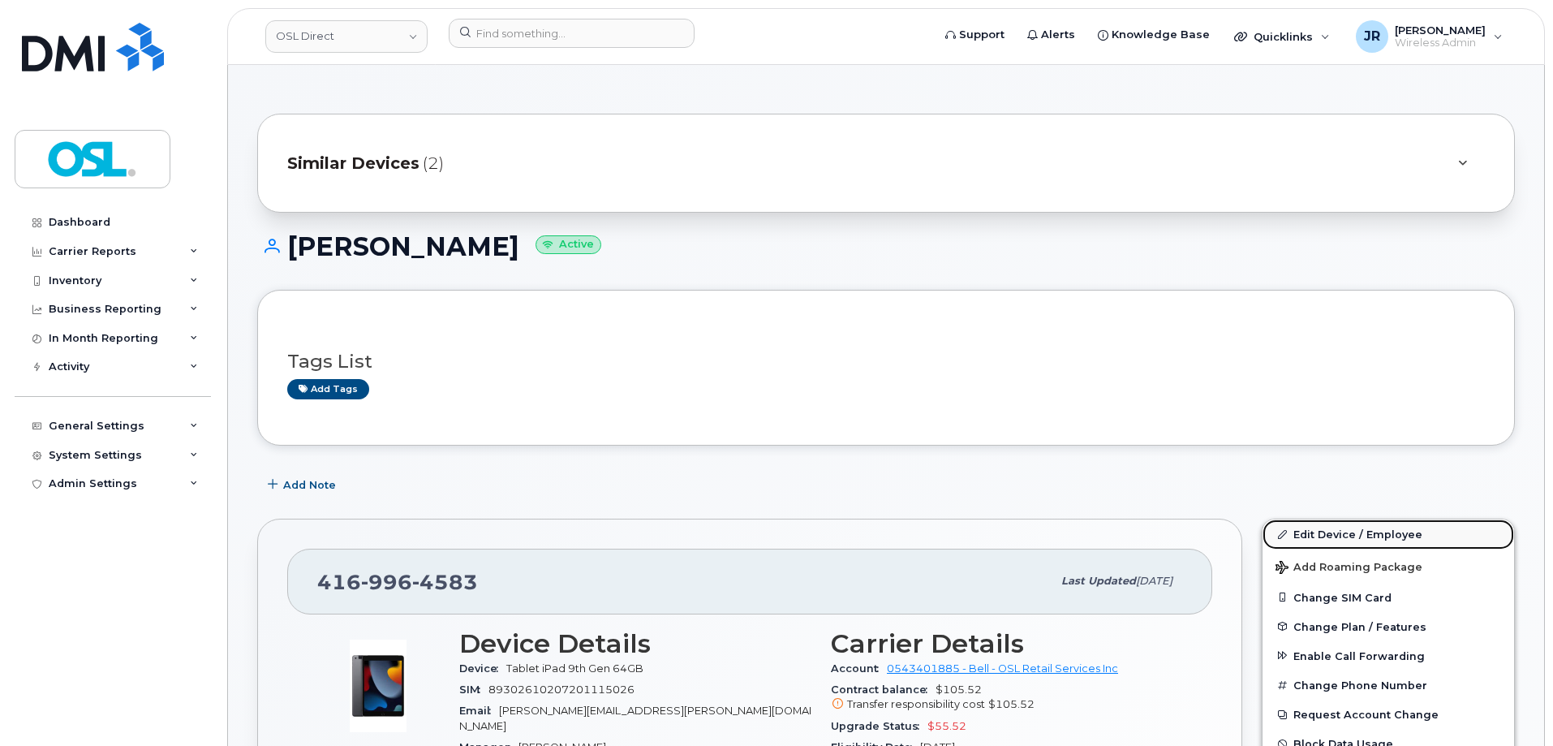
click at [1326, 523] on link "Edit Device / Employee" at bounding box center [1387, 533] width 251 height 29
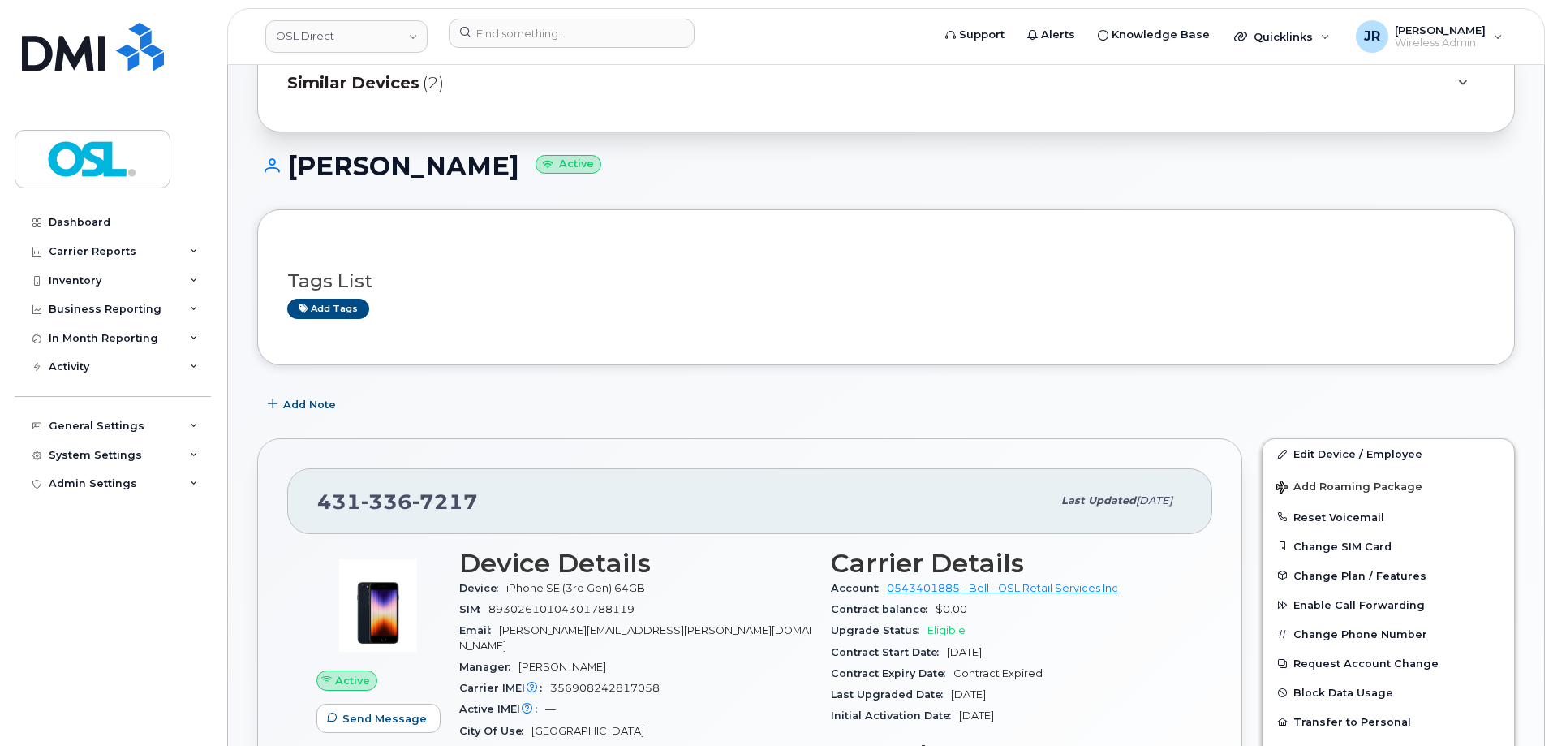
scroll to position [81, 0]
click at [1322, 439] on link "Edit Device / Employee" at bounding box center [1387, 452] width 251 height 29
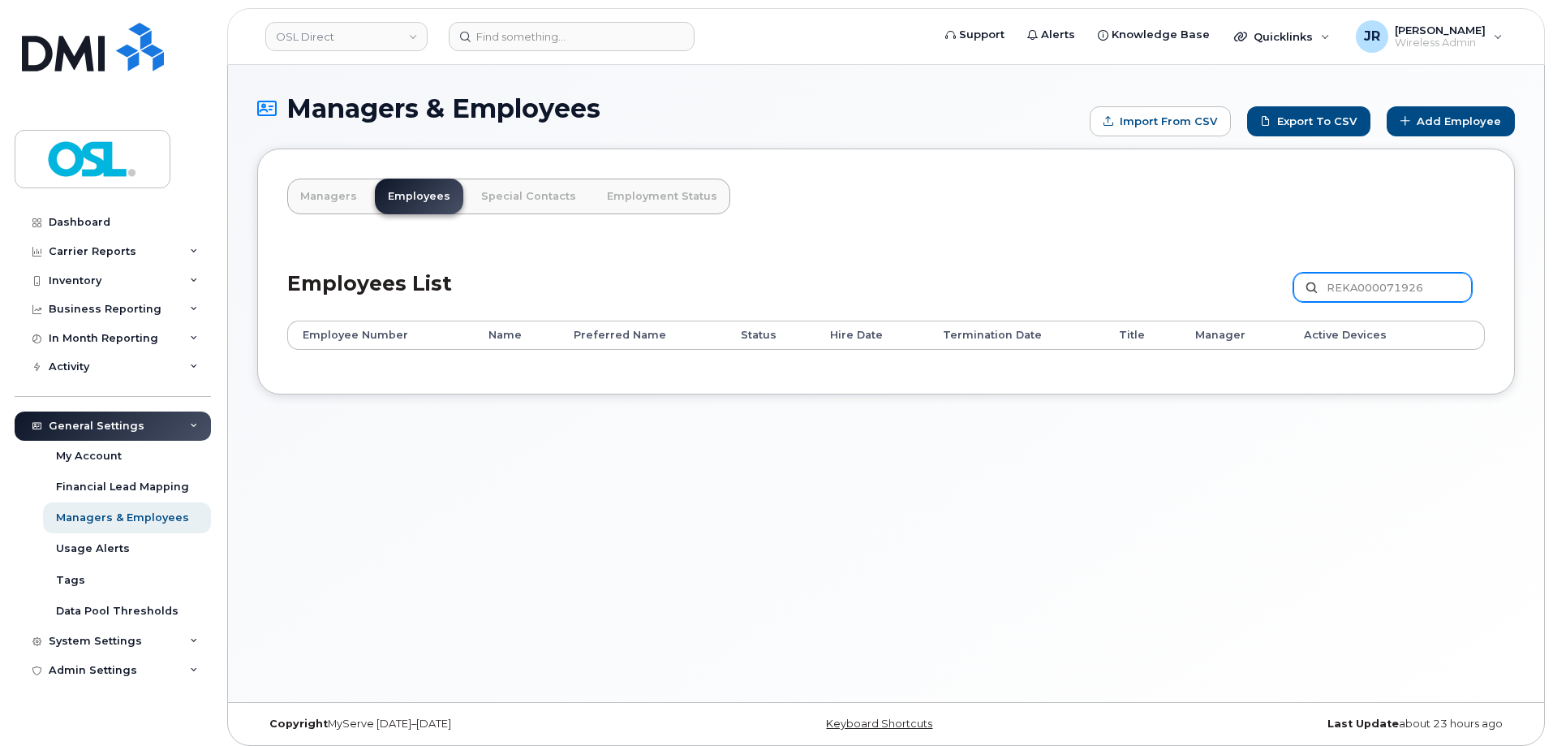
click at [1356, 290] on input "REKA000071926" at bounding box center [1382, 287] width 178 height 29
click at [1357, 290] on input "REKA000071926" at bounding box center [1382, 287] width 178 height 29
paste input "15076"
type input "REKA000150766"
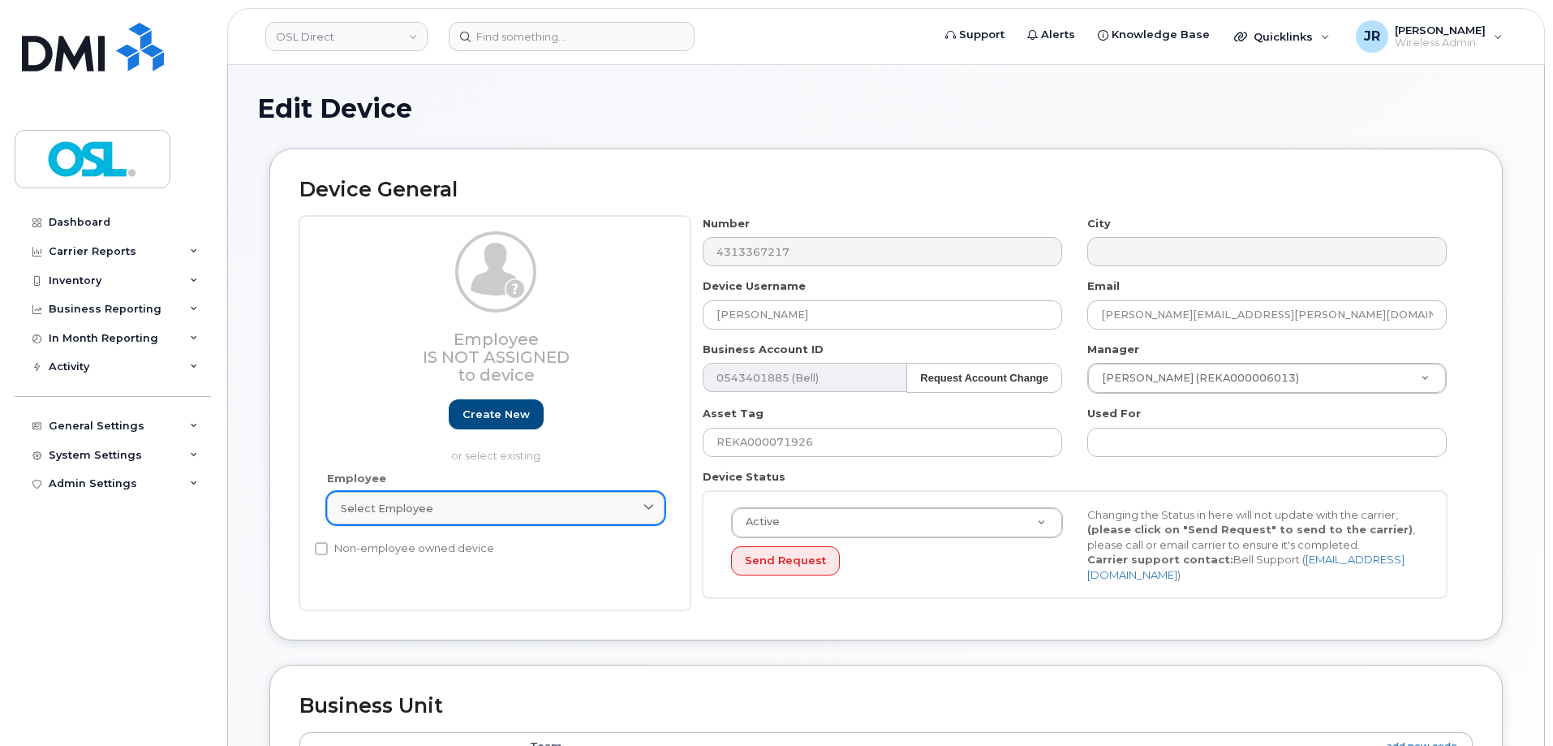
click at [452, 496] on link "Select employee" at bounding box center [495, 508] width 337 height 32
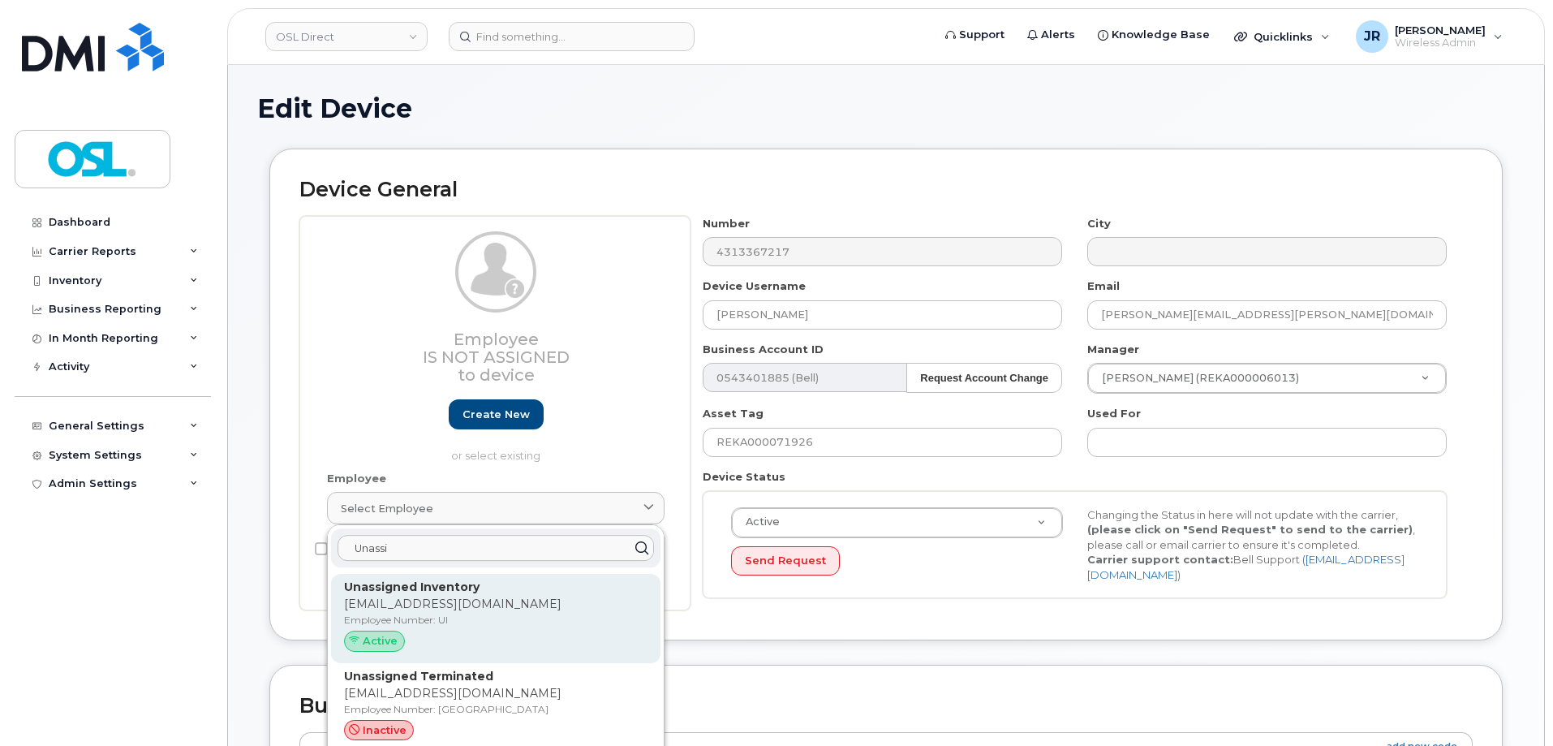
type input "Unassi"
click at [416, 600] on p "support@osldirect.com" at bounding box center [495, 603] width 303 height 17
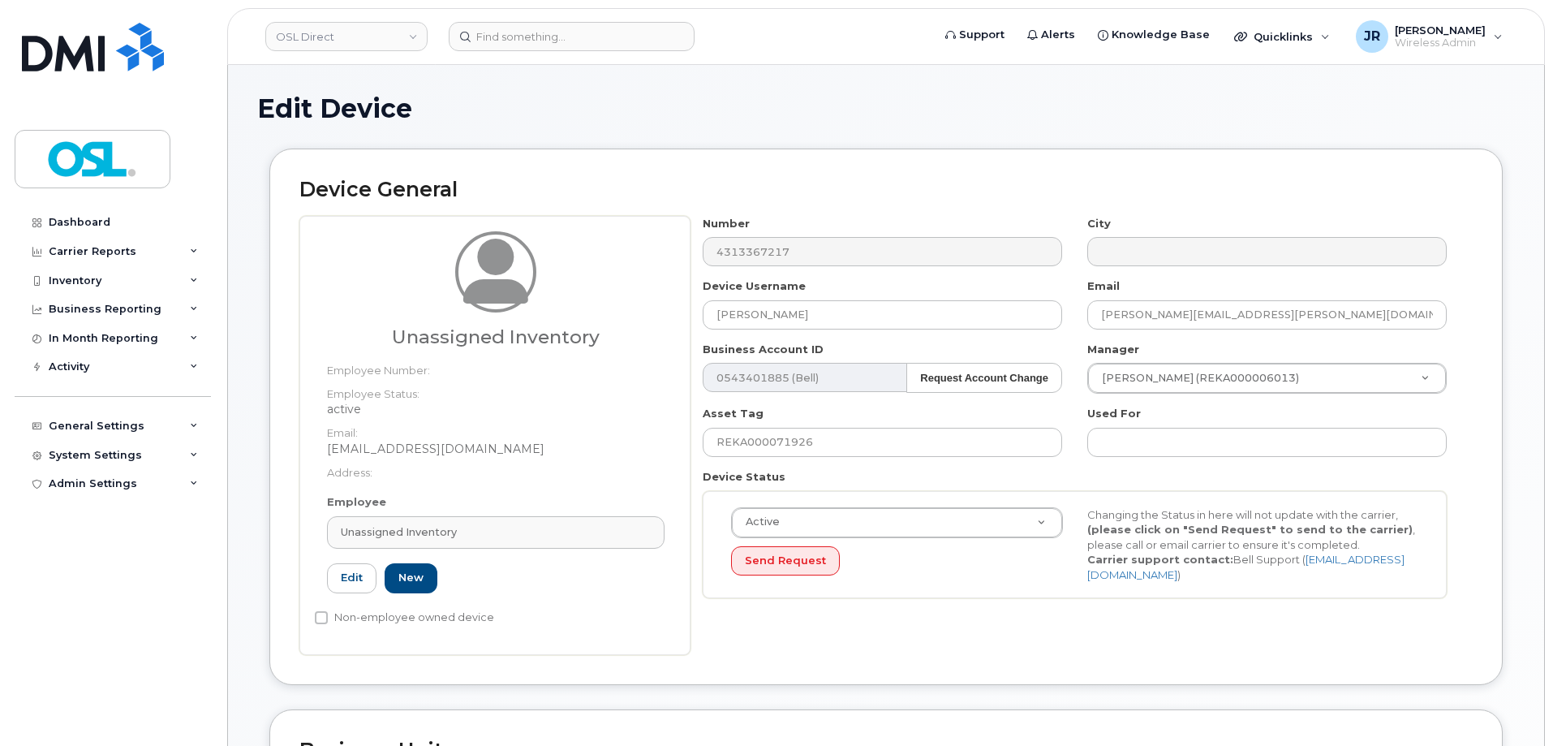
type input "UI"
type input "Unassigned Inventory"
type input "support@osldirect.com"
type input "4724252"
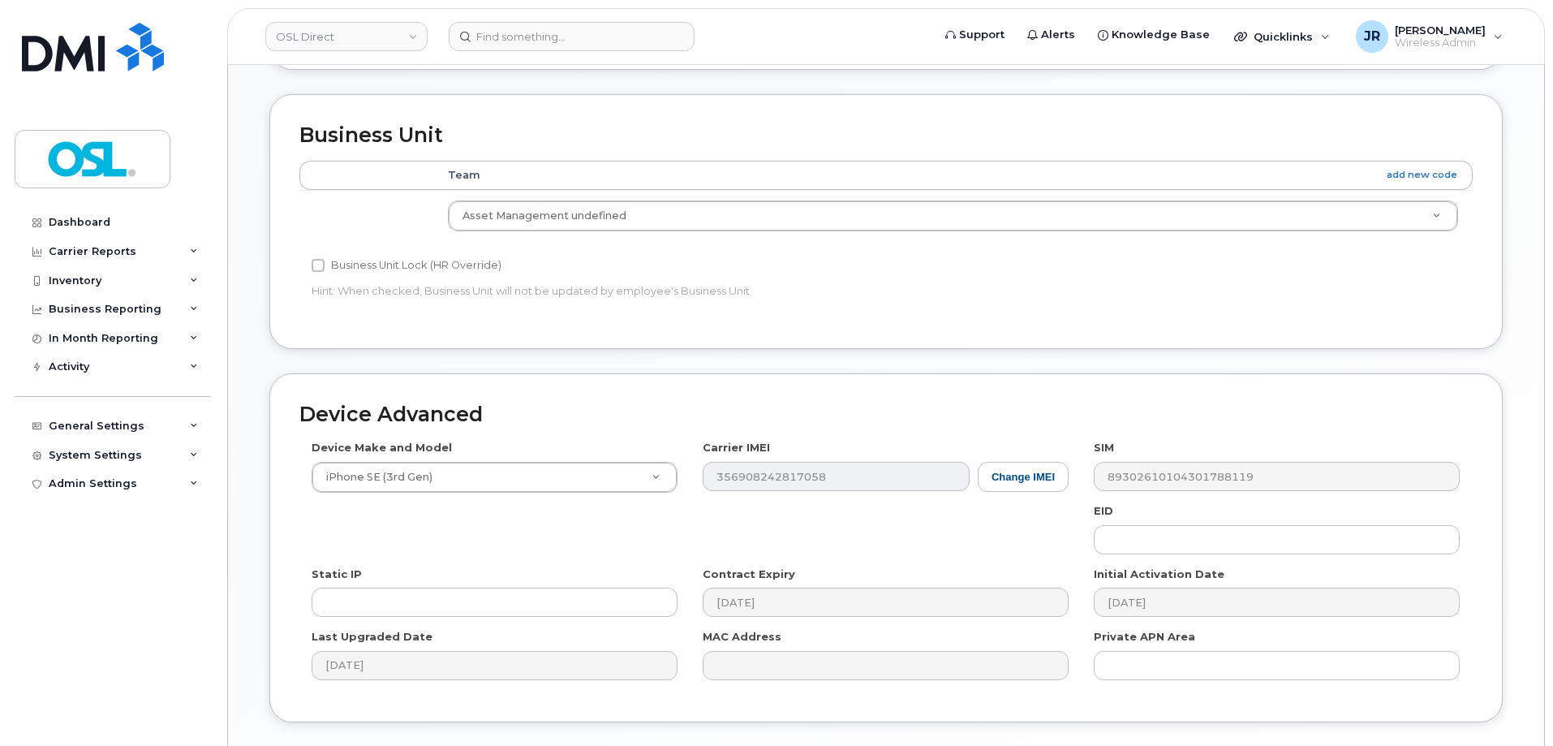
scroll to position [727, 0]
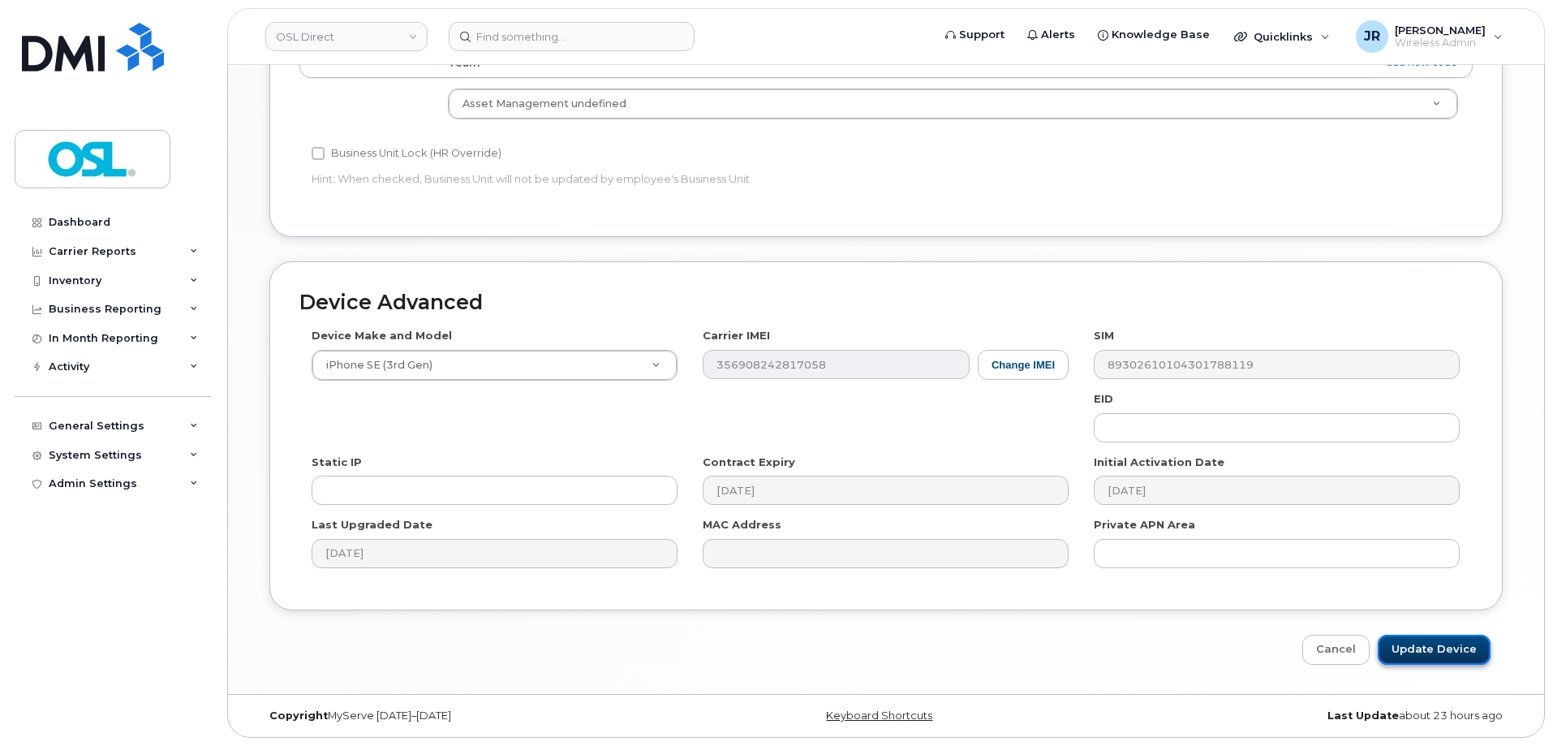
click at [1424, 643] on input "Update Device" at bounding box center [1434, 649] width 113 height 30
type input "Saving..."
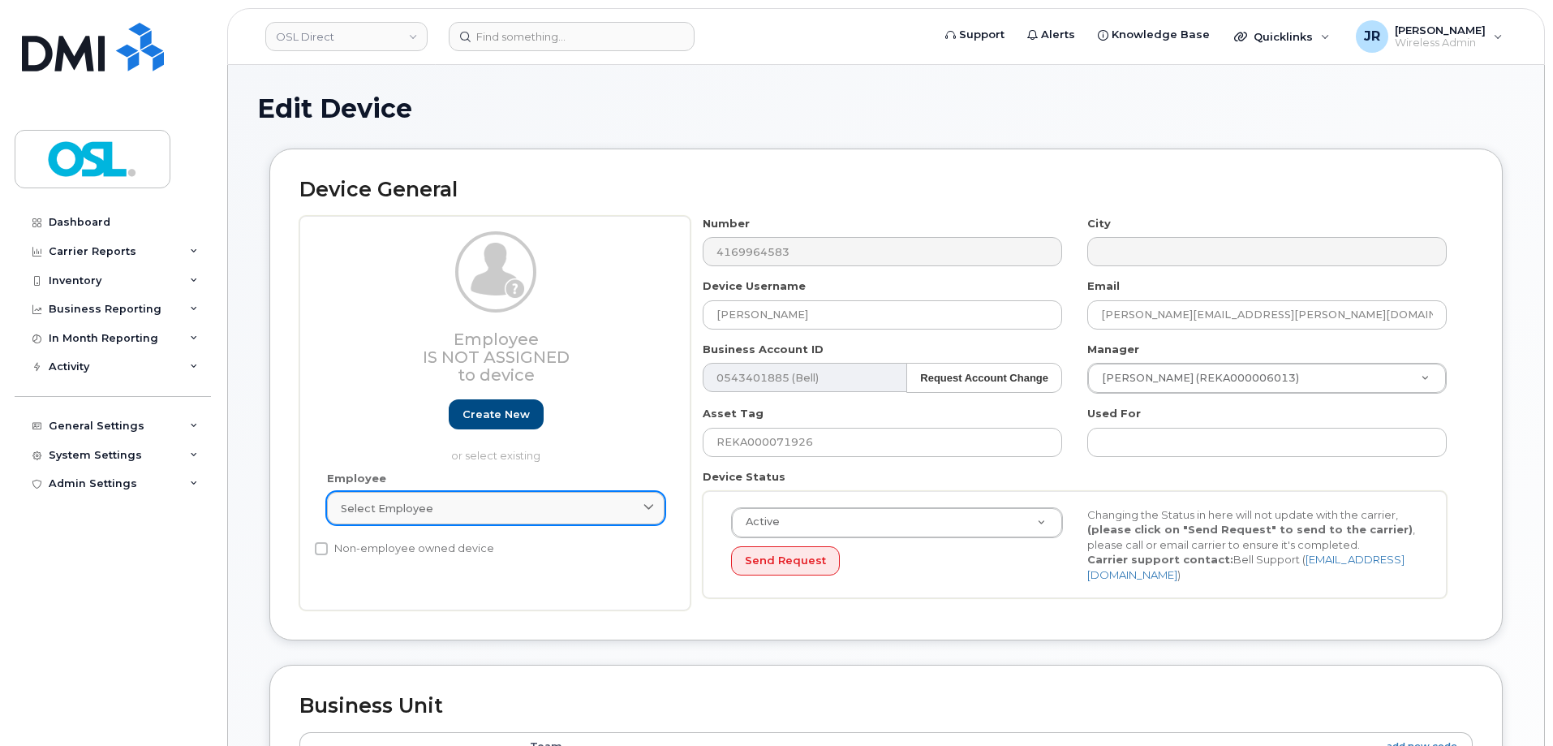
click at [508, 498] on link "Select employee" at bounding box center [495, 508] width 337 height 32
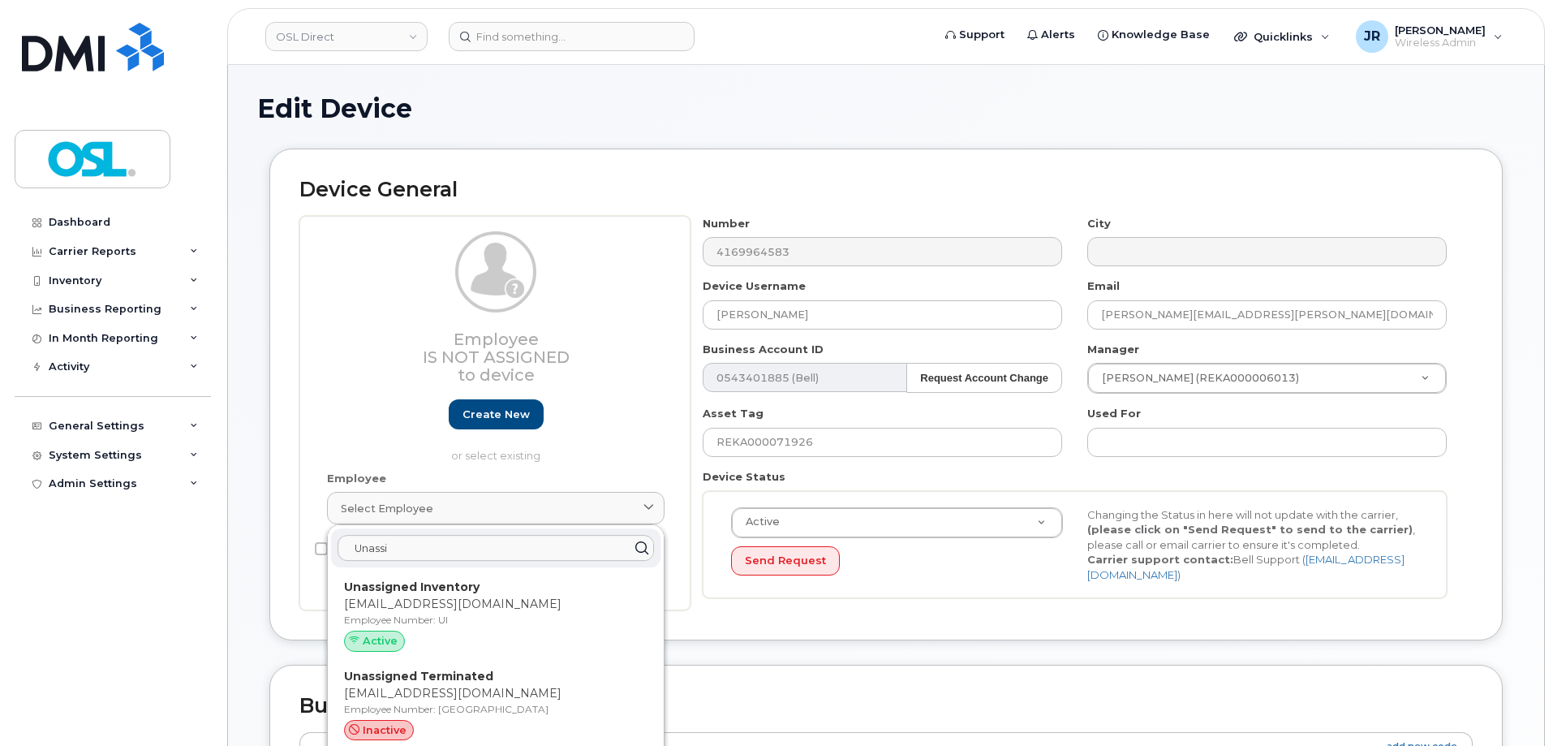
type input "Unassi"
click at [475, 585] on p "Unassigned Inventory" at bounding box center [495, 586] width 303 height 17
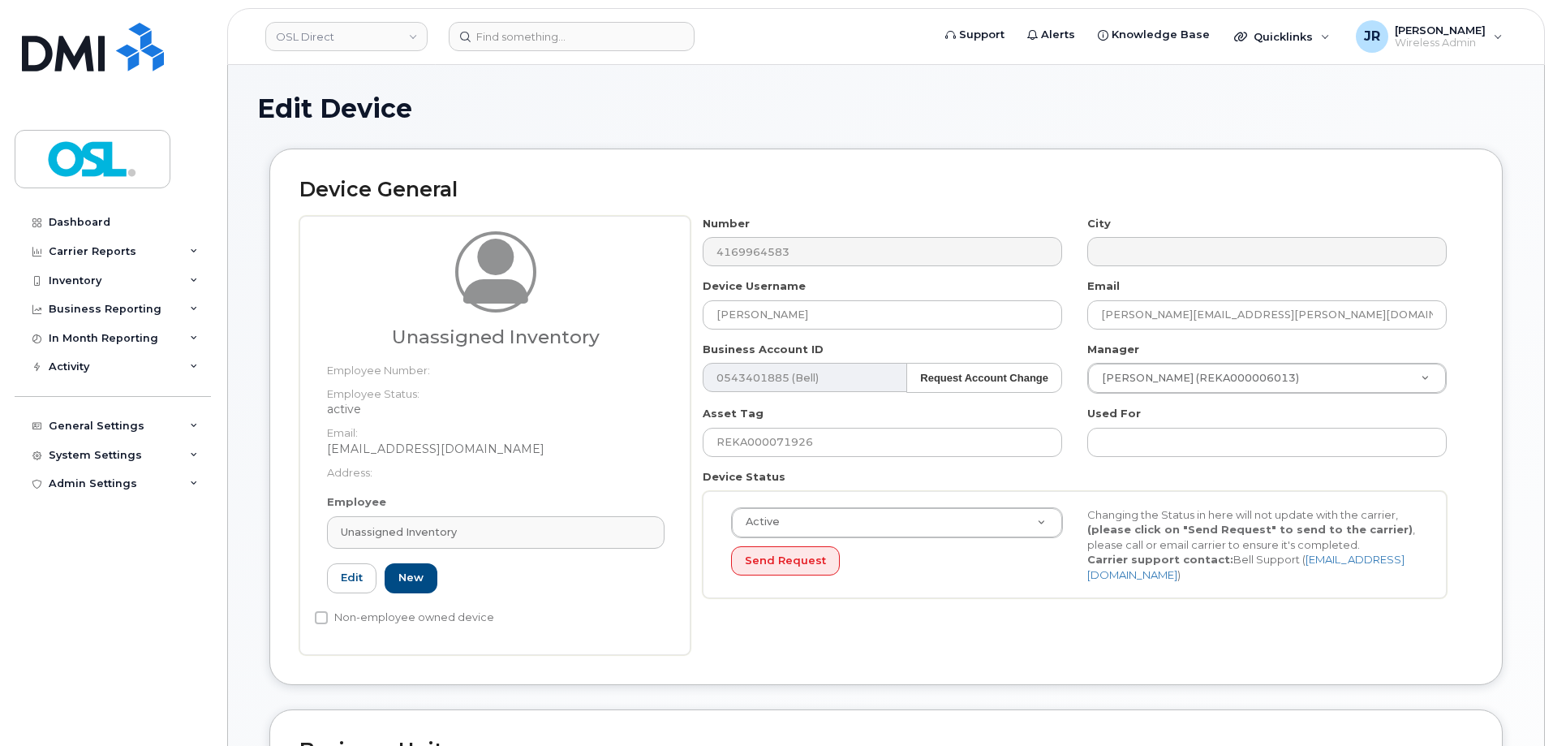
type input "UI"
type input "Unassigned Inventory"
type input "[EMAIL_ADDRESS][DOMAIN_NAME]"
type input "4724252"
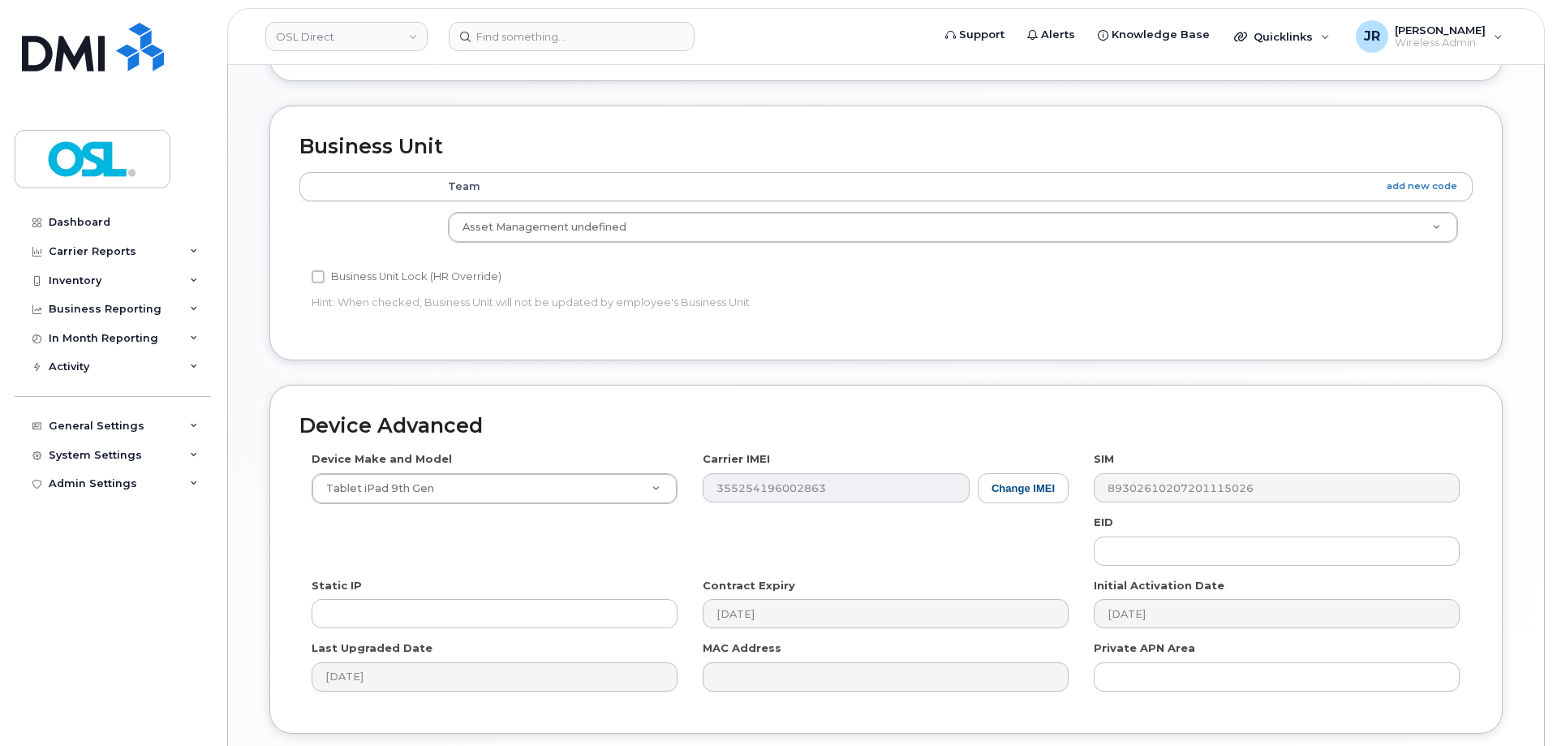
scroll to position [727, 0]
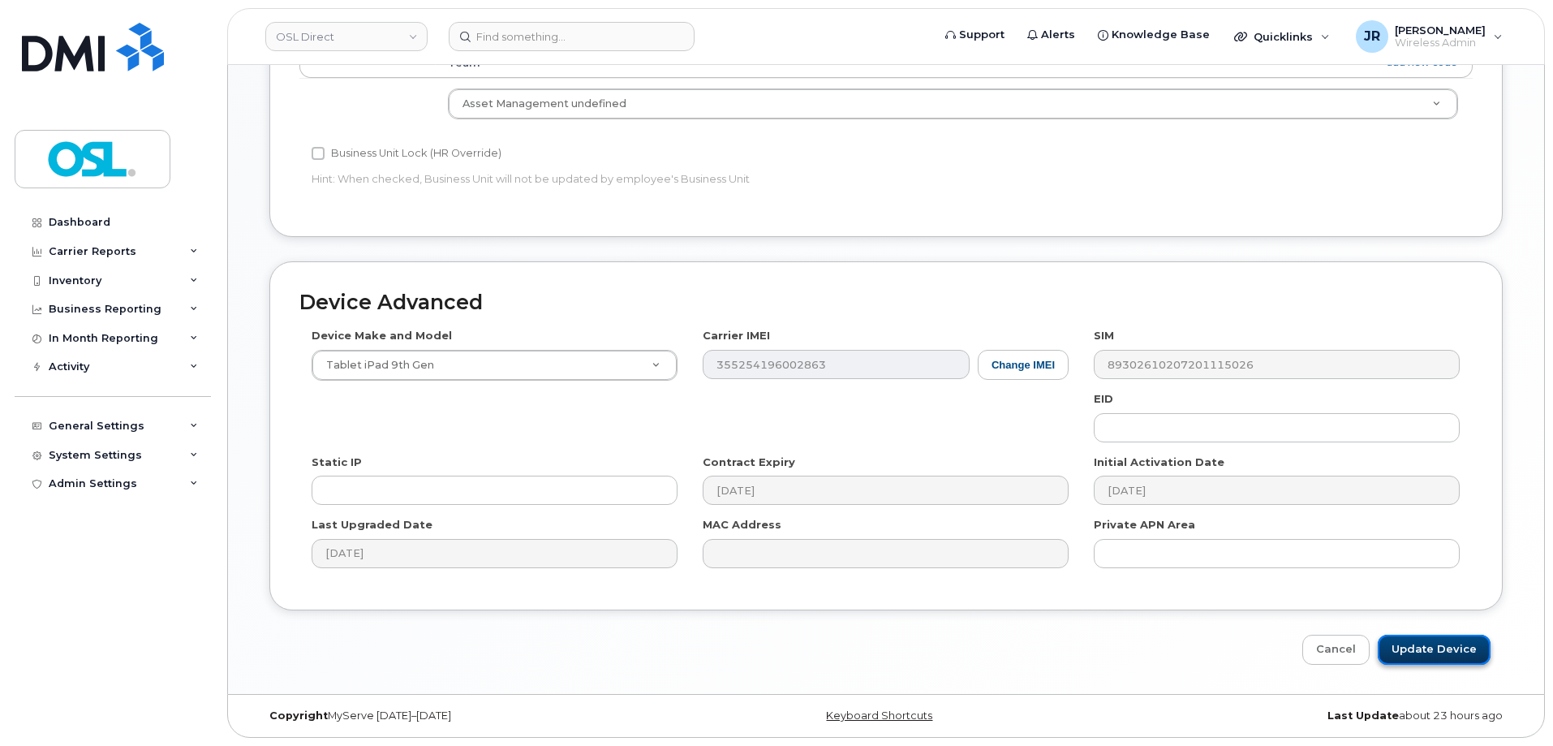
click at [1426, 648] on input "Update Device" at bounding box center [1434, 649] width 113 height 30
type input "Saving..."
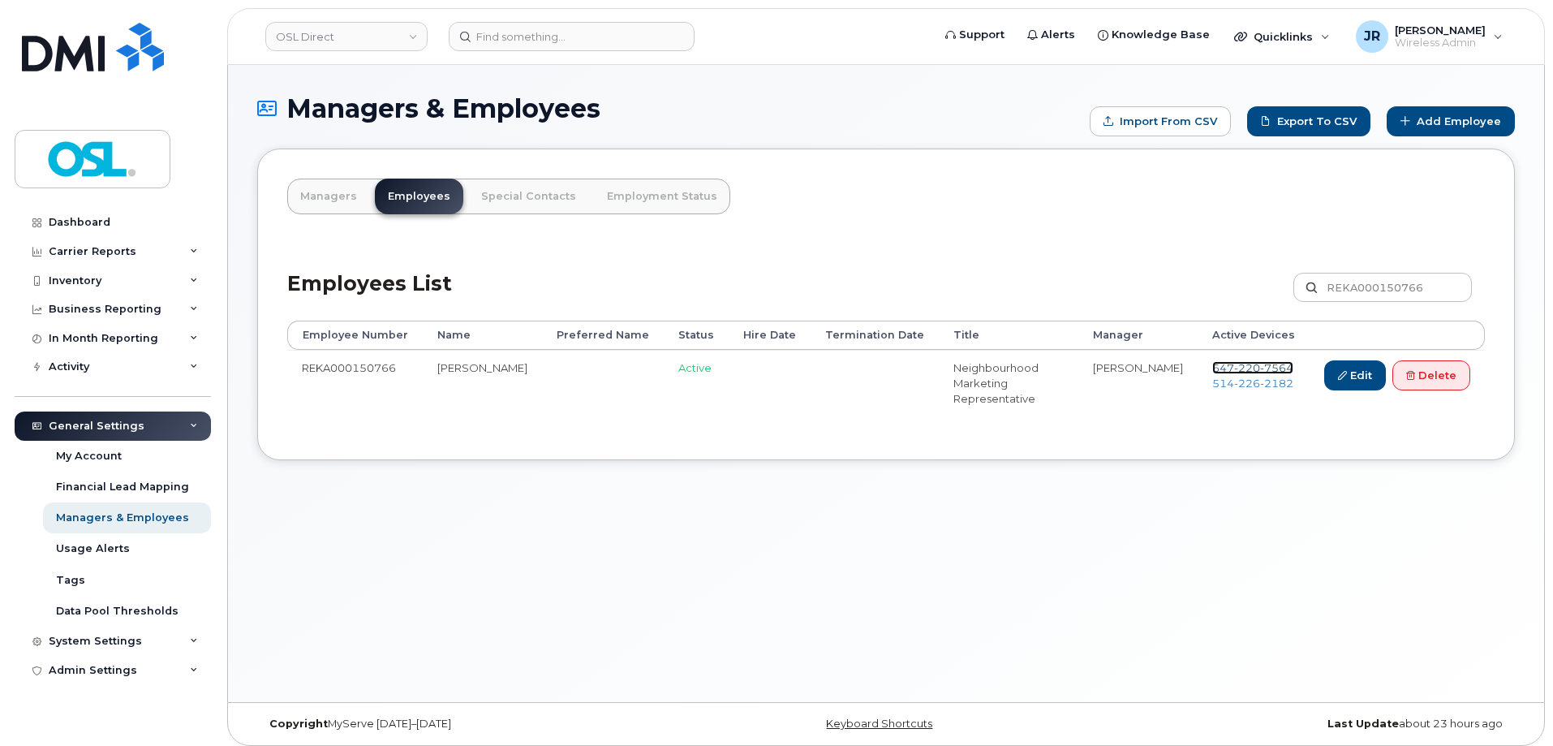
click at [1240, 363] on span "220" at bounding box center [1247, 367] width 26 height 13
click at [1235, 380] on span "226" at bounding box center [1247, 382] width 26 height 13
click at [1439, 374] on link "Delete" at bounding box center [1431, 375] width 78 height 30
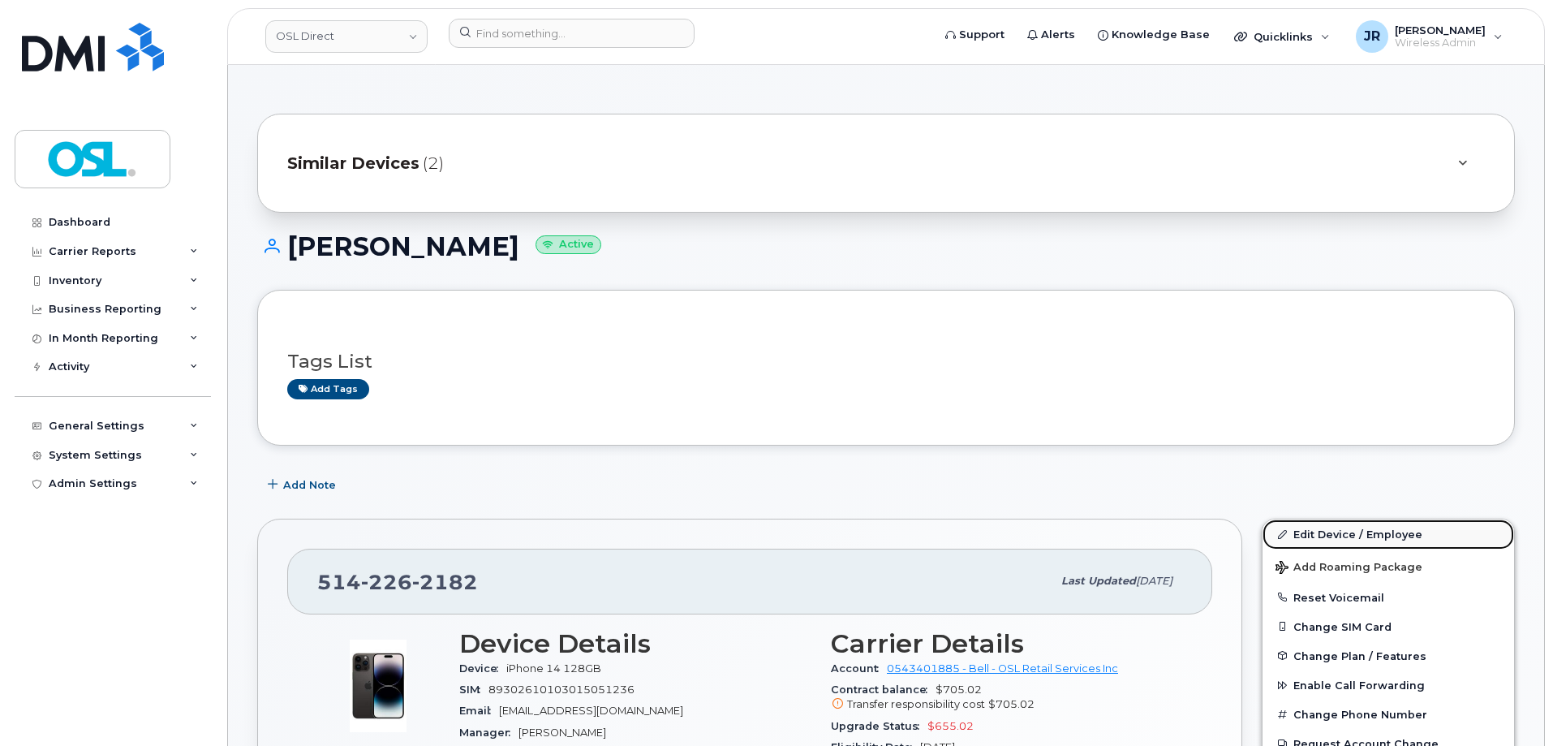
click at [1356, 533] on link "Edit Device / Employee" at bounding box center [1387, 533] width 251 height 29
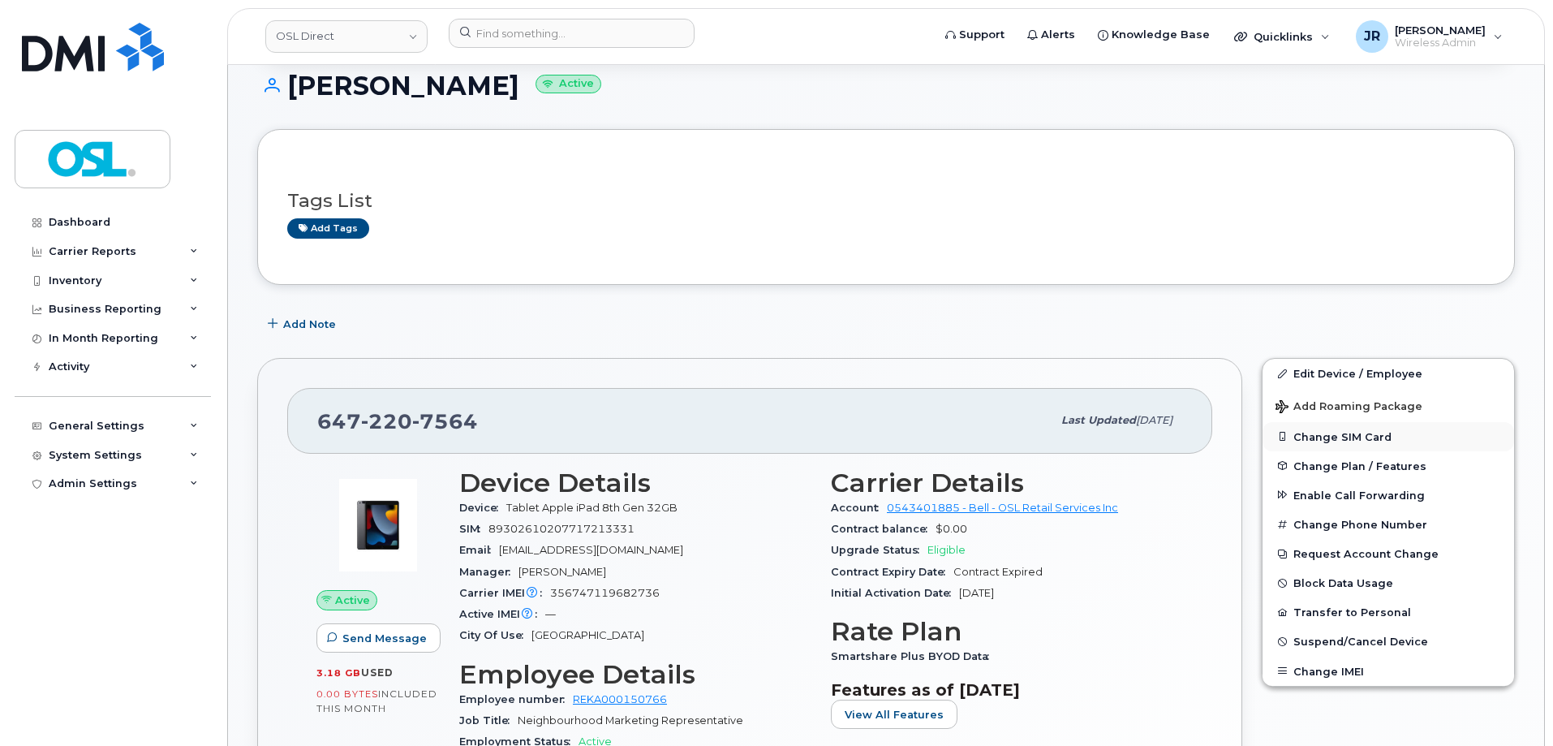
scroll to position [162, 0]
click at [1337, 365] on link "Edit Device / Employee" at bounding box center [1387, 371] width 251 height 29
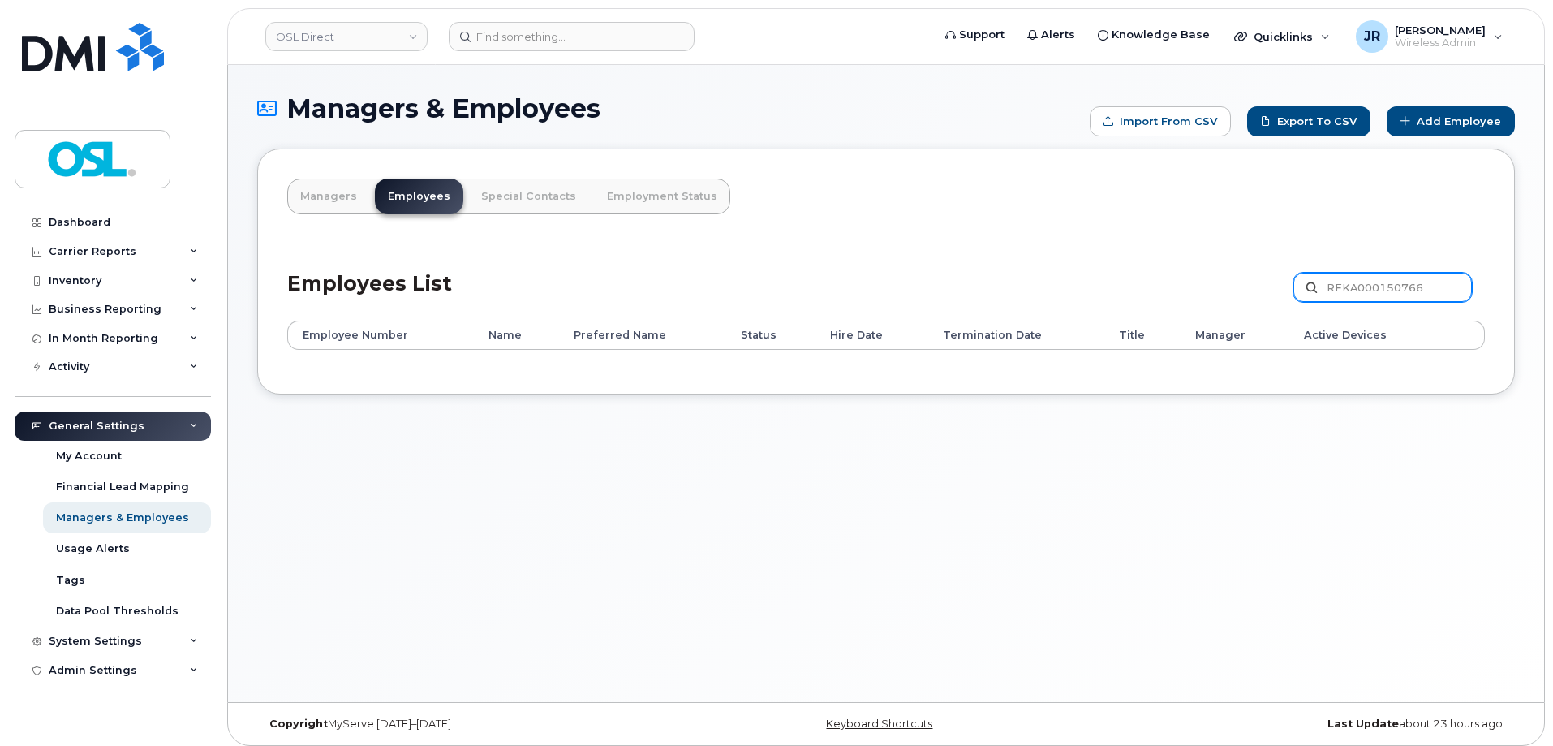
click at [1374, 286] on input "REKA000150766" at bounding box center [1382, 287] width 178 height 29
paste input "073"
type input "REKA000150073"
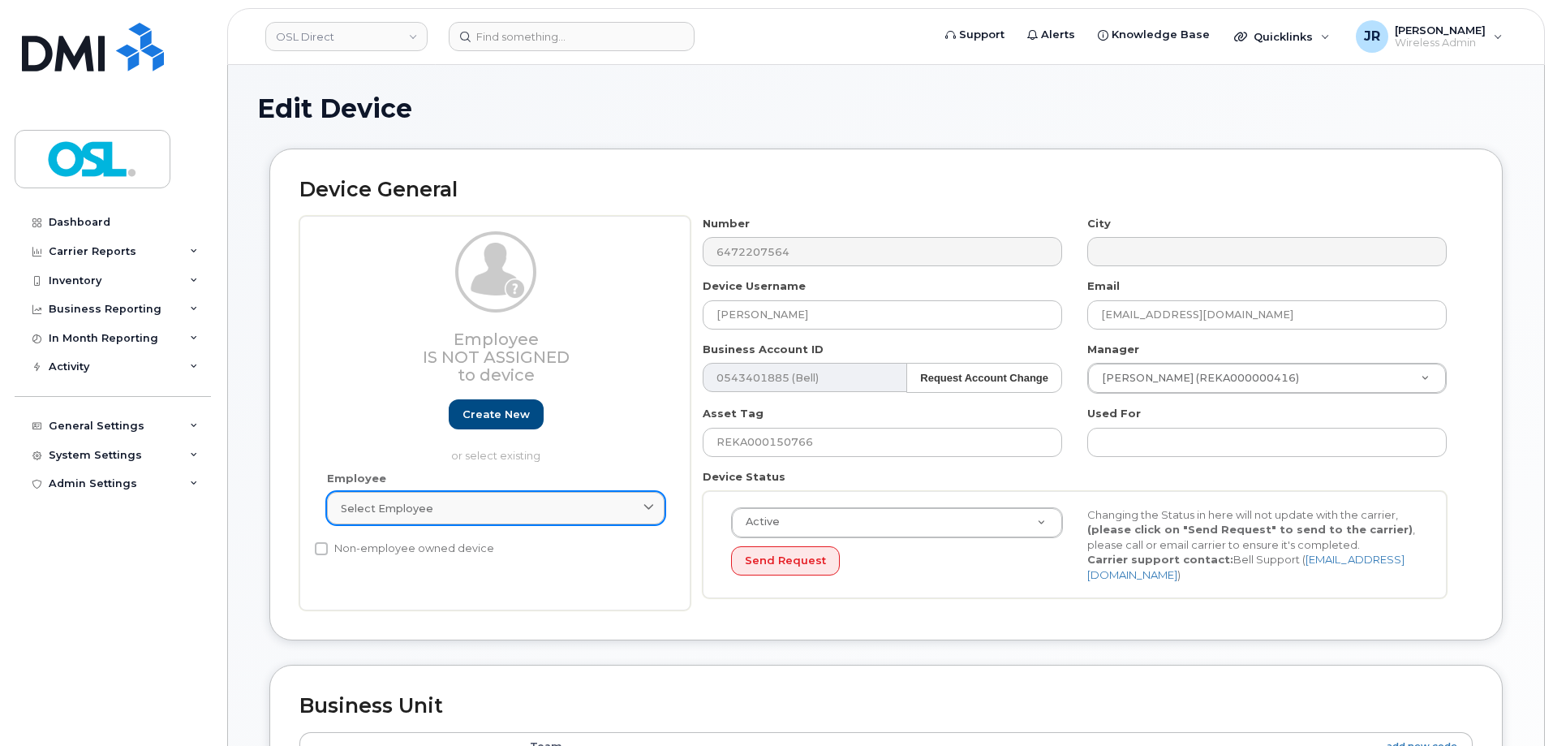
click at [490, 503] on div "Select employee" at bounding box center [496, 508] width 310 height 15
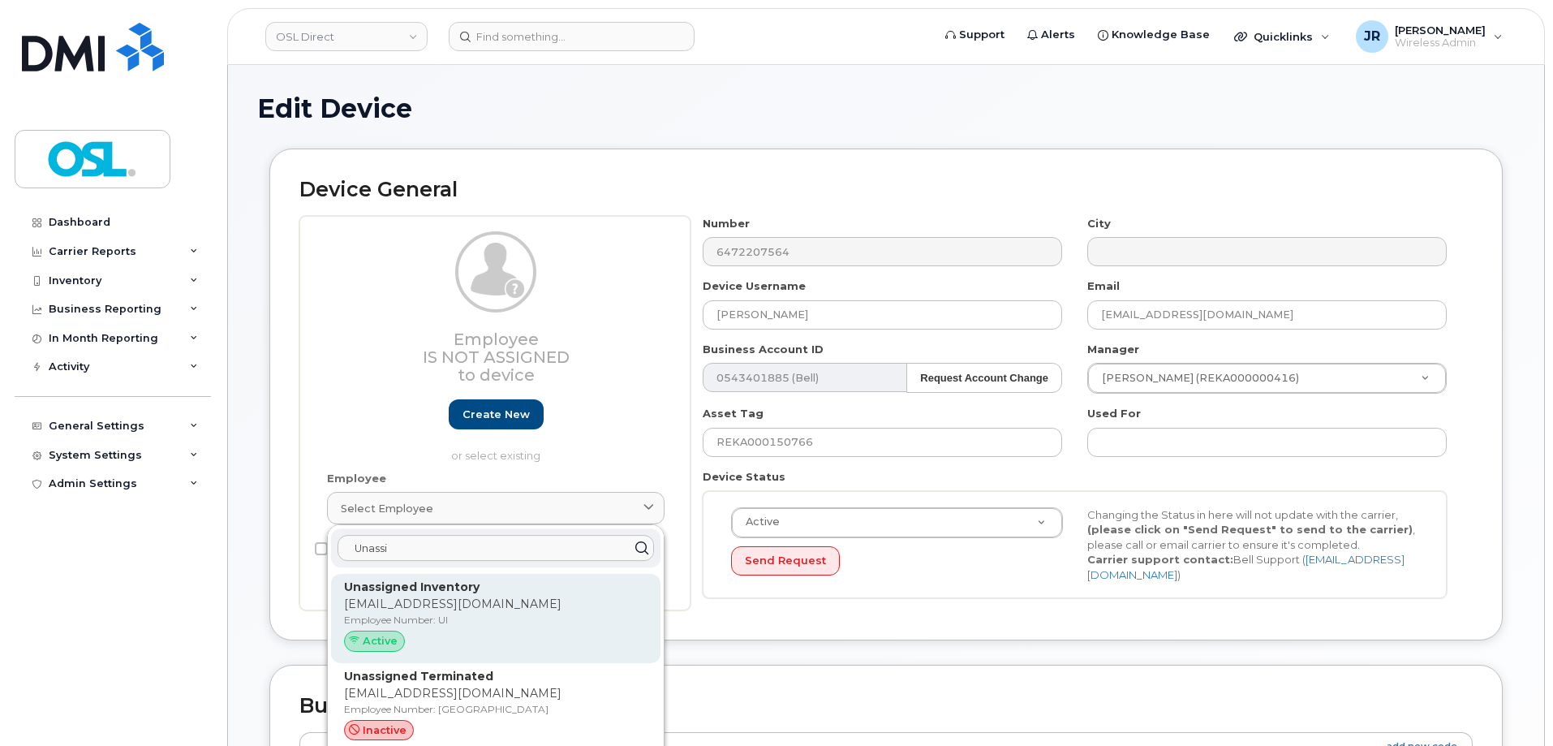
type input "Unassi"
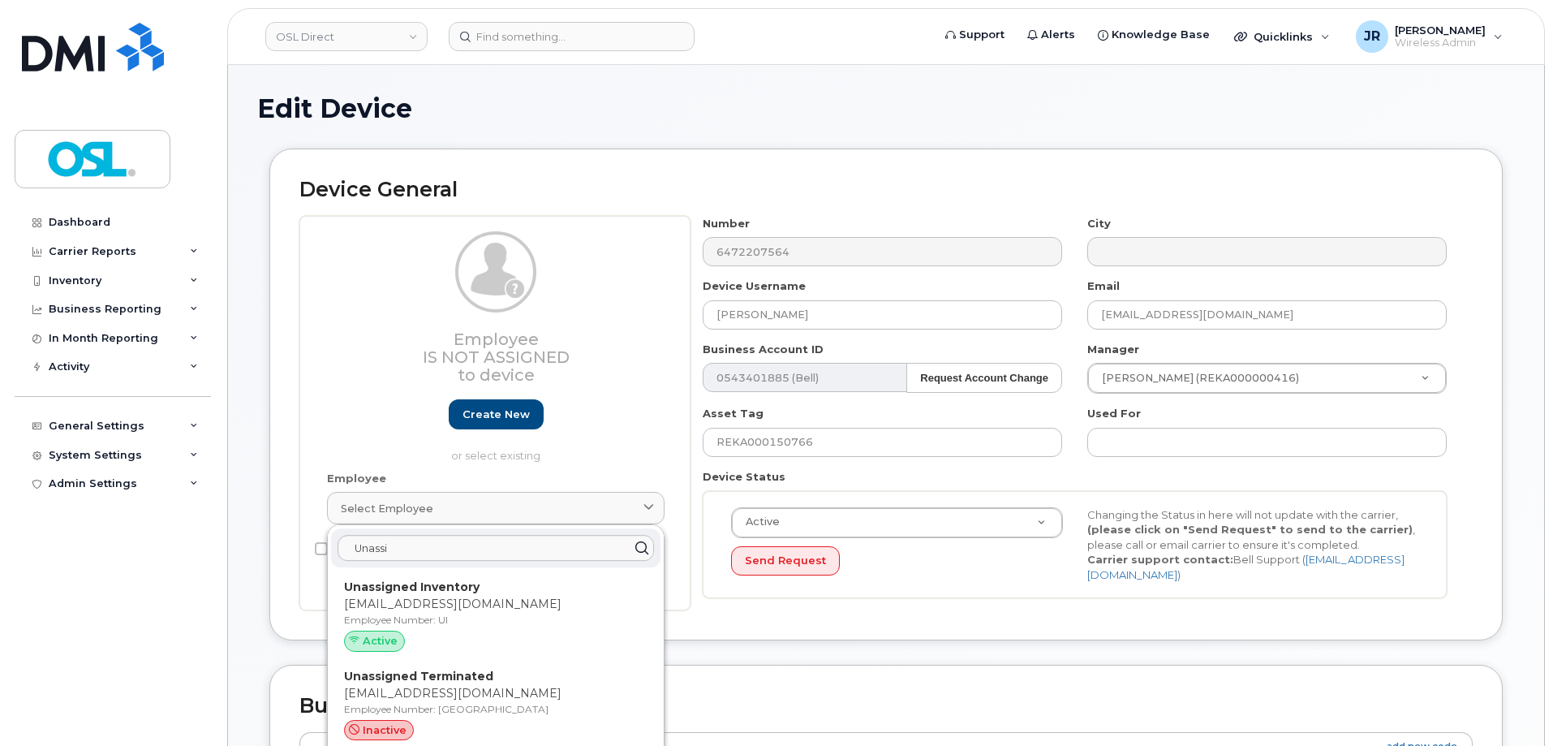
drag, startPoint x: 452, startPoint y: 600, endPoint x: 853, endPoint y: 55, distance: 676.6
click at [454, 600] on p "[EMAIL_ADDRESS][DOMAIN_NAME]" at bounding box center [495, 603] width 303 height 17
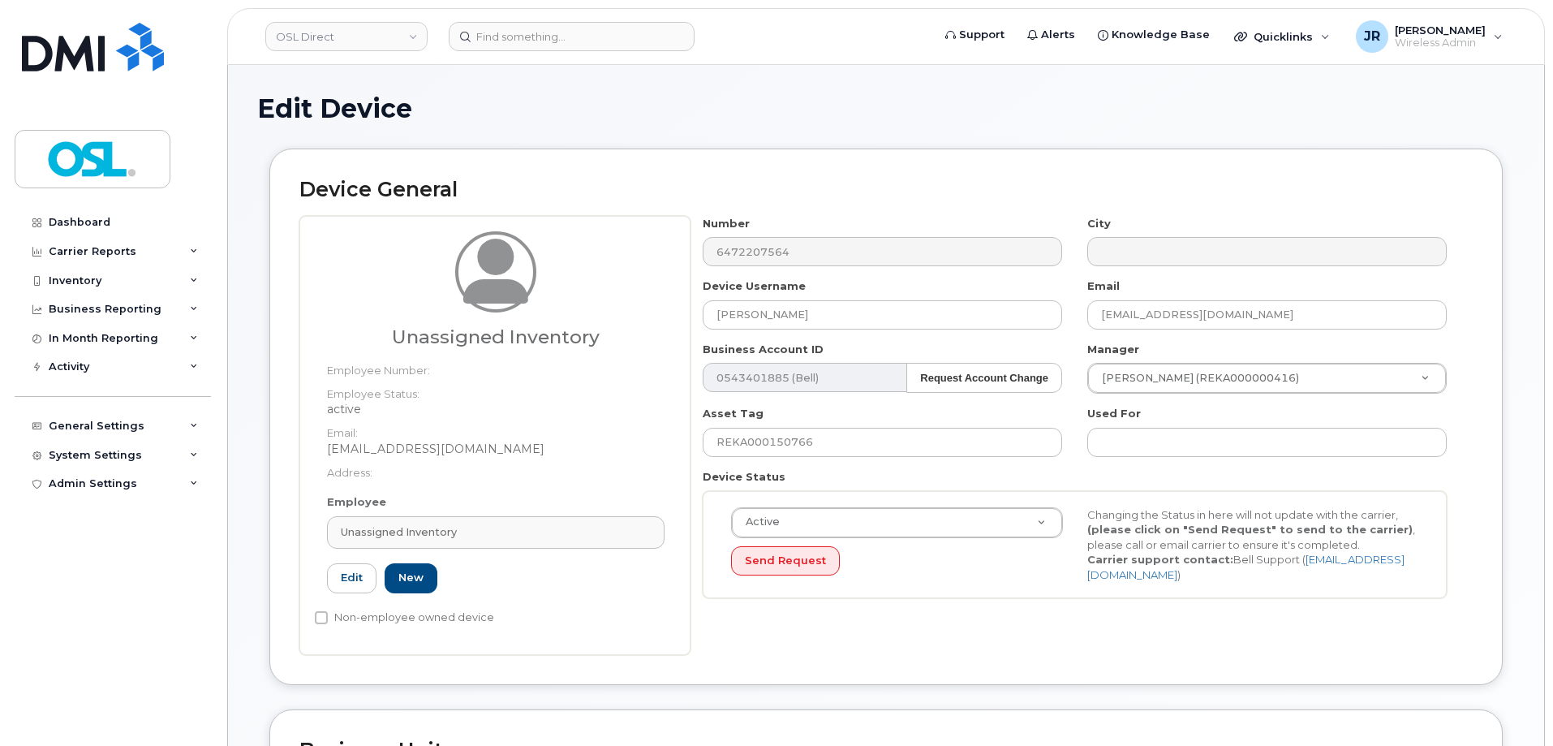
type input "UI"
type input "Unassigned Inventory"
type input "[EMAIL_ADDRESS][DOMAIN_NAME]"
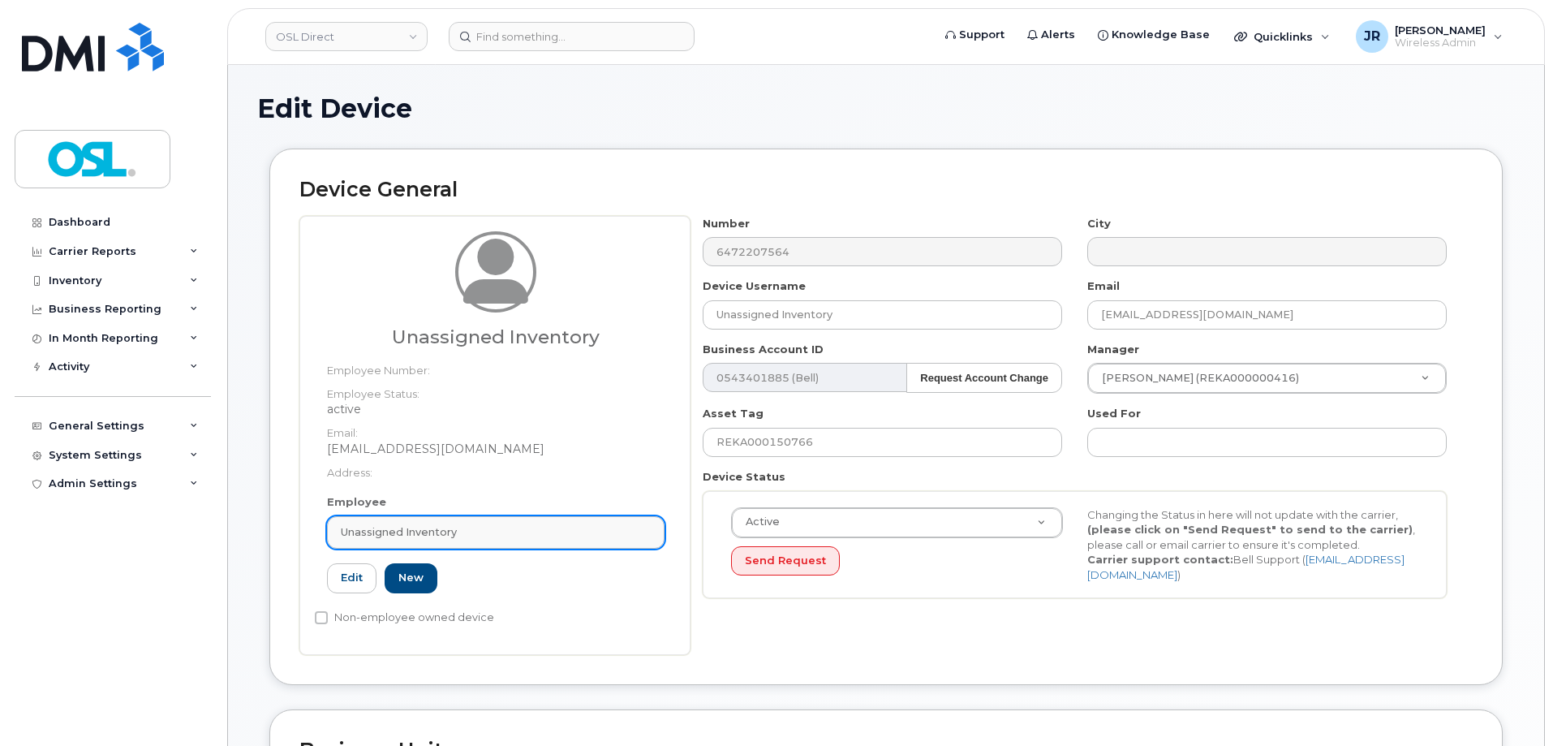
click at [534, 536] on div "Unassigned Inventory" at bounding box center [496, 531] width 310 height 15
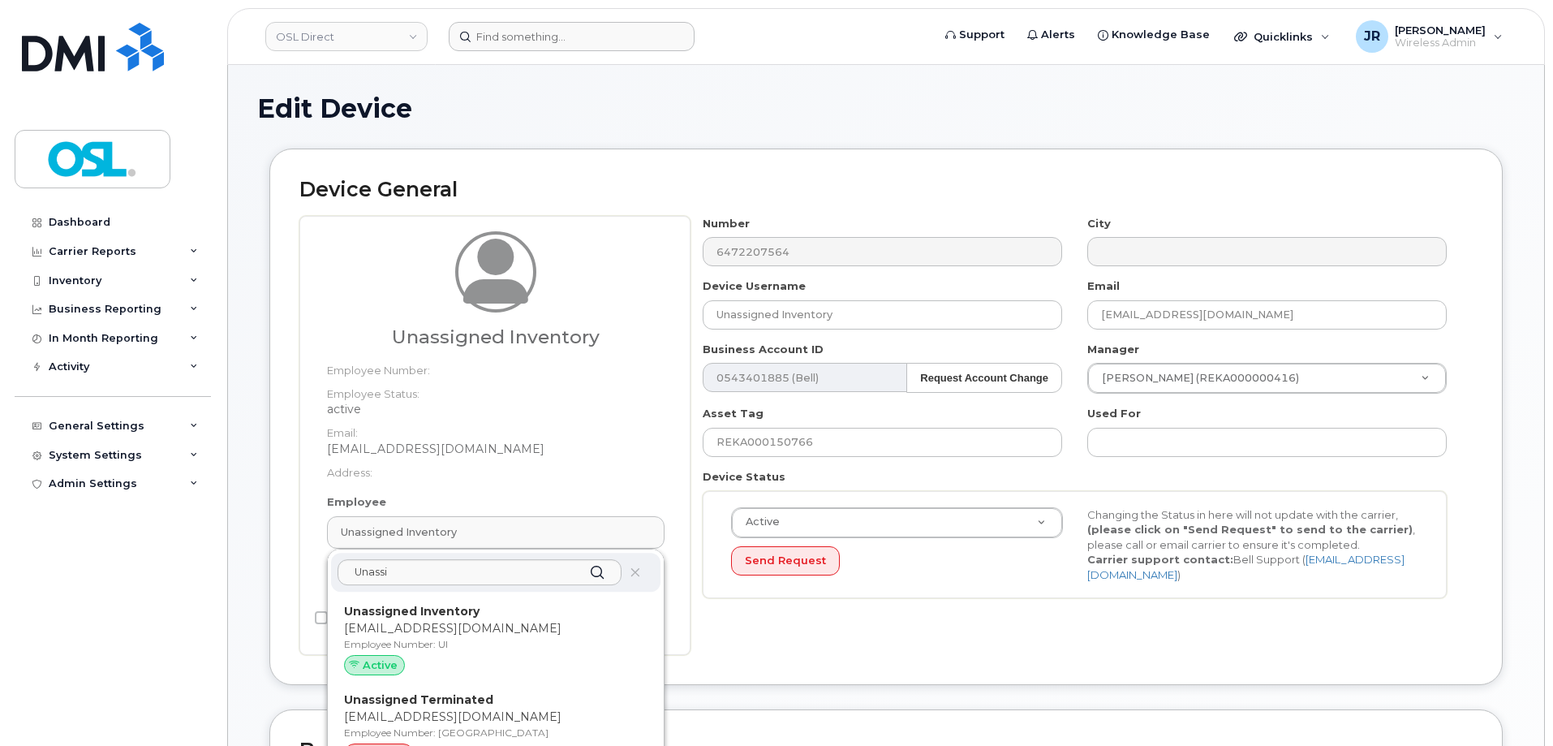
click at [518, 630] on p "[EMAIL_ADDRESS][DOMAIN_NAME]" at bounding box center [495, 628] width 303 height 17
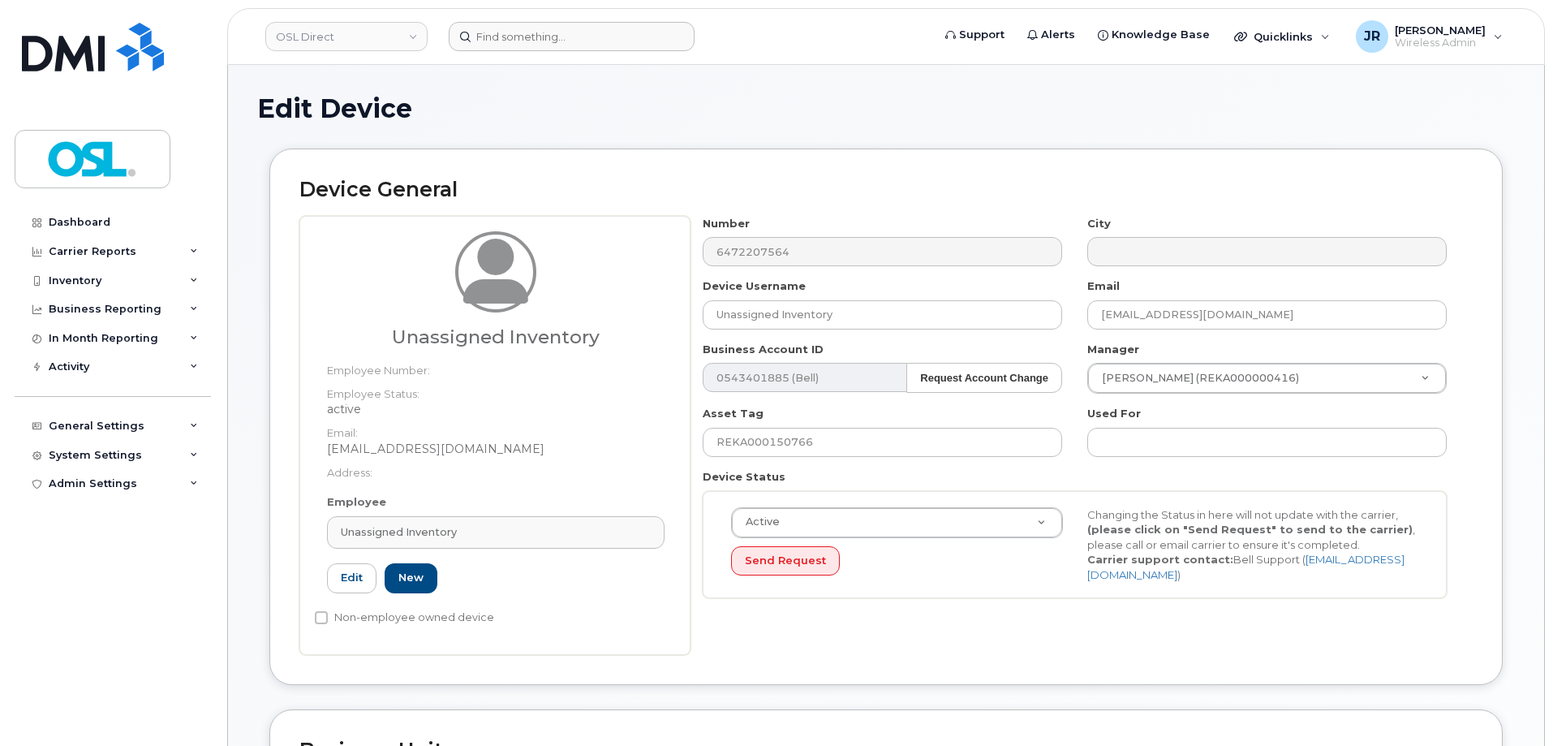
type input "4724252"
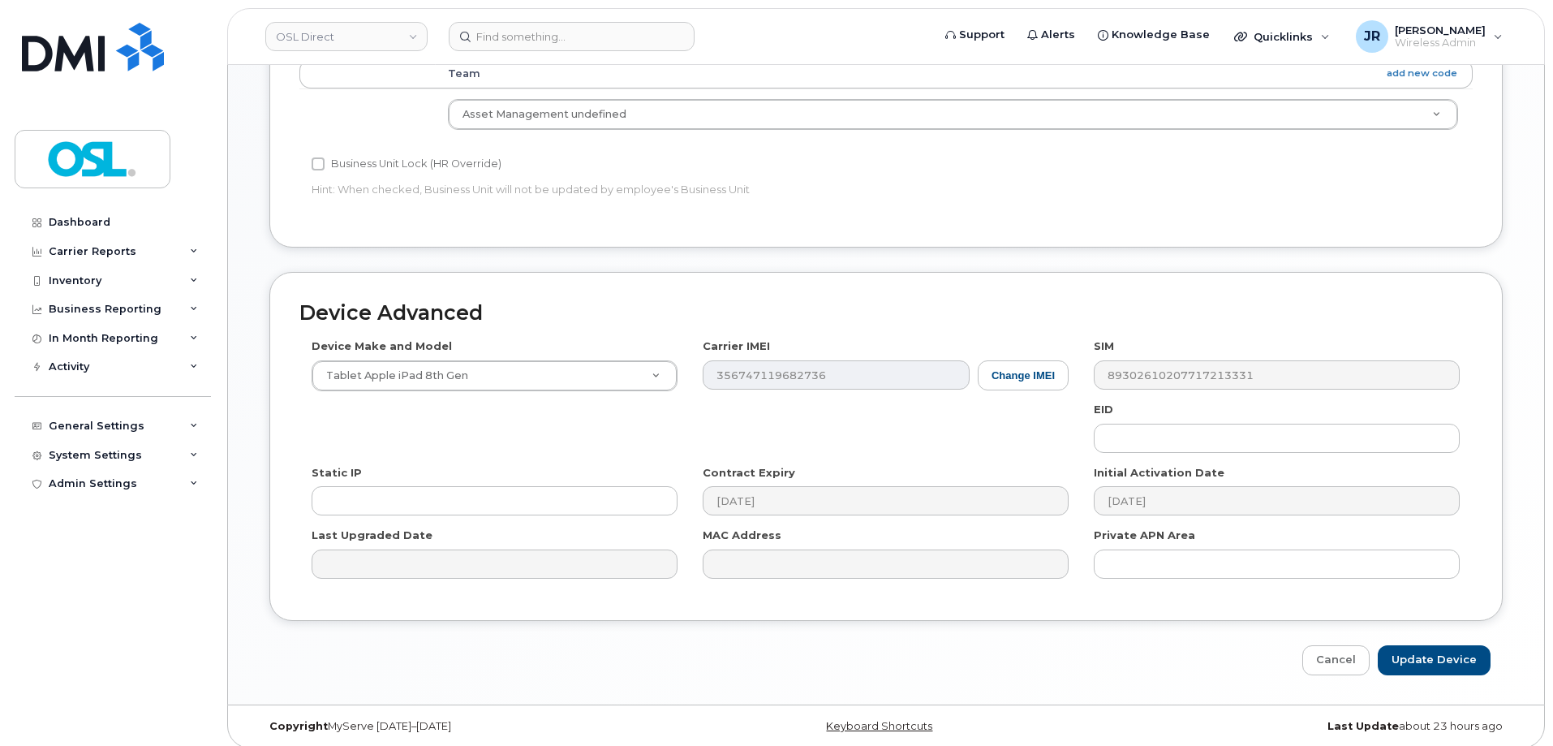
scroll to position [727, 0]
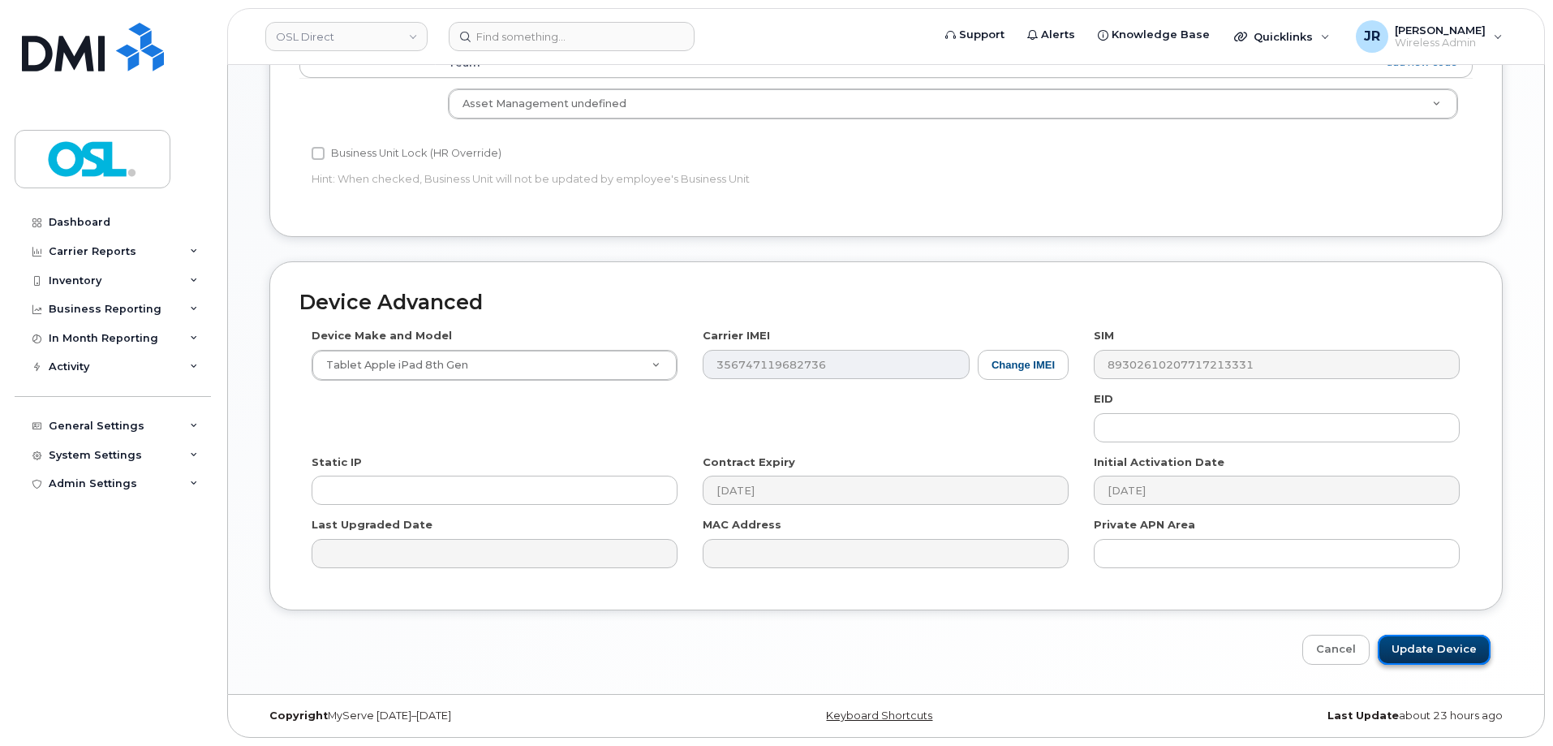
click at [1459, 648] on input "Update Device" at bounding box center [1434, 649] width 113 height 30
type input "Saving..."
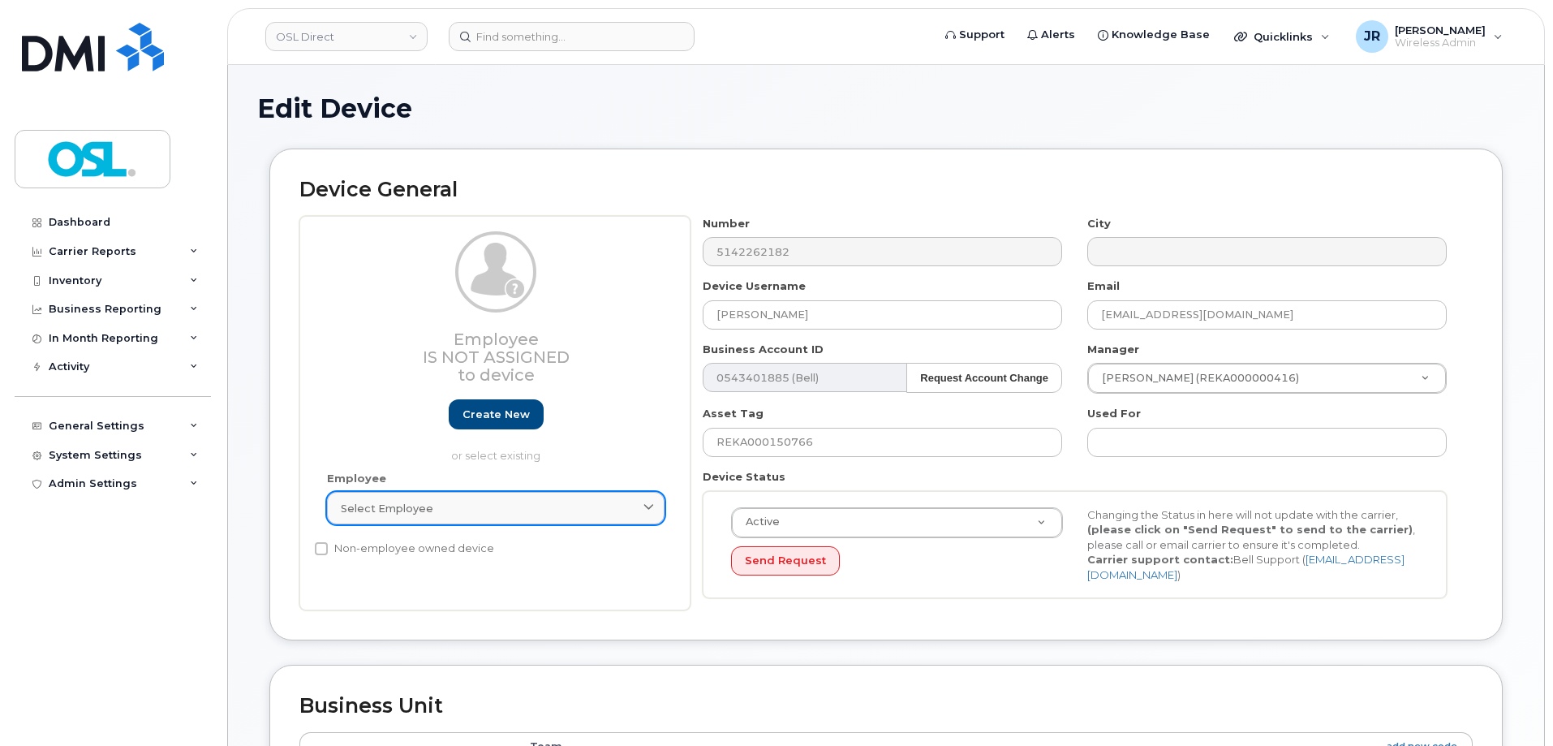
click at [426, 510] on span "Select employee" at bounding box center [387, 508] width 92 height 15
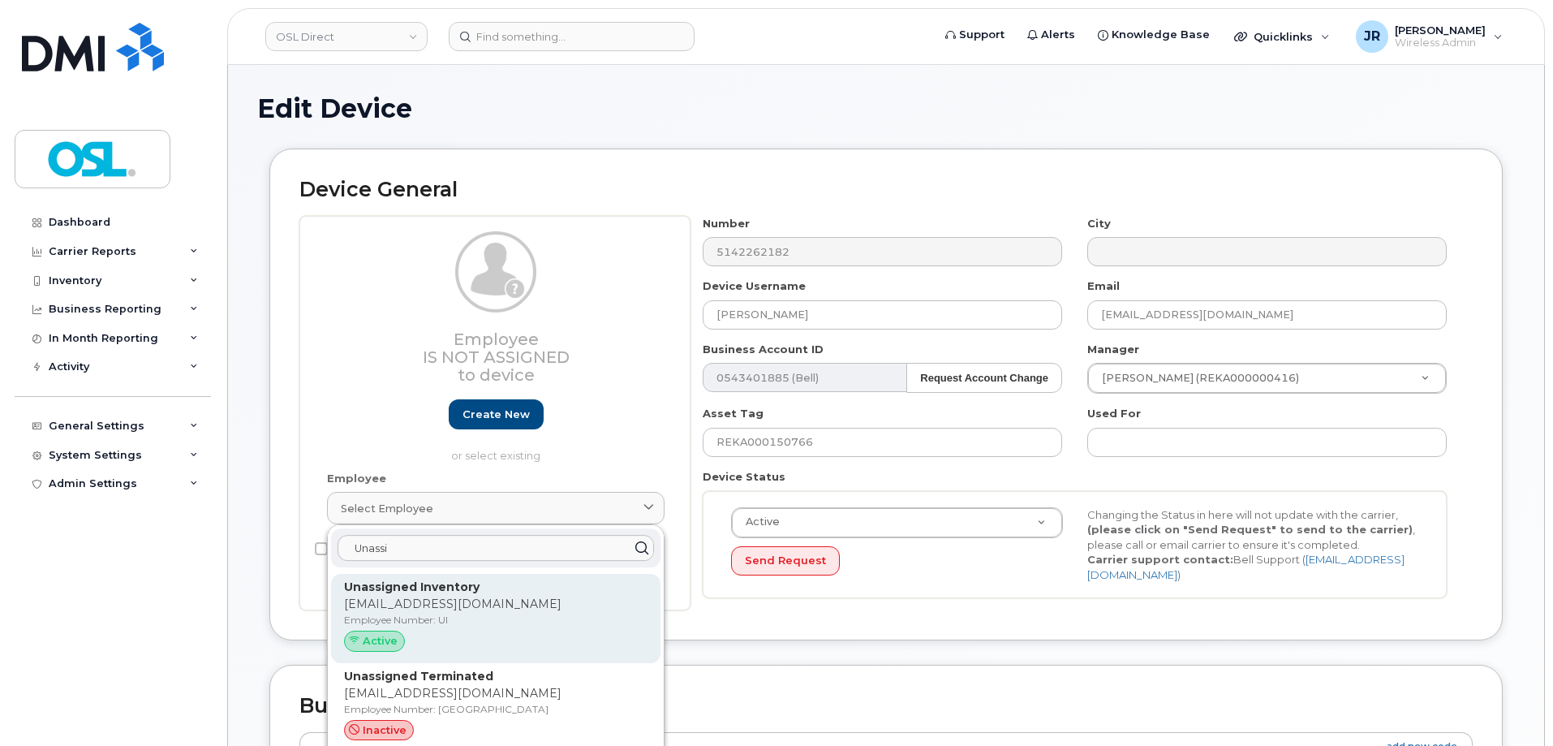
type input "Unassi"
click at [461, 582] on strong "Unassigned Inventory" at bounding box center [411, 586] width 135 height 15
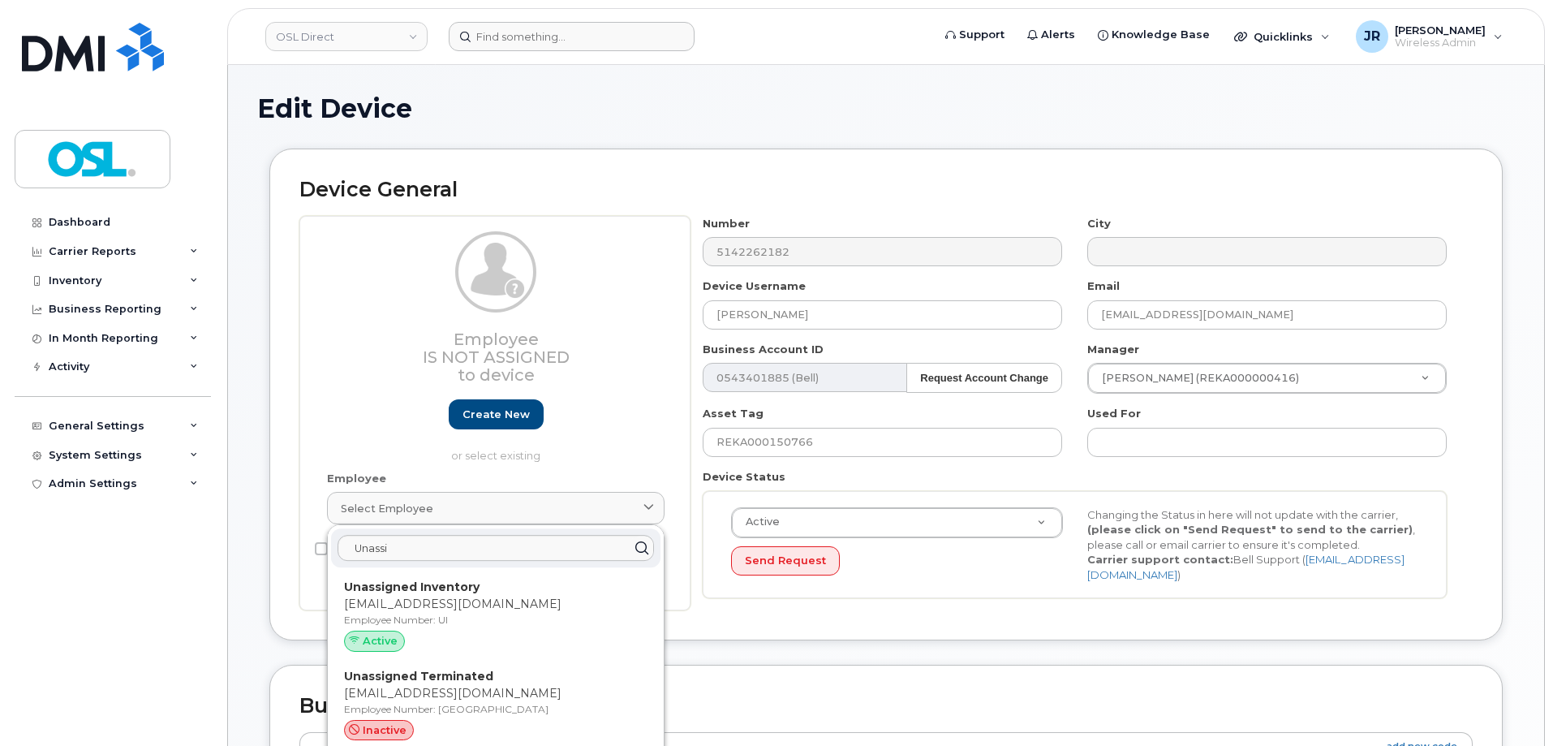
type input "UI"
type input "Unassigned Inventory"
type input "support@osldirect.com"
type input "4724252"
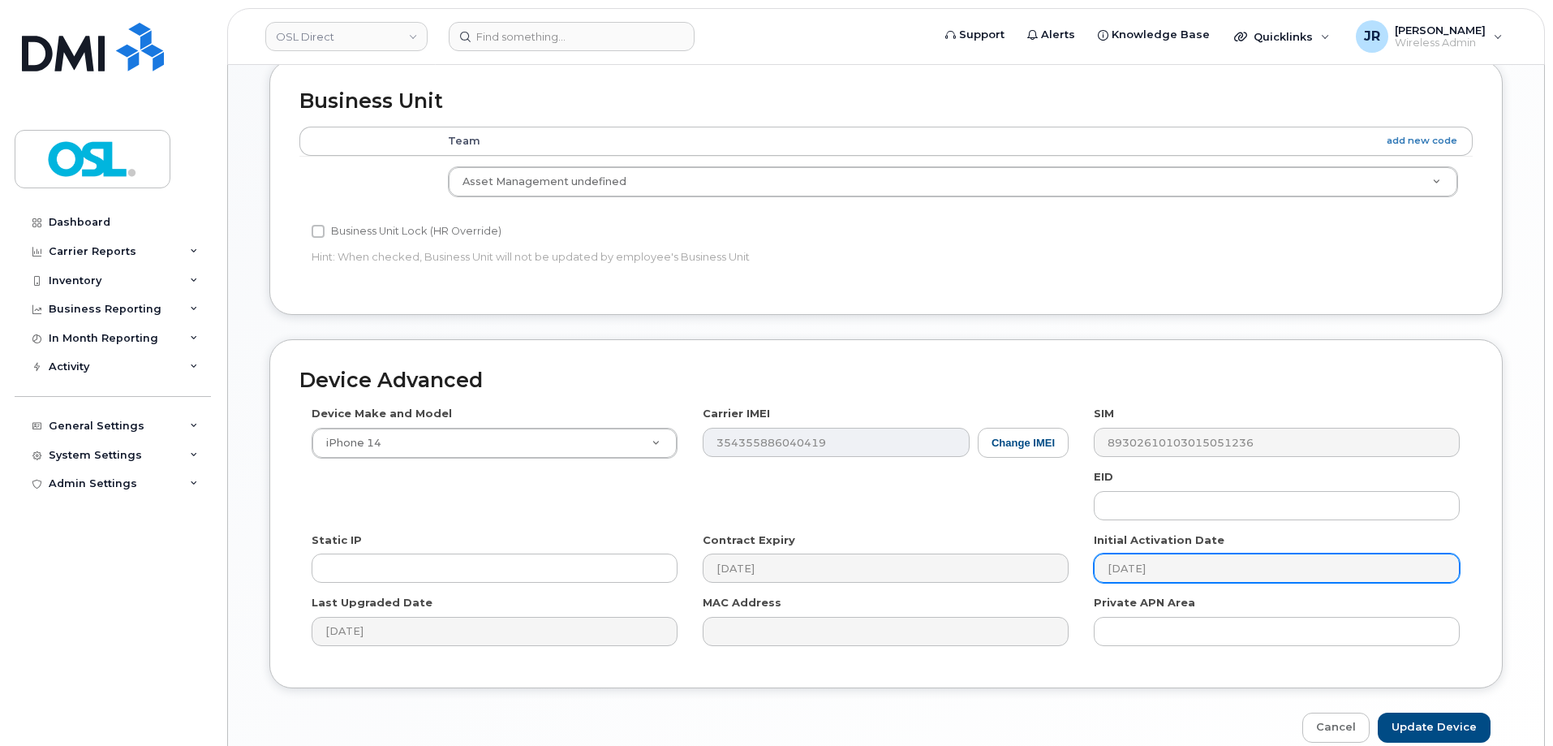
scroll to position [727, 0]
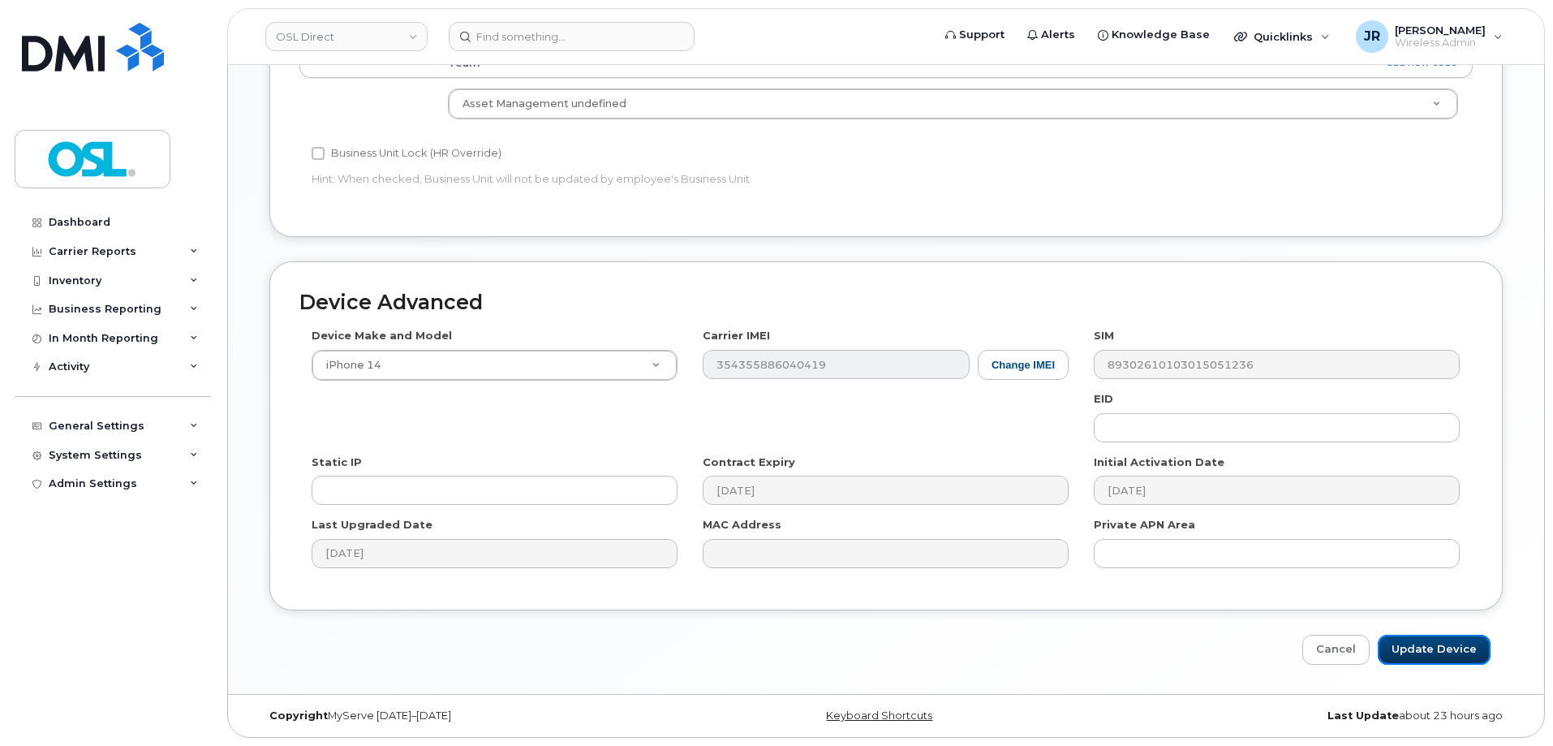
click at [1437, 636] on input "Update Device" at bounding box center [1434, 649] width 113 height 30
type input "Saving..."
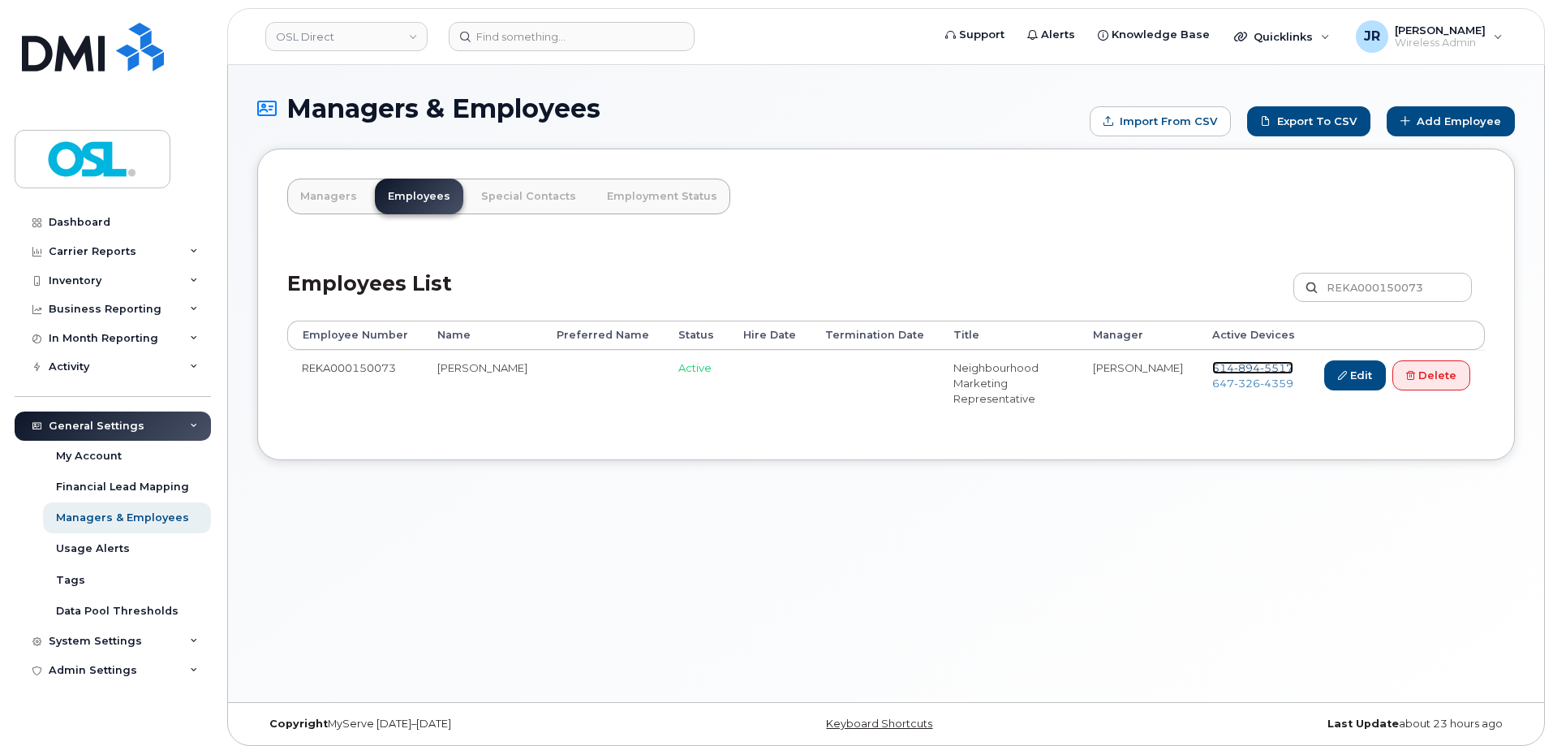
click at [1237, 364] on span "894" at bounding box center [1247, 367] width 26 height 13
click at [1234, 385] on span "326" at bounding box center [1247, 382] width 26 height 13
click at [1442, 373] on link "Delete" at bounding box center [1431, 375] width 78 height 30
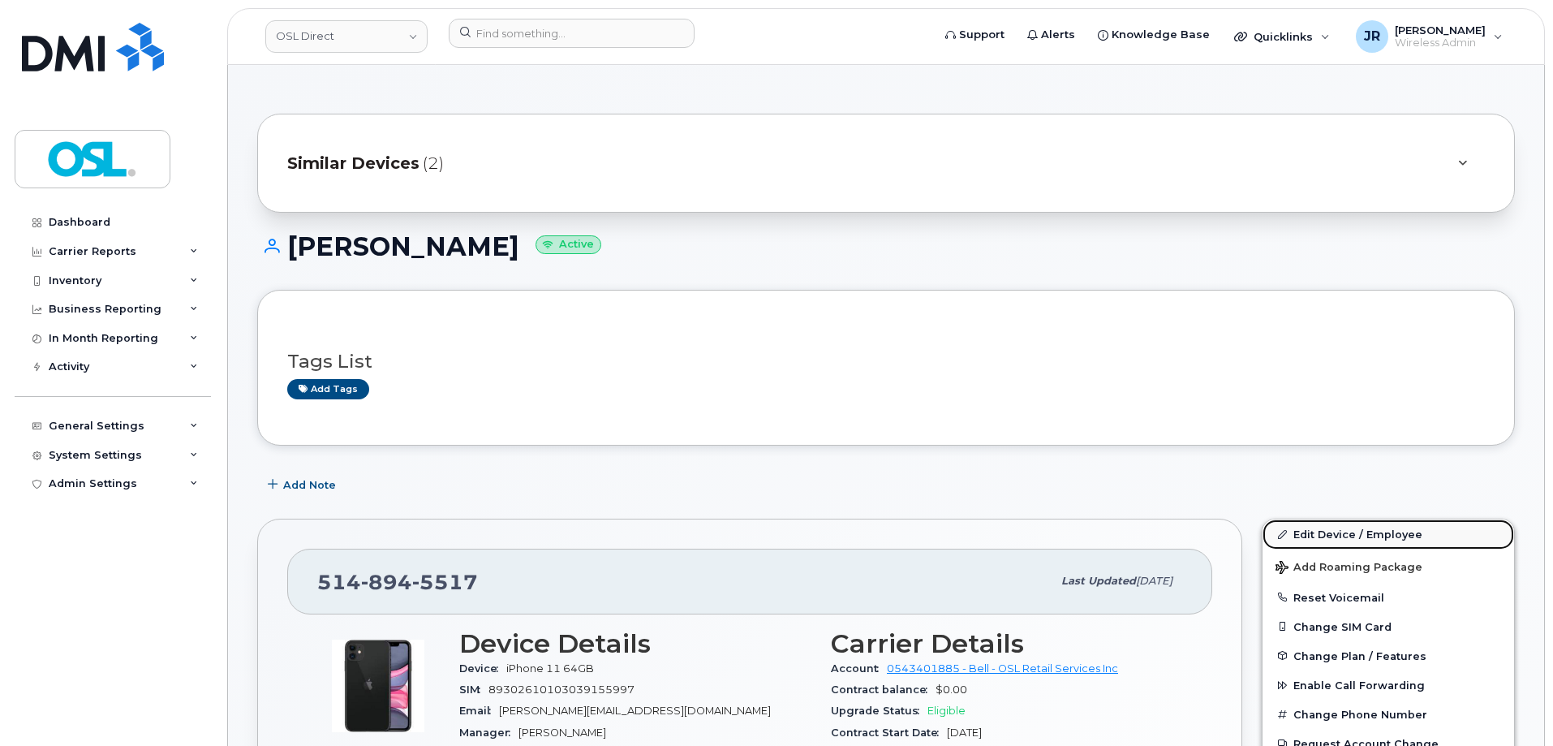
click at [1311, 525] on link "Edit Device / Employee" at bounding box center [1387, 533] width 251 height 29
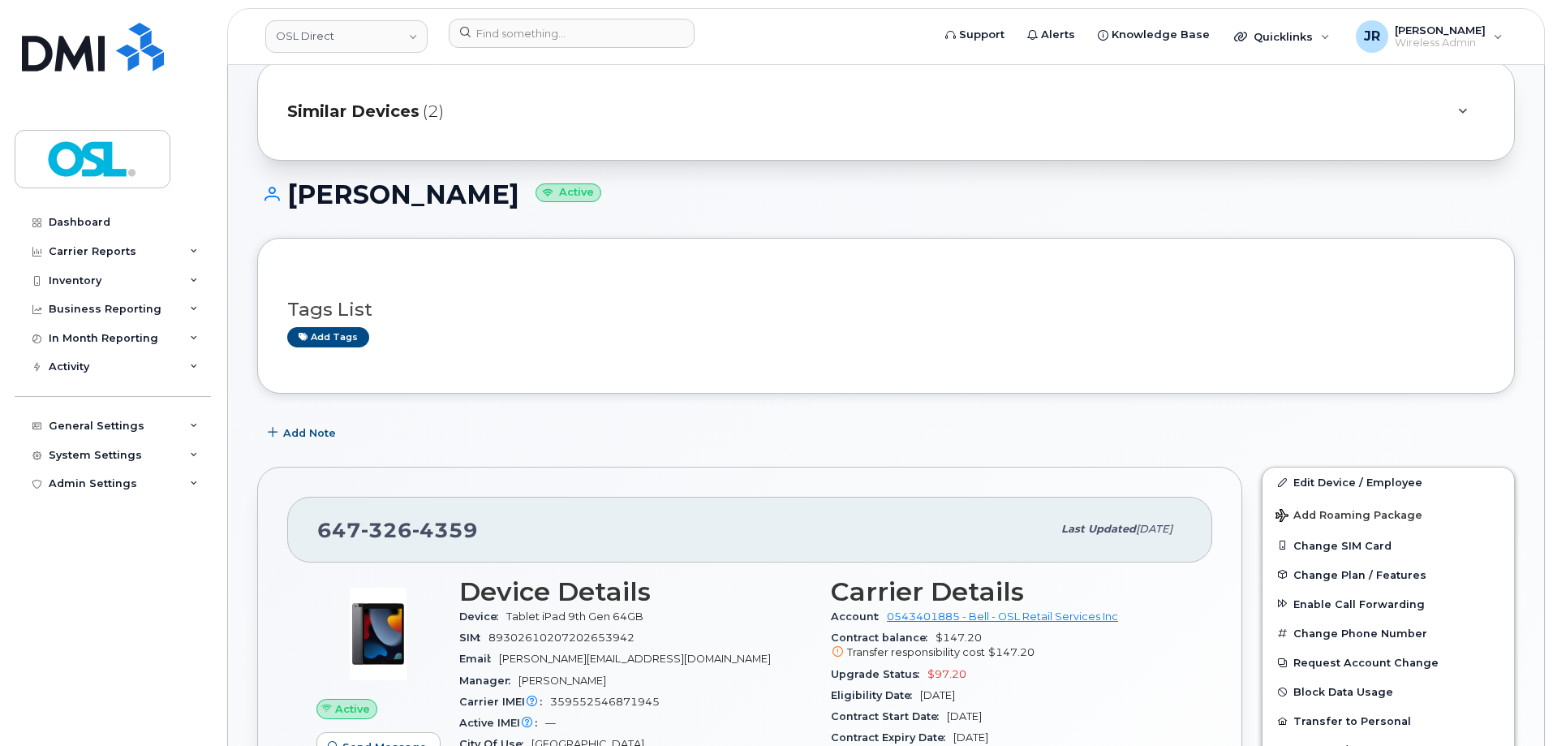
scroll to position [81, 0]
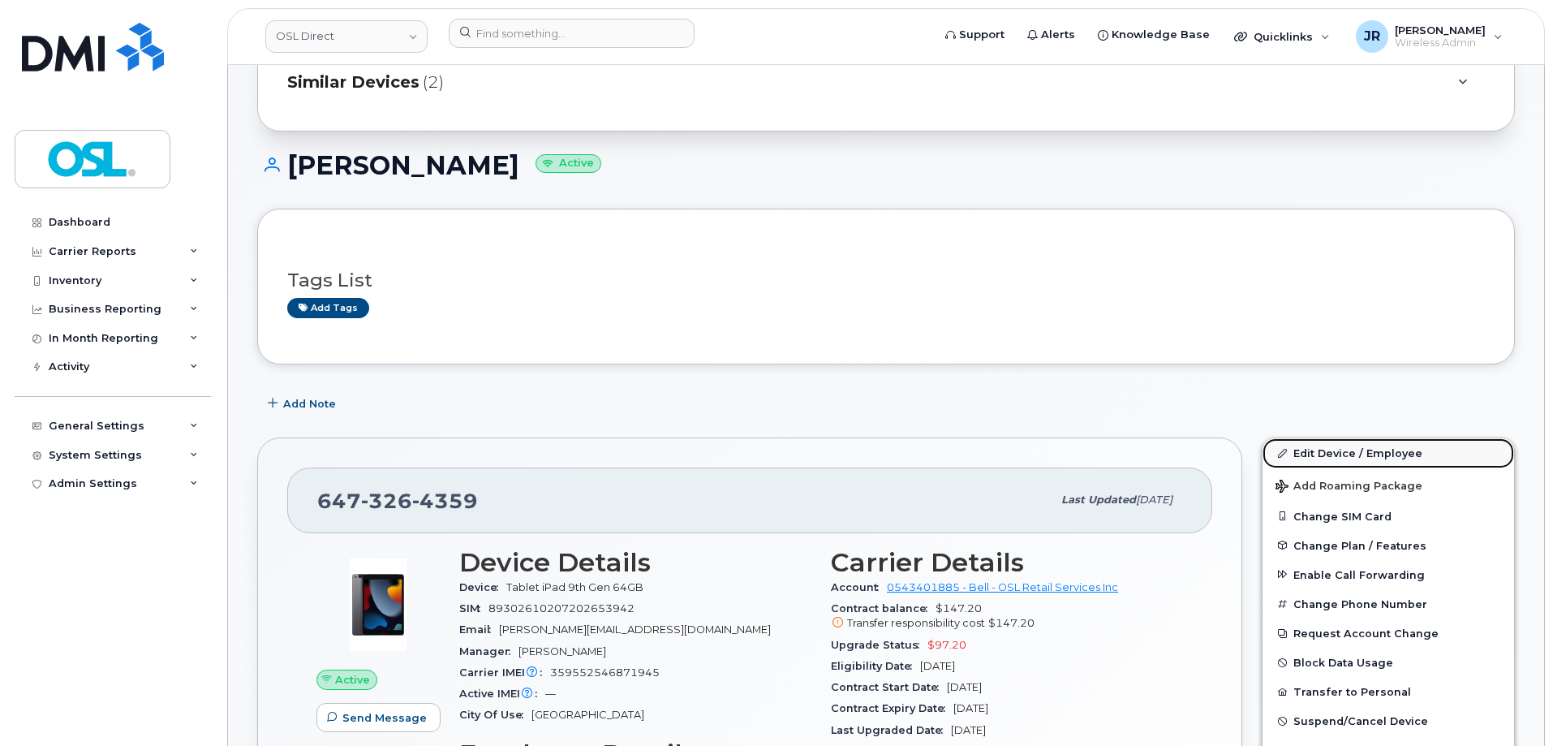
click at [1313, 454] on link "Edit Device / Employee" at bounding box center [1387, 452] width 251 height 29
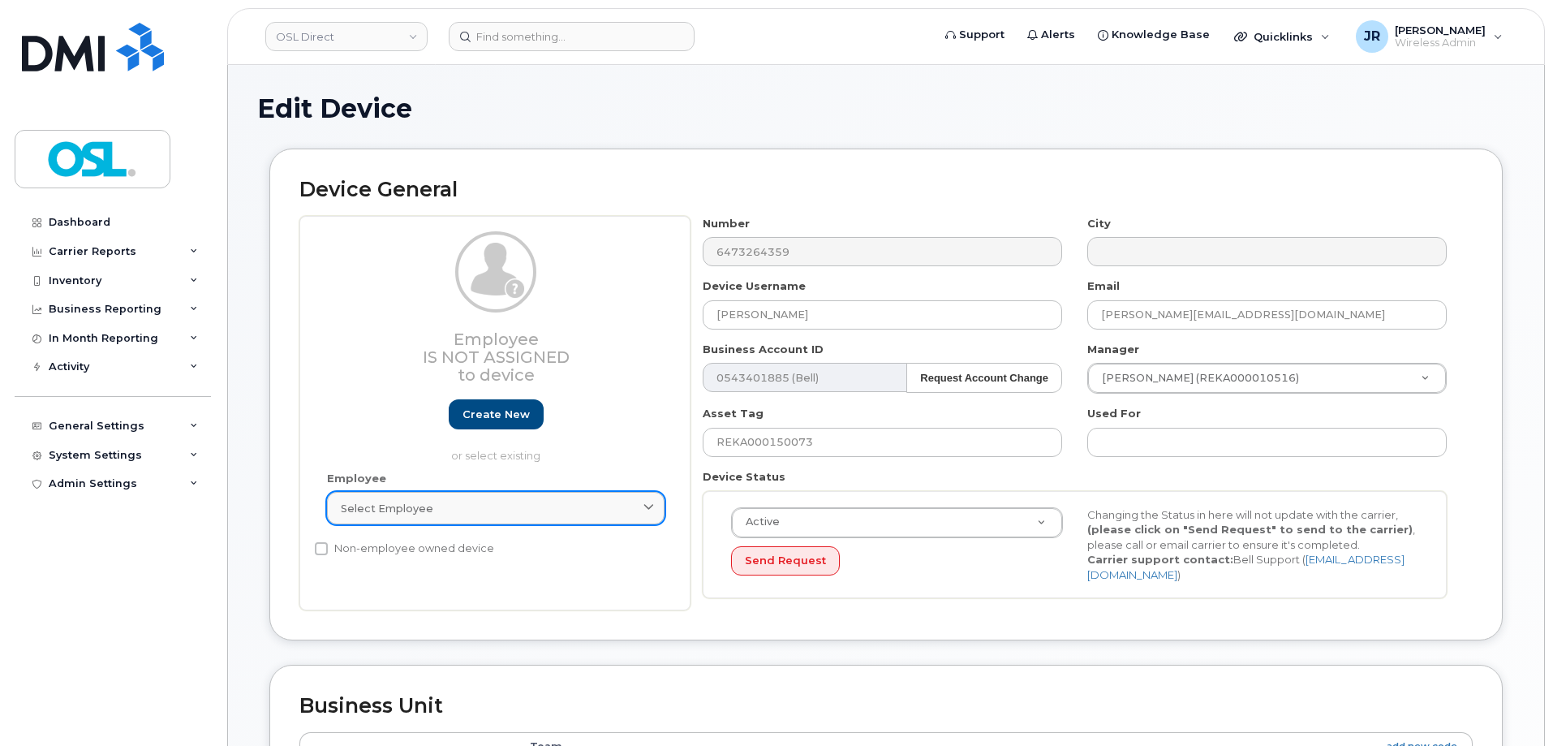
click at [525, 518] on link "Select employee" at bounding box center [495, 508] width 337 height 32
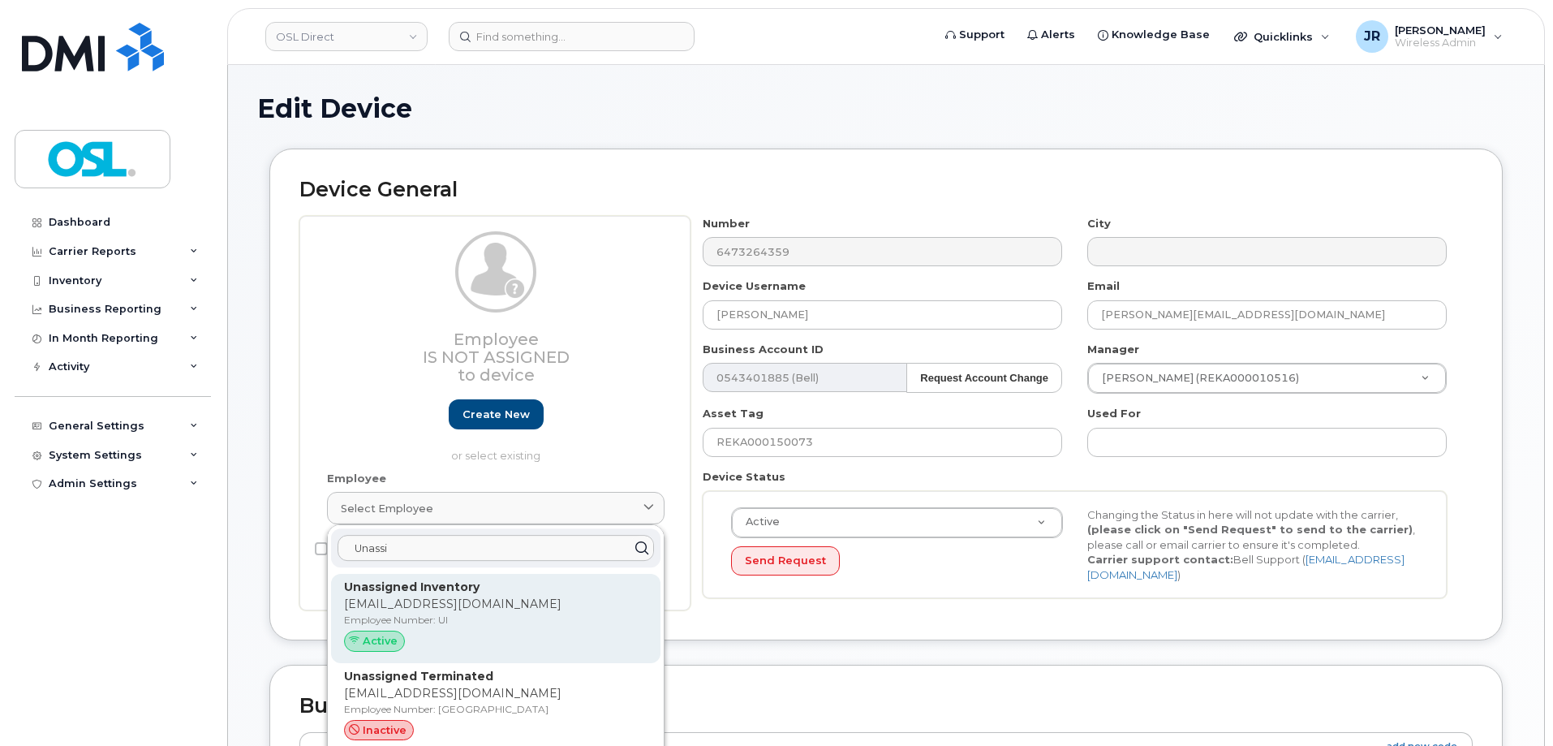
type input "Unassi"
click at [475, 589] on p "Unassigned Inventory" at bounding box center [495, 586] width 303 height 17
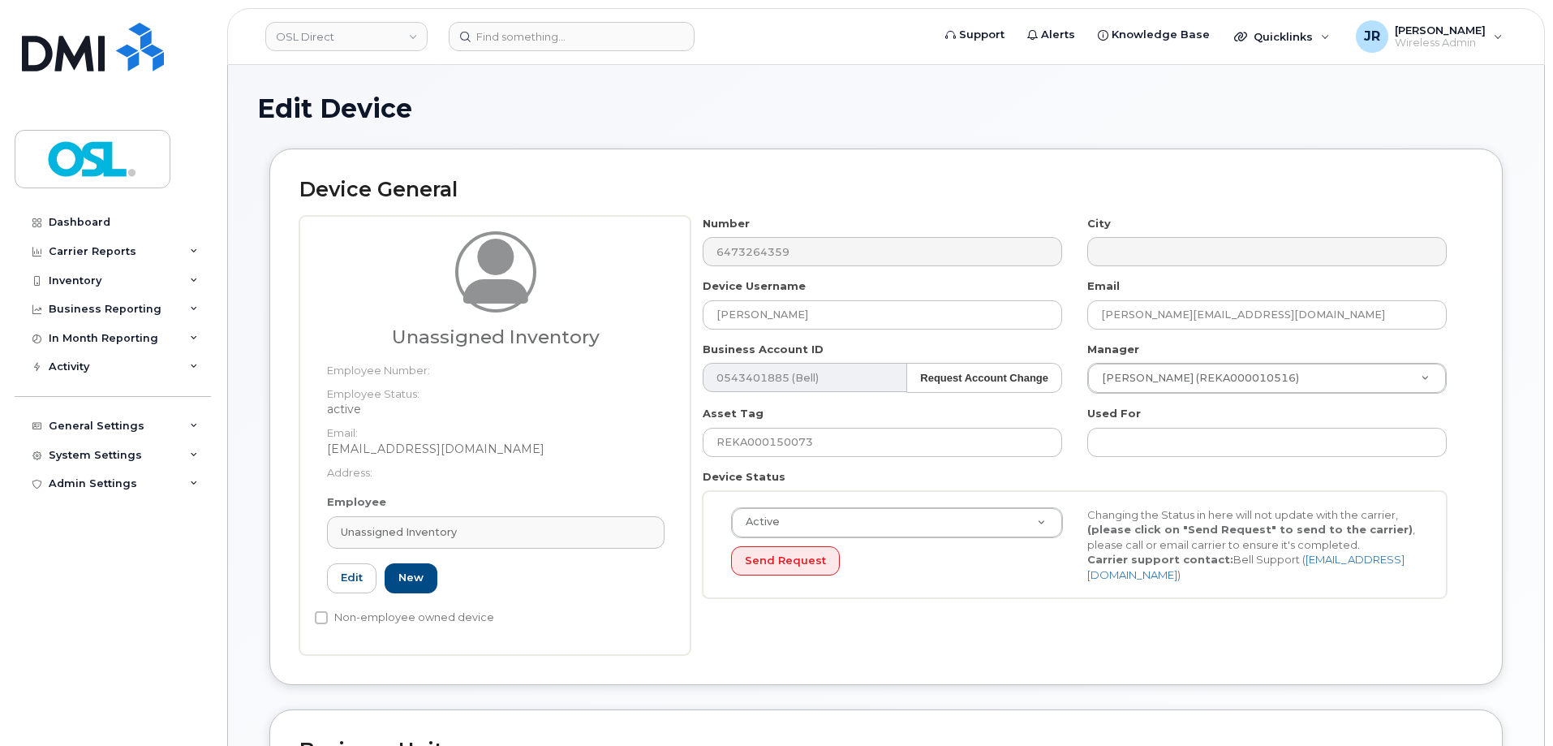
type input "UI"
type input "Unassigned Inventory"
type input "[EMAIL_ADDRESS][DOMAIN_NAME]"
type input "4724252"
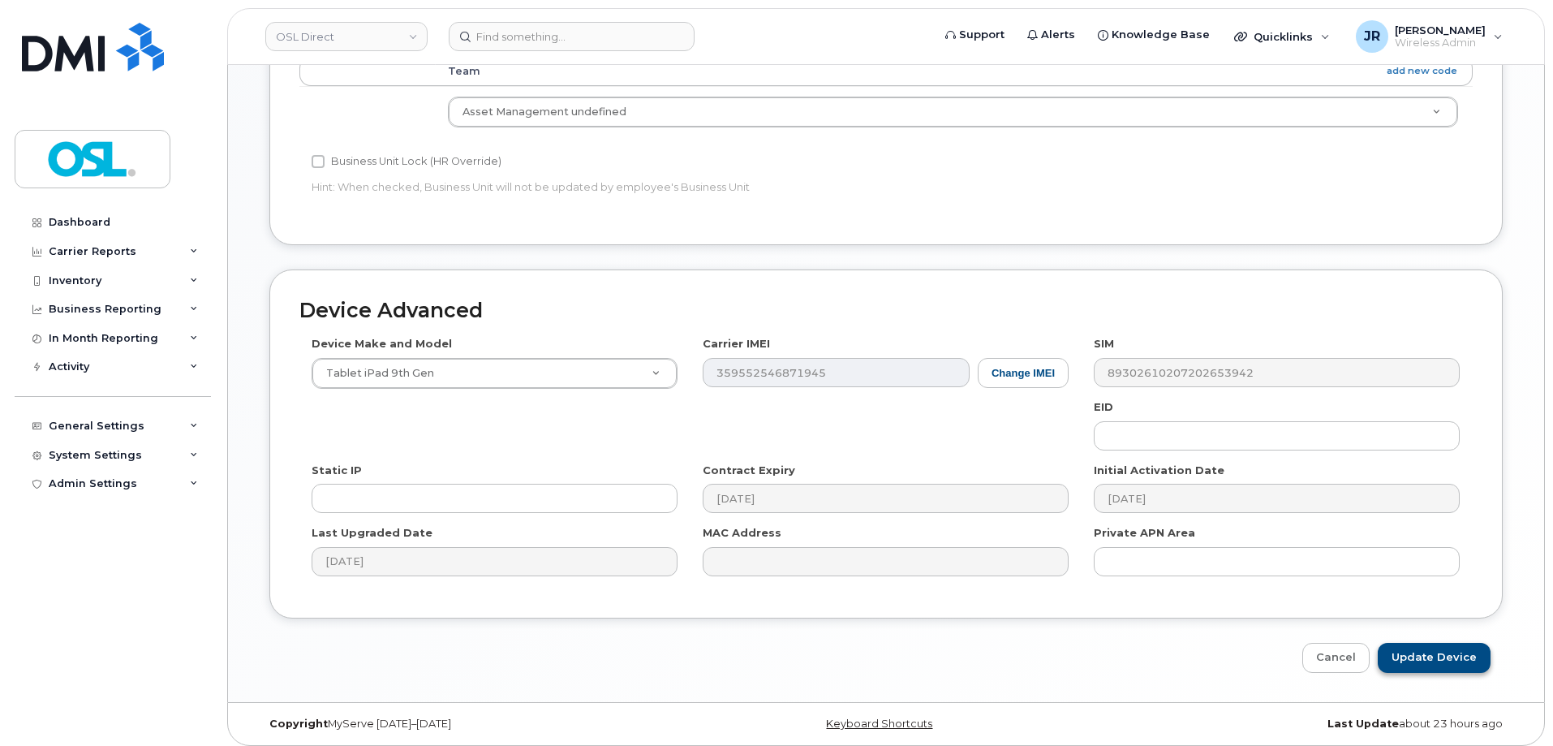
scroll to position [727, 0]
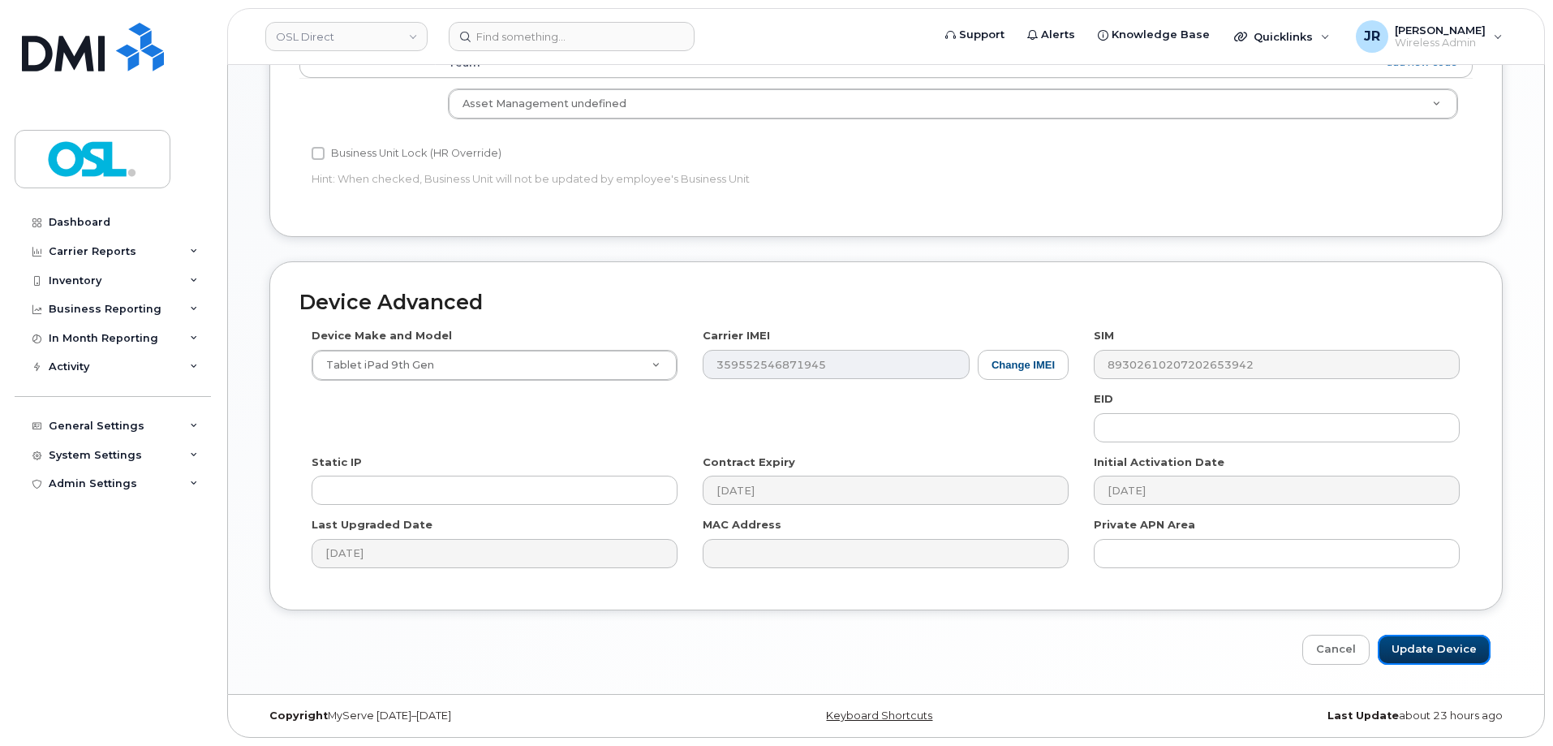
click at [1408, 650] on input "Update Device" at bounding box center [1434, 649] width 113 height 30
type input "Saving..."
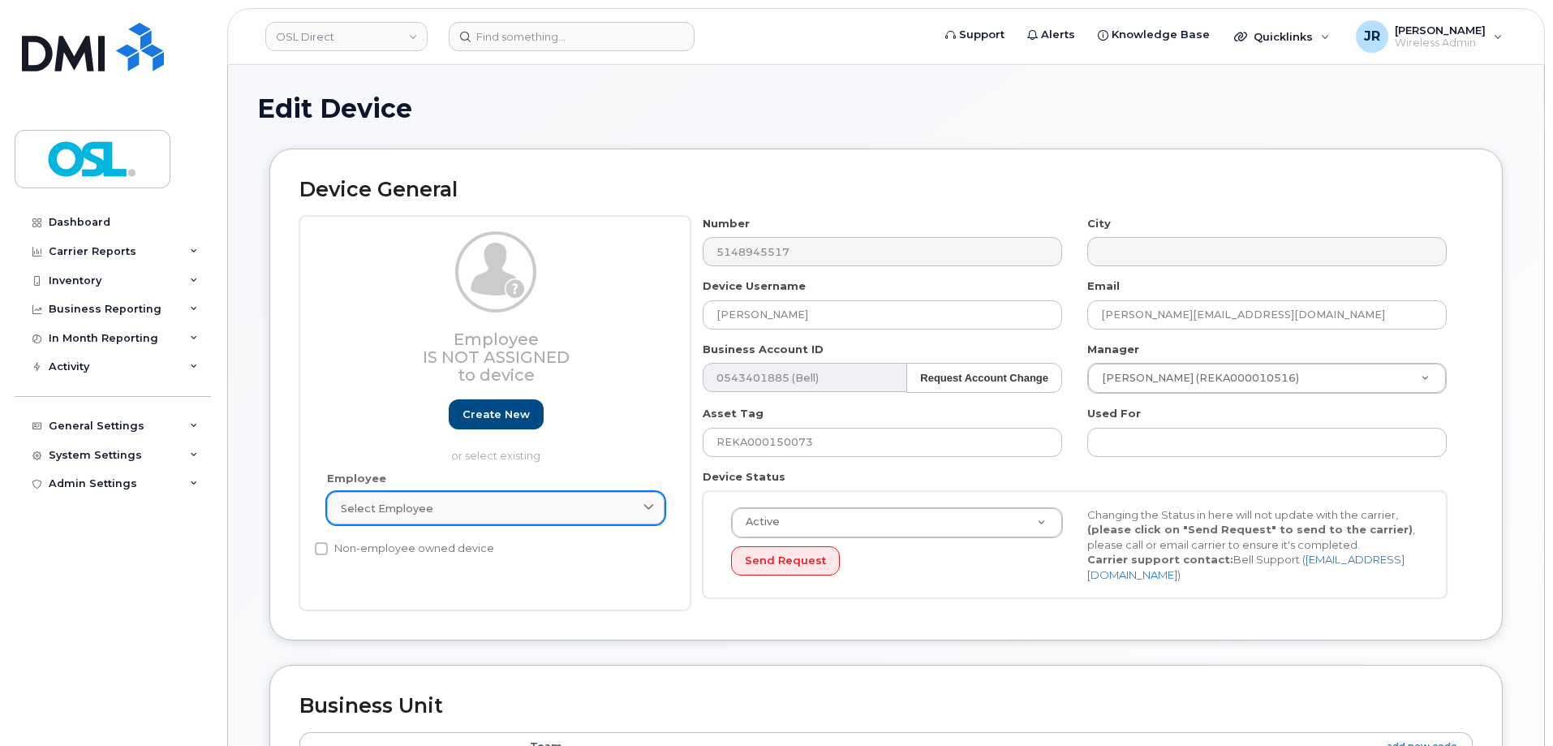
click at [415, 518] on link "Select employee" at bounding box center [495, 508] width 337 height 32
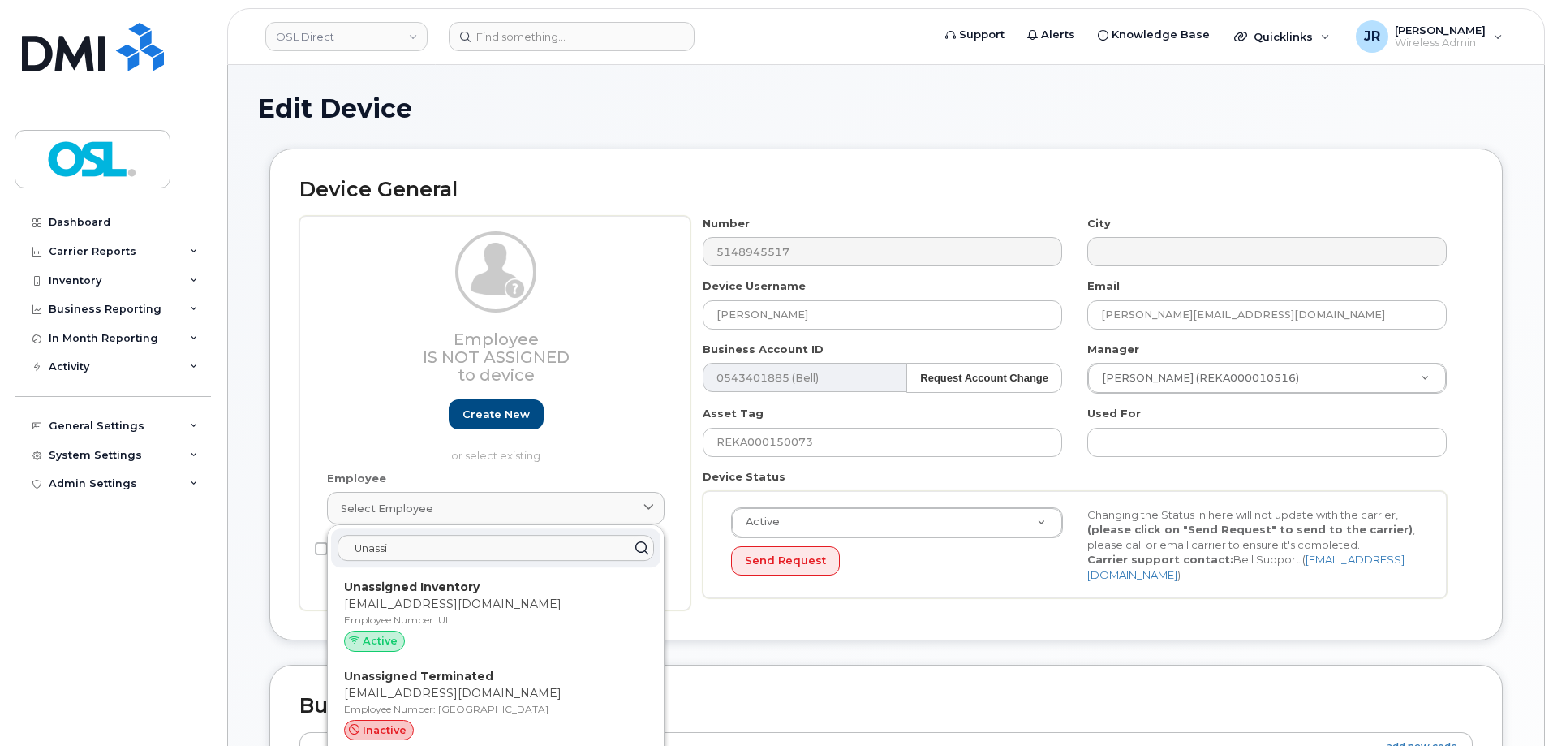
type input "Unassi"
click at [448, 629] on div "Unassigned Inventory [EMAIL_ADDRESS][DOMAIN_NAME] Employee Number: UI Active" at bounding box center [495, 618] width 303 height 80
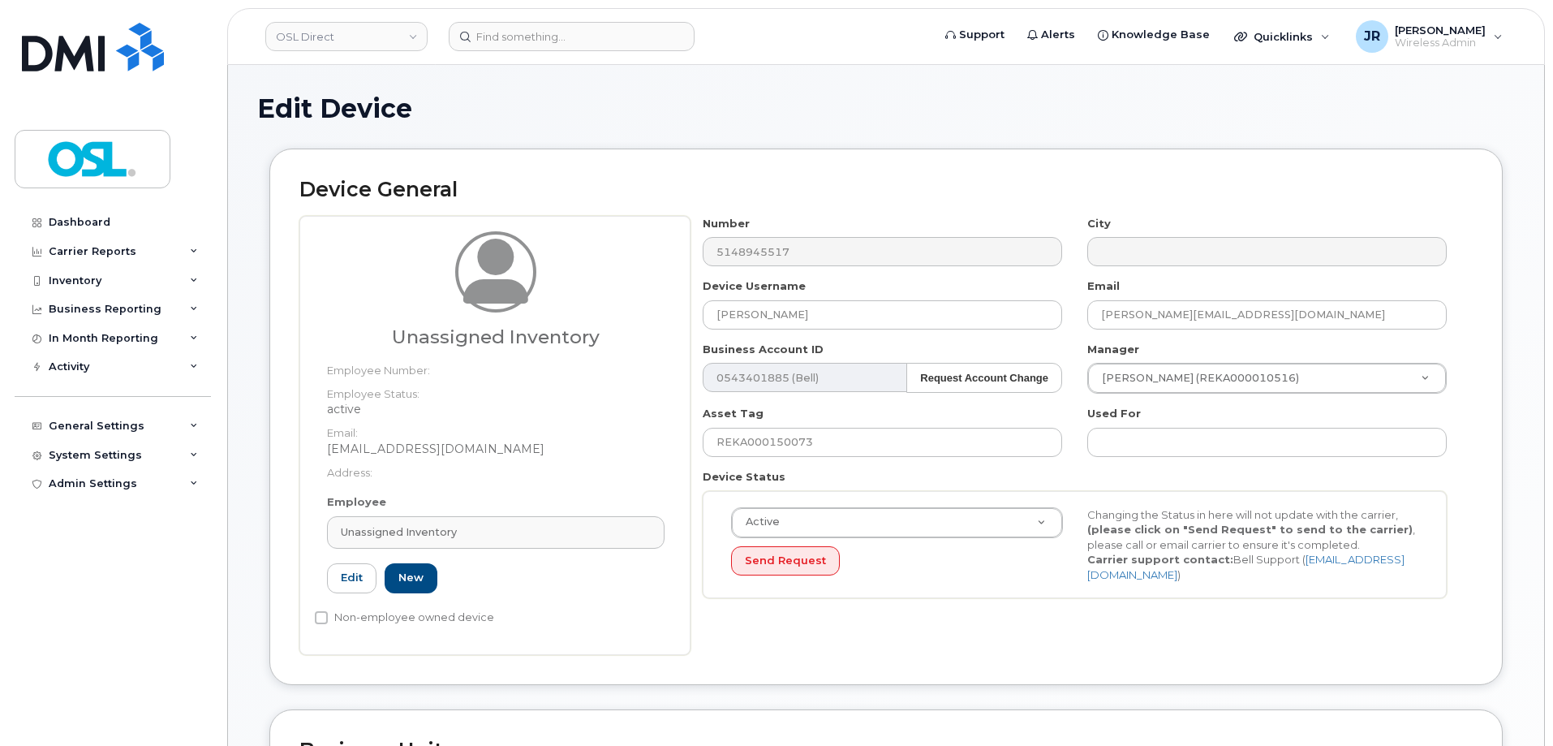
type input "UI"
type input "Unassigned Inventory"
type input "[EMAIL_ADDRESS][DOMAIN_NAME]"
type input "4724252"
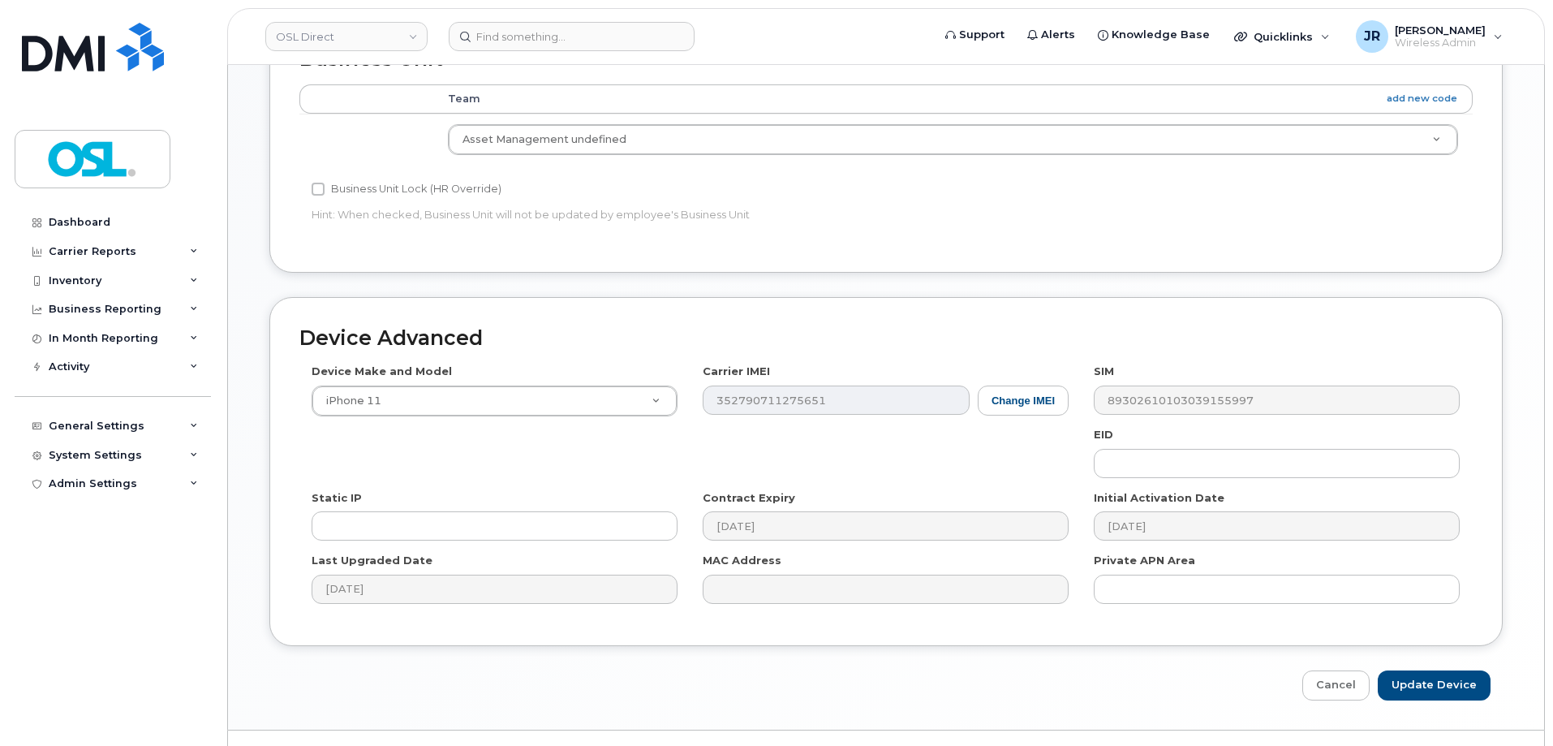
scroll to position [727, 0]
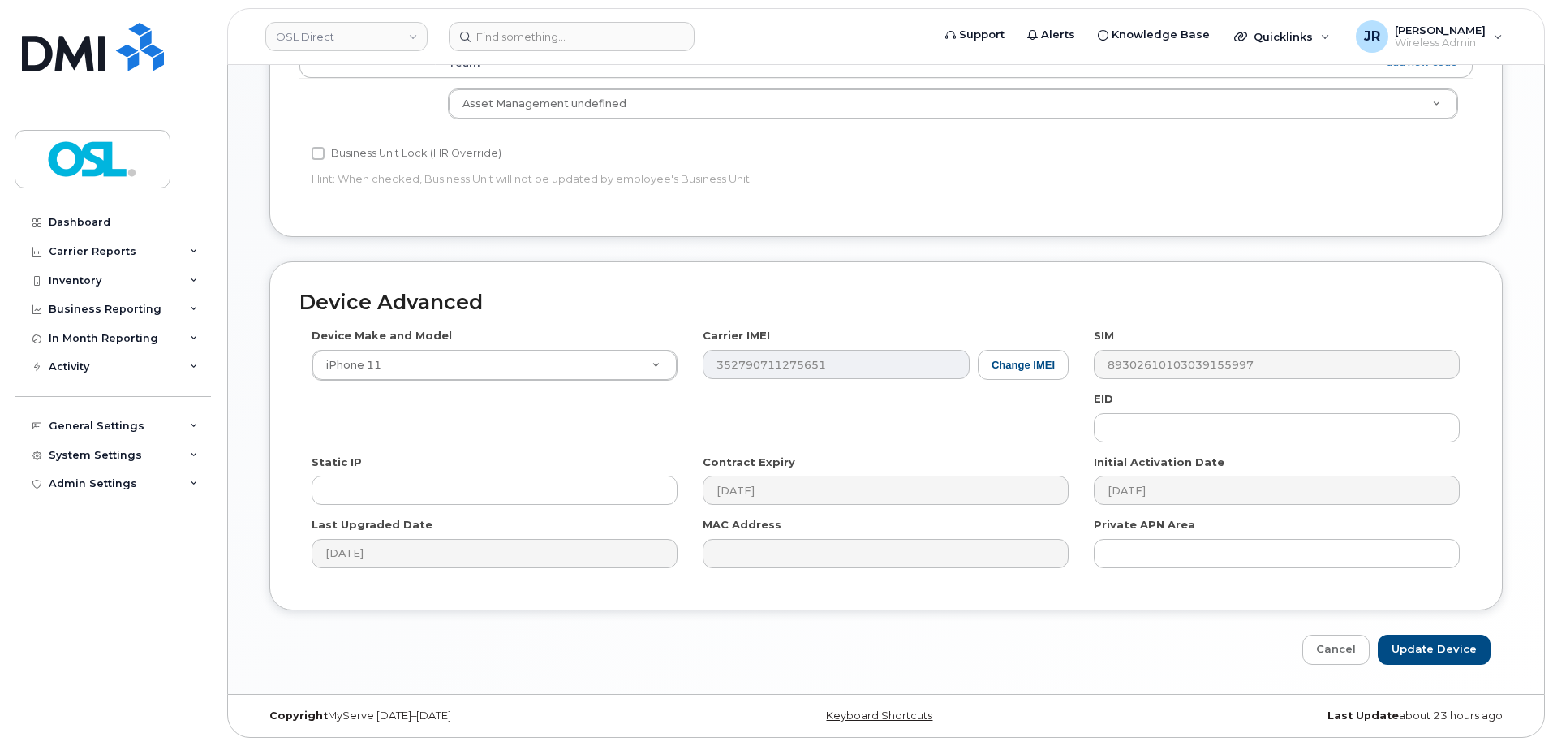
click at [1459, 625] on div "Device Advanced Device Make and Model iPhone 11 Android TCL 502 Watch Apple Wat…" at bounding box center [885, 462] width 1257 height 403
click at [1445, 641] on input "Update Device" at bounding box center [1434, 649] width 113 height 30
type input "Saving..."
